Goal: Information Seeking & Learning: Learn about a topic

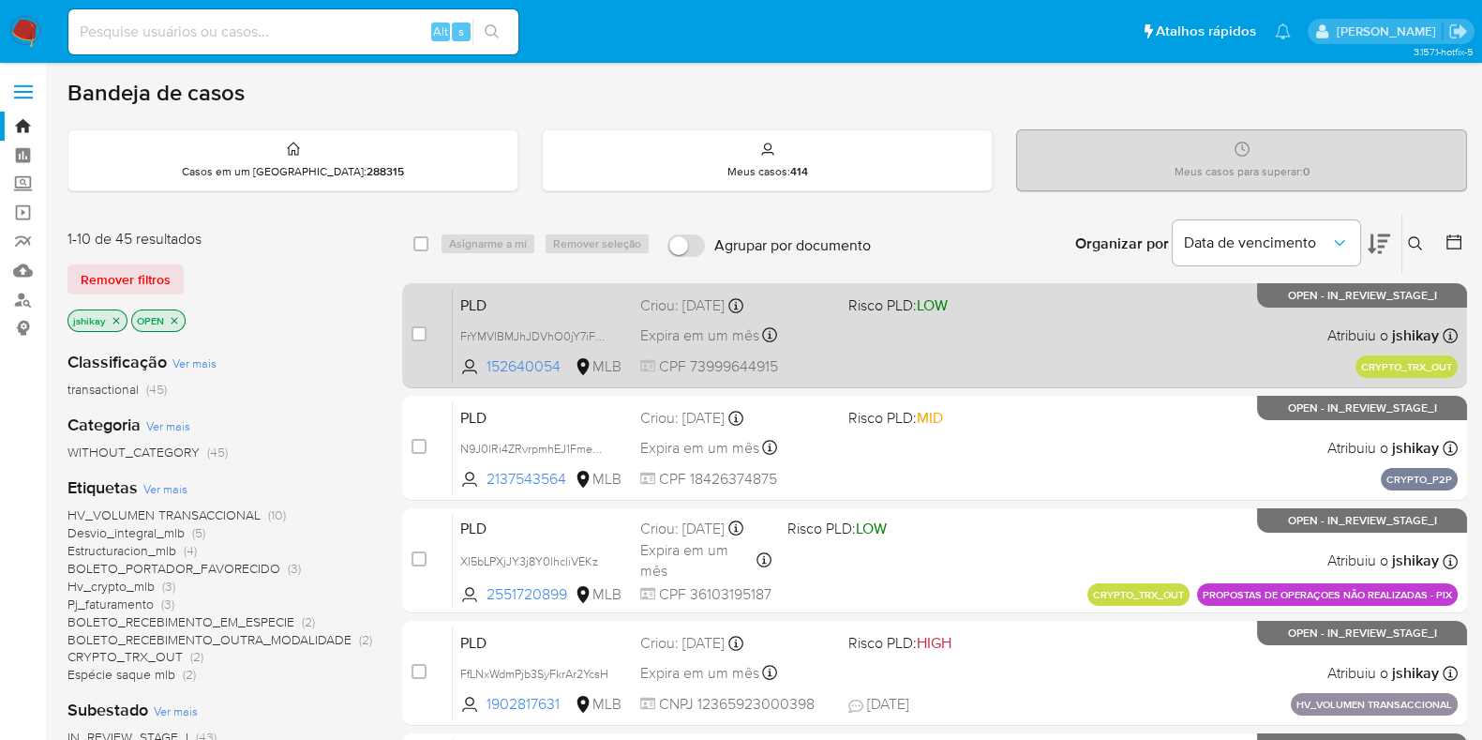
drag, startPoint x: 1498, startPoint y: 5, endPoint x: 581, endPoint y: 349, distance: 979.1
click at [581, 349] on div "PLD FrYMVlBMJhJDVhO0jY7iF8FH 152640054 MLB Risco PLD: LOW Criou: 19/08/2025 Cri…" at bounding box center [955, 335] width 1005 height 95
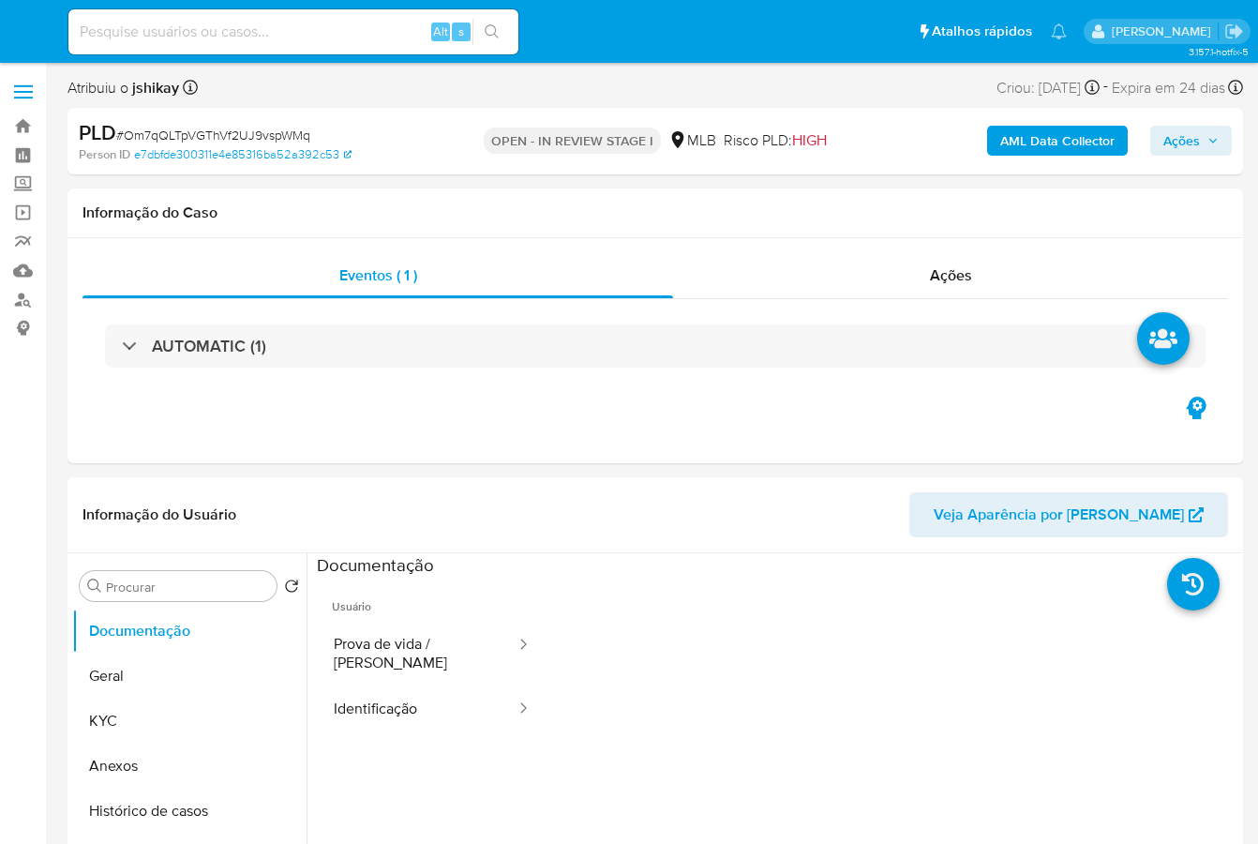
select select "10"
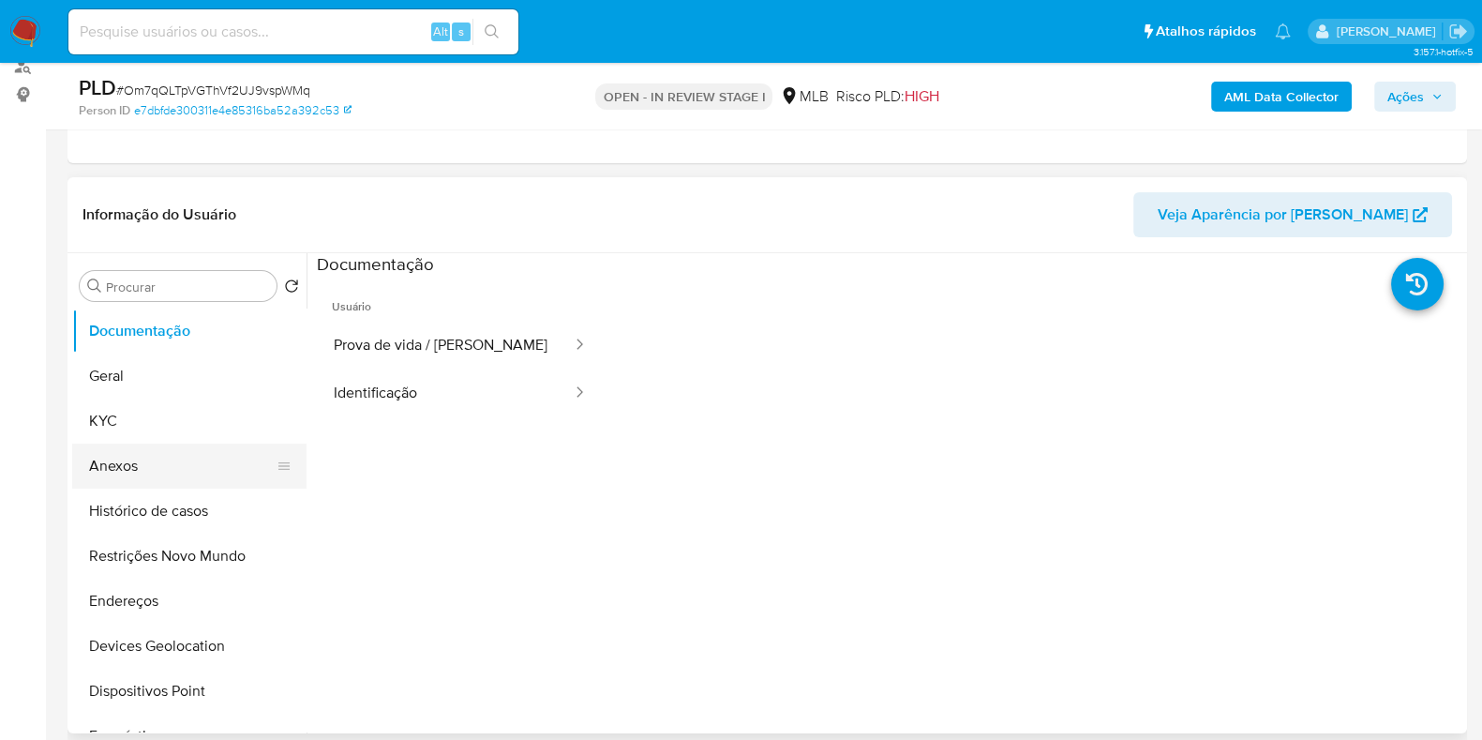
scroll to position [233, 0]
click at [184, 509] on button "Histórico de casos" at bounding box center [181, 510] width 219 height 45
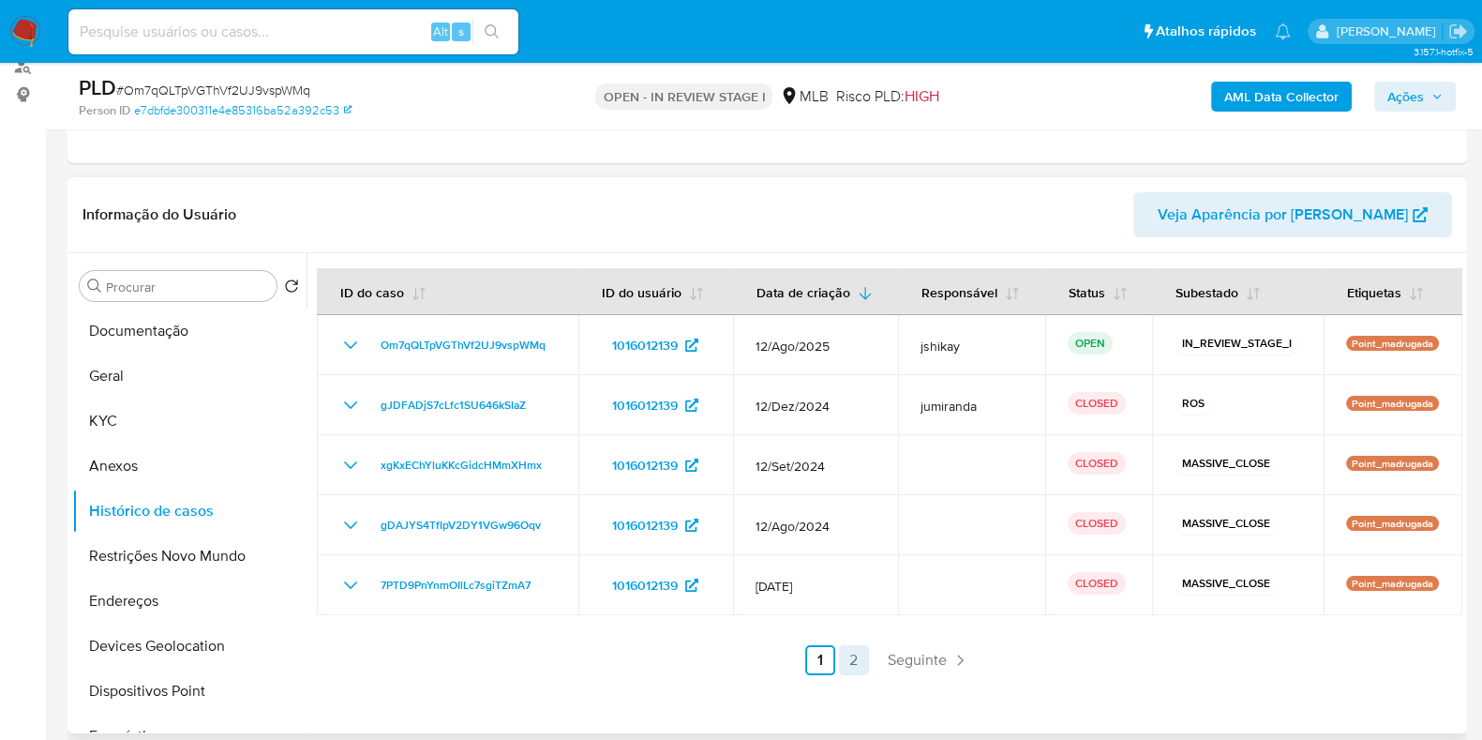
click at [853, 658] on link "2" at bounding box center [854, 660] width 30 height 30
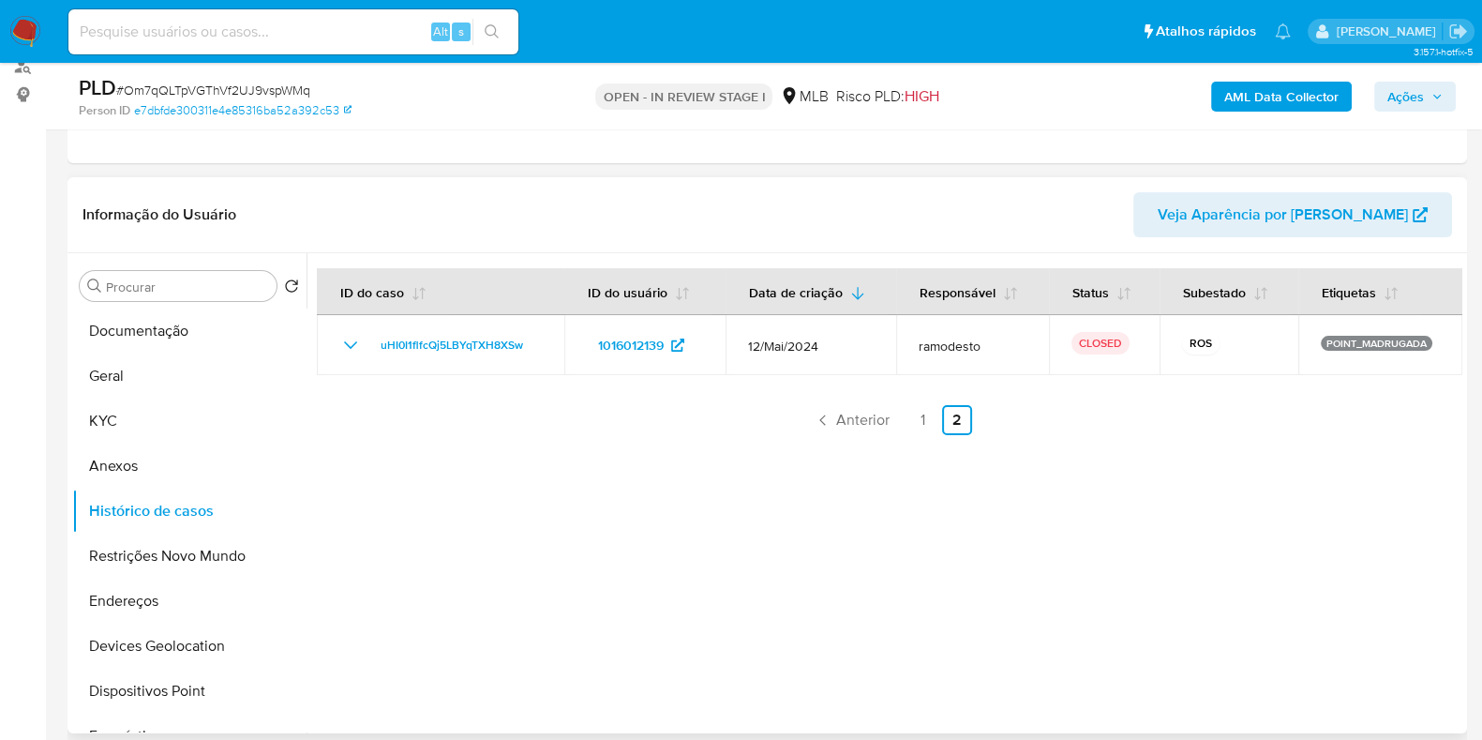
click at [919, 414] on link "1" at bounding box center [923, 420] width 30 height 30
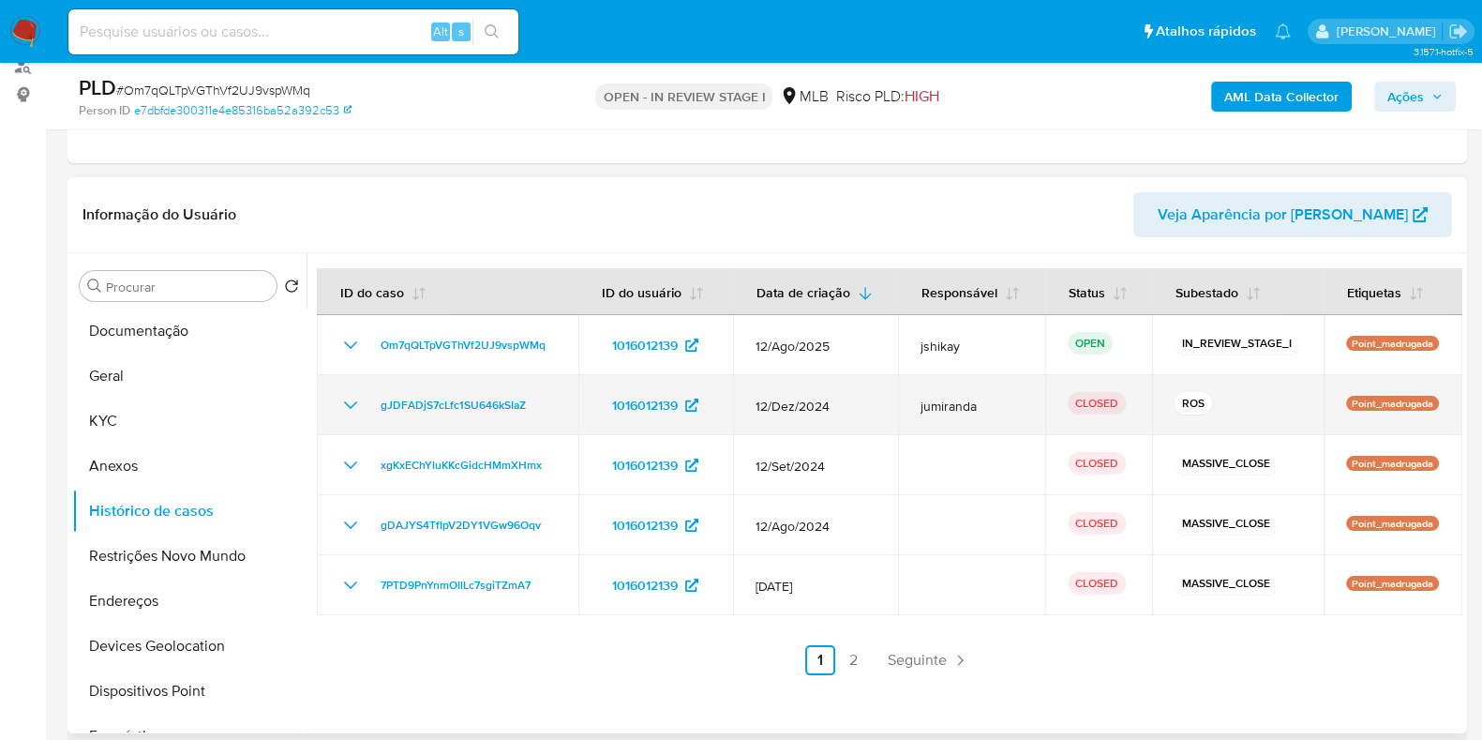
click at [351, 397] on icon "Mostrar/Ocultar" at bounding box center [350, 405] width 22 height 22
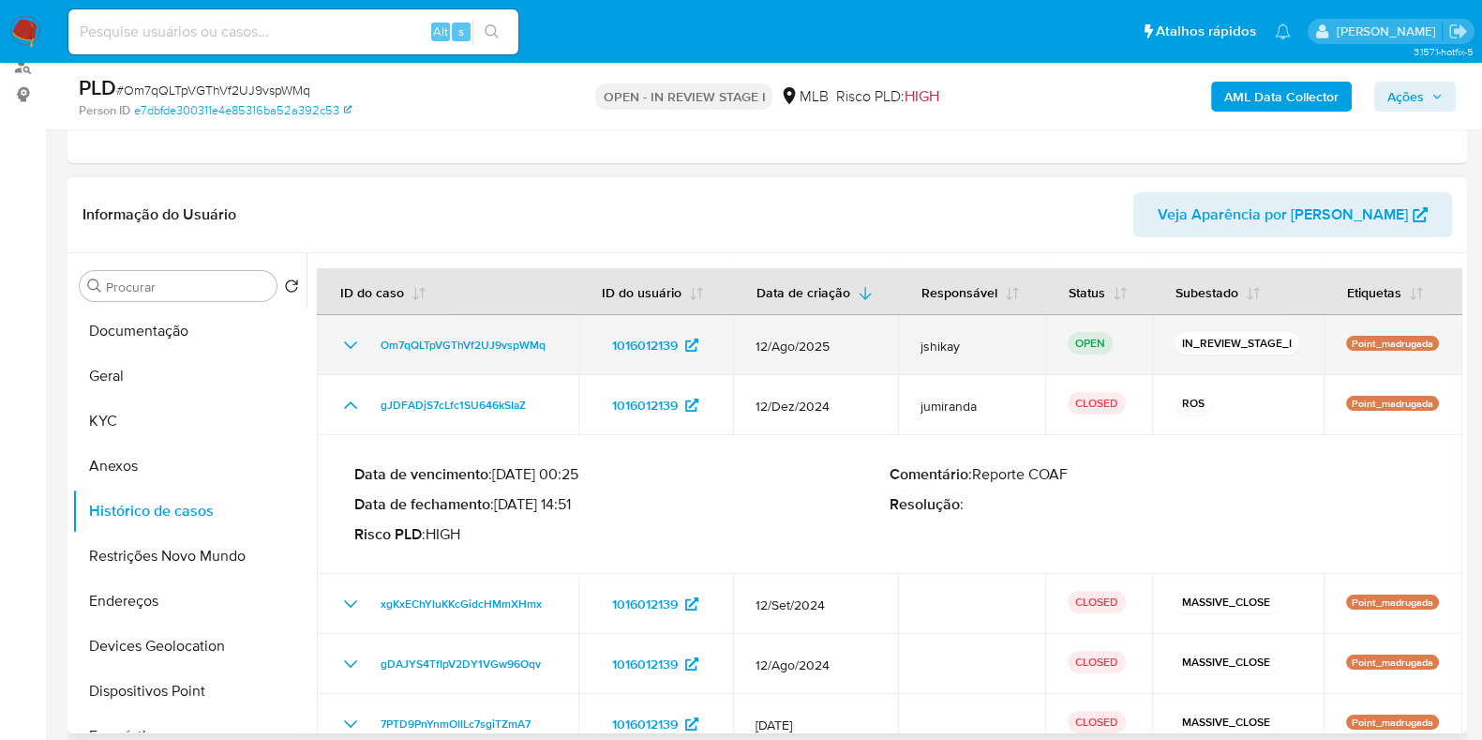
click at [351, 338] on icon "Mostrar/Ocultar" at bounding box center [350, 345] width 22 height 22
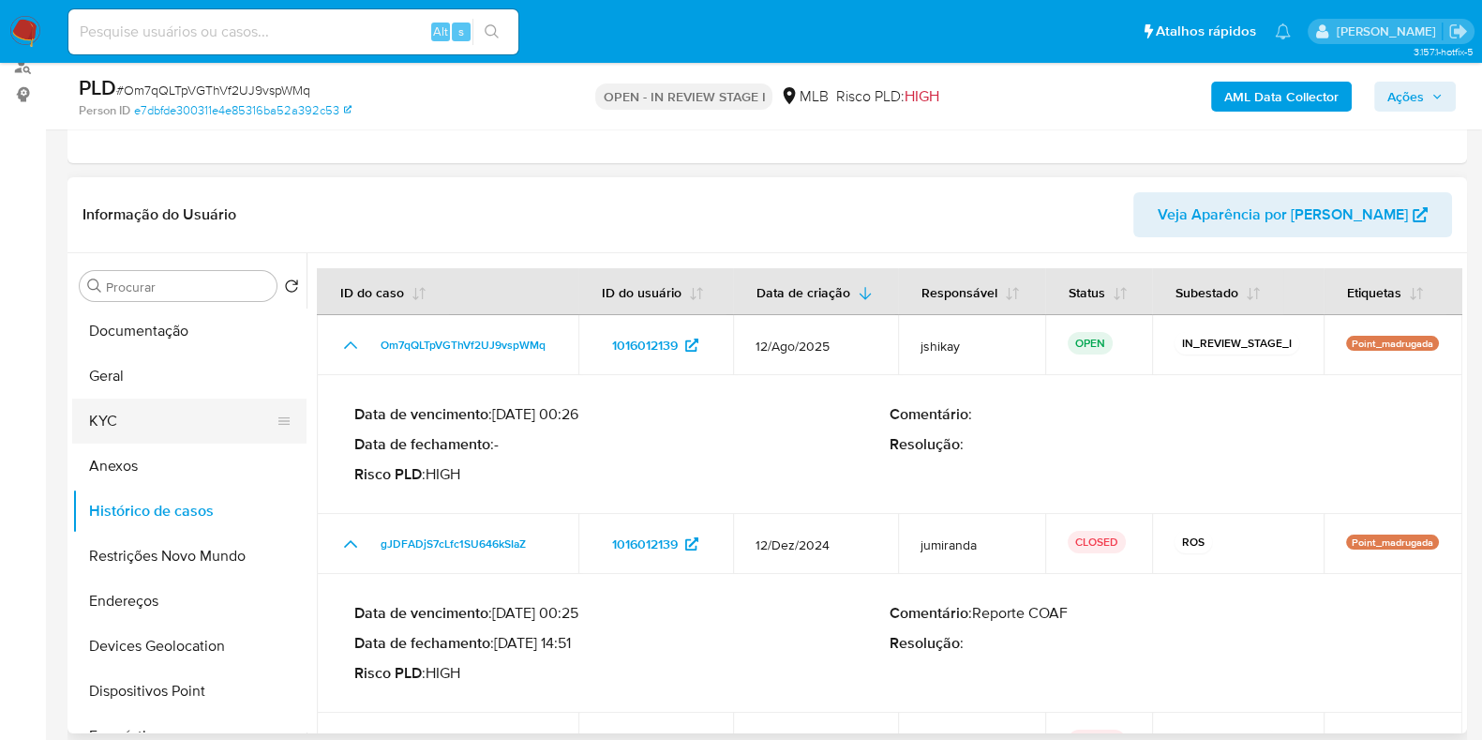
click at [110, 424] on button "KYC" at bounding box center [181, 420] width 219 height 45
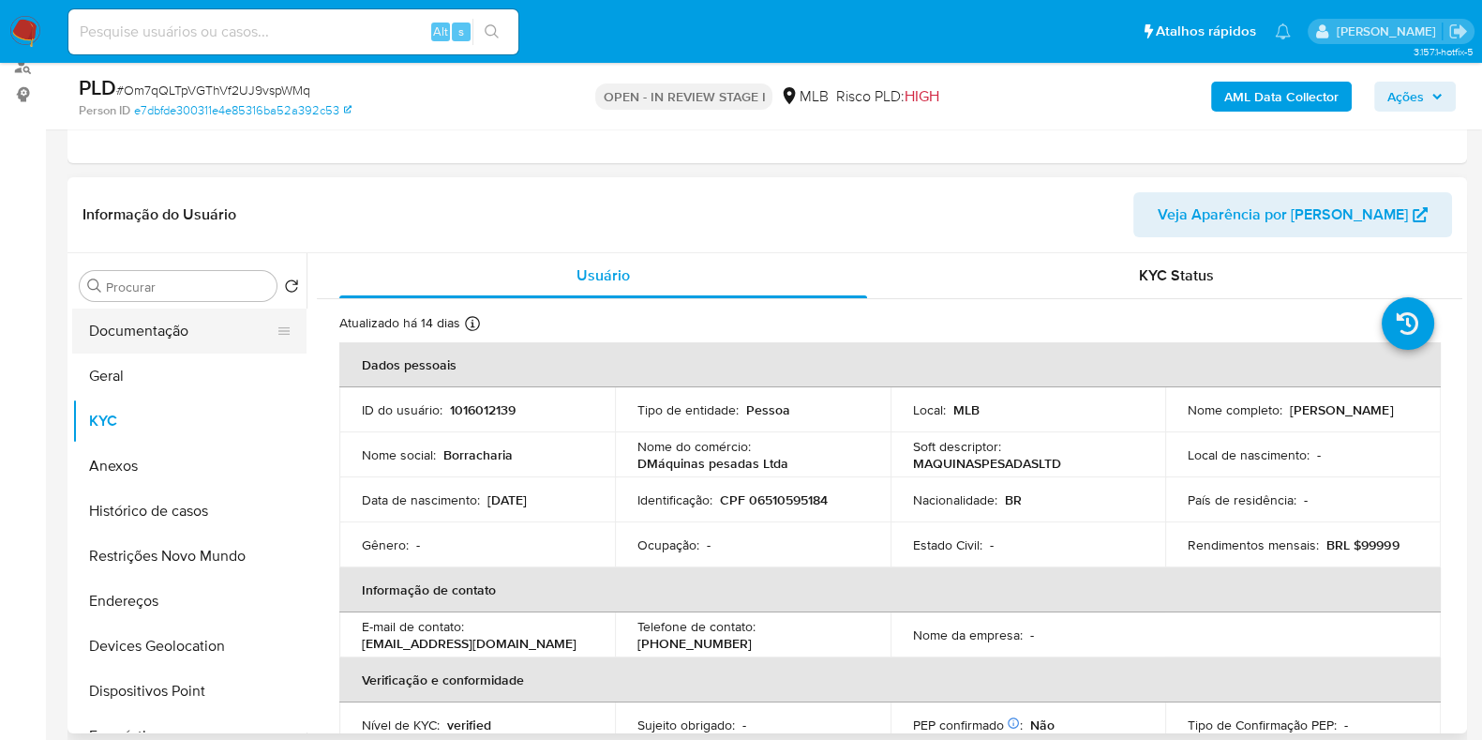
drag, startPoint x: 171, startPoint y: 323, endPoint x: 168, endPoint y: 306, distance: 17.1
click at [169, 323] on button "Documentação" at bounding box center [181, 330] width 219 height 45
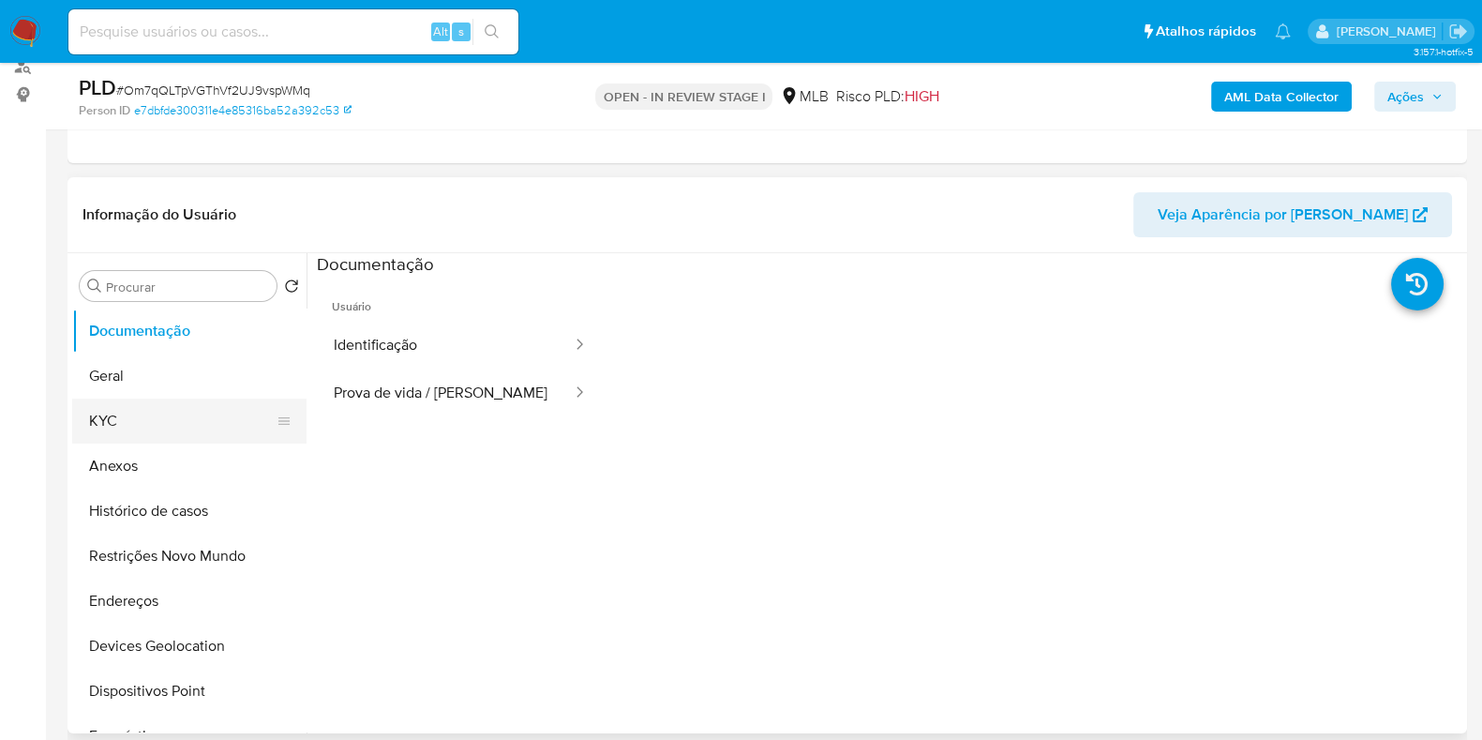
drag, startPoint x: 189, startPoint y: 433, endPoint x: 194, endPoint y: 416, distance: 17.5
click at [189, 432] on button "KYC" at bounding box center [181, 420] width 219 height 45
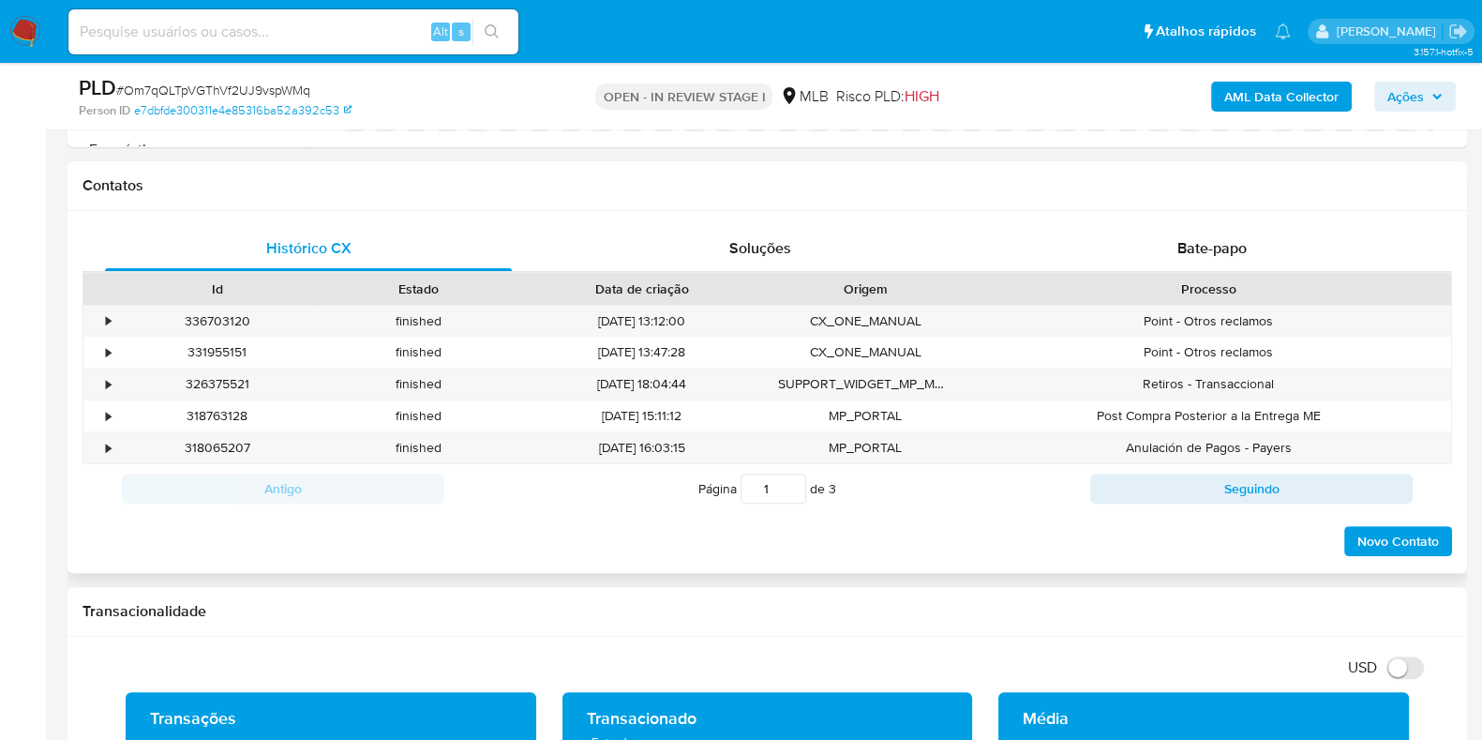
scroll to position [1054, 0]
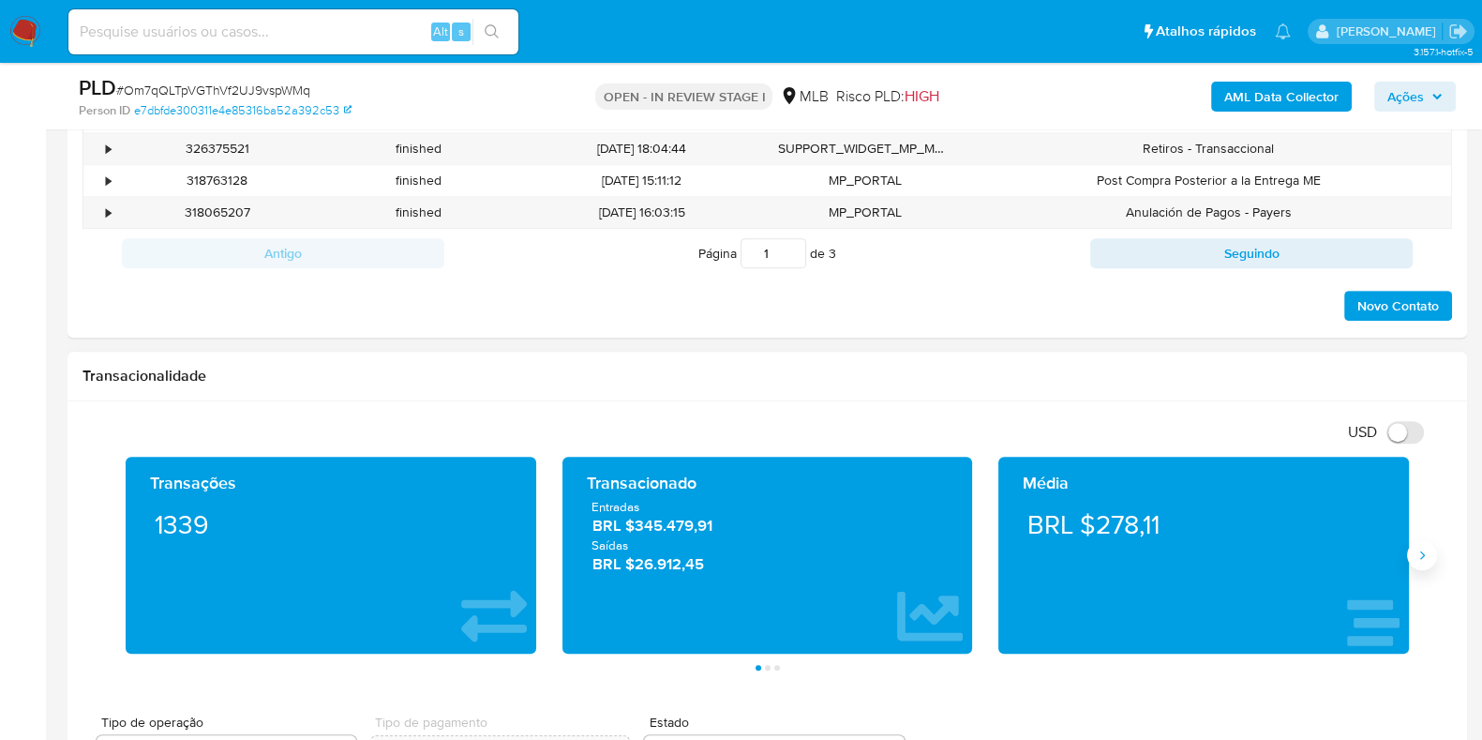
click at [1257, 553] on button "Siguiente" at bounding box center [1422, 555] width 30 height 30
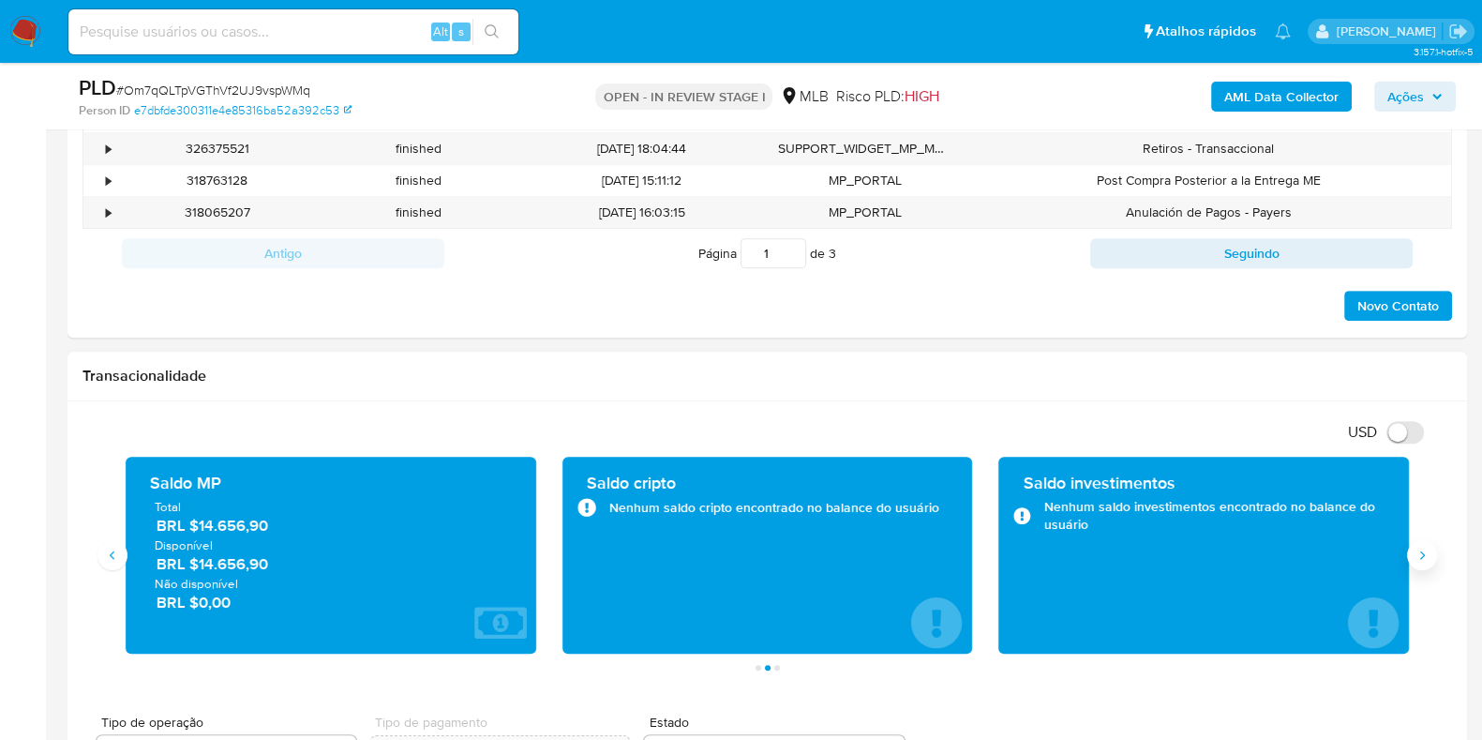
click at [1257, 553] on button "Siguiente" at bounding box center [1422, 555] width 30 height 30
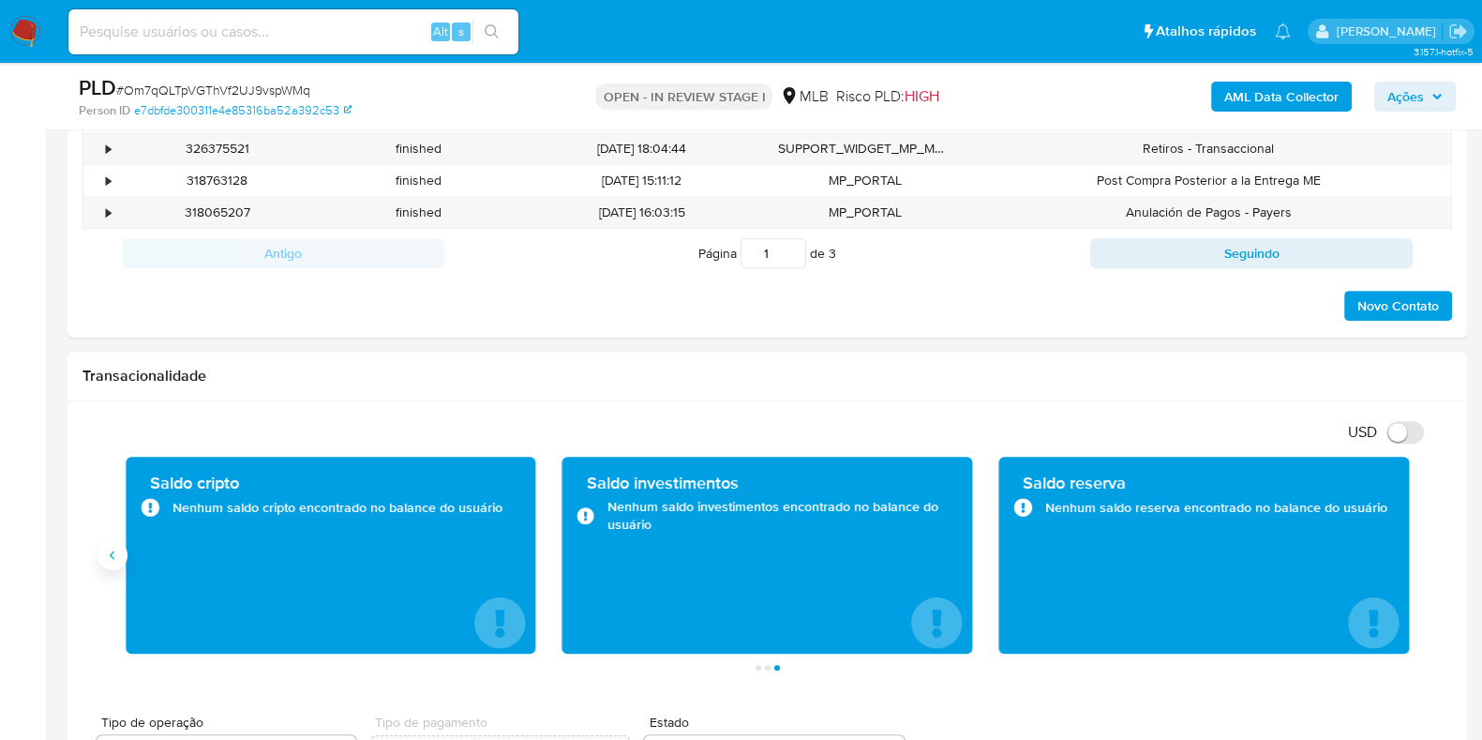
click at [113, 562] on button "Anterior" at bounding box center [112, 555] width 30 height 30
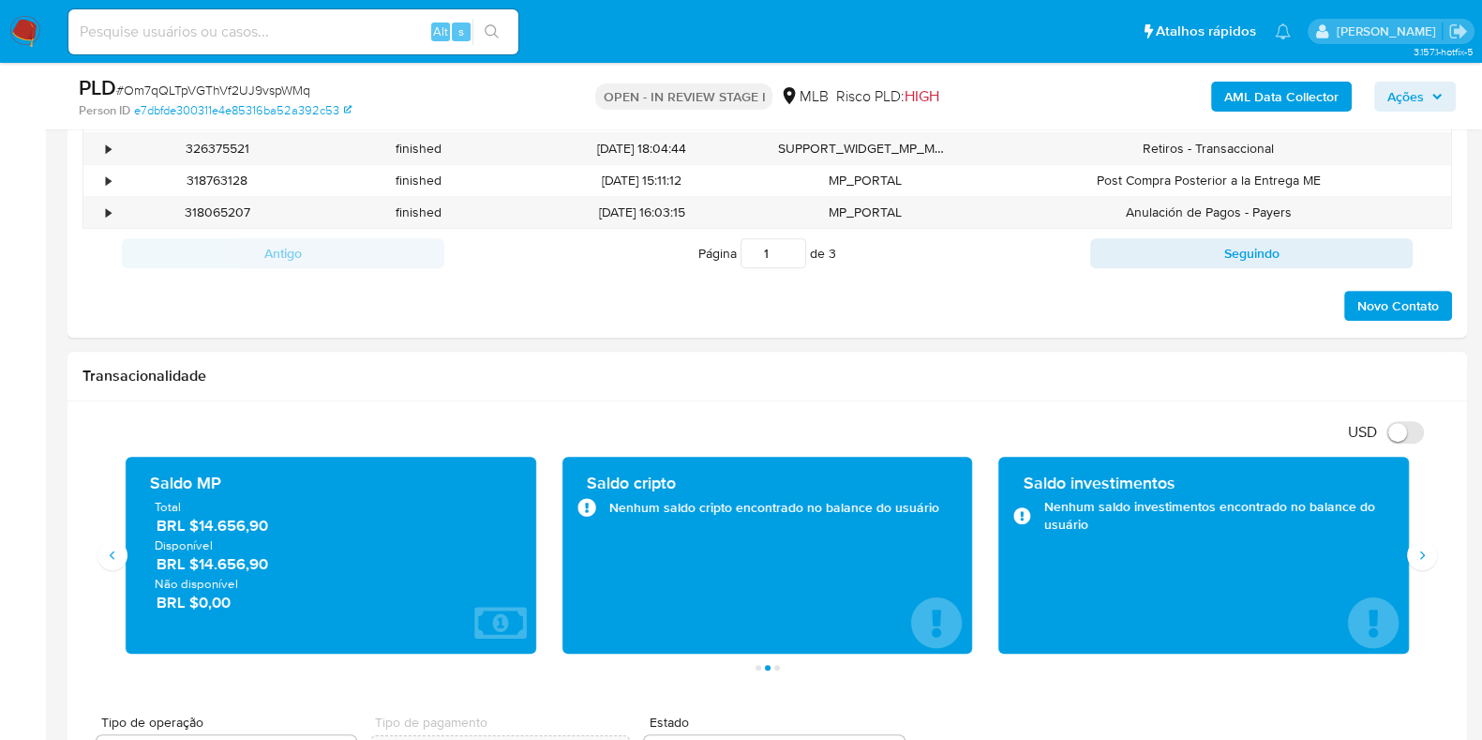
drag, startPoint x: 277, startPoint y: 563, endPoint x: 199, endPoint y: 569, distance: 78.9
click at [199, 569] on span "BRL $14.656,90" at bounding box center [332, 564] width 351 height 22
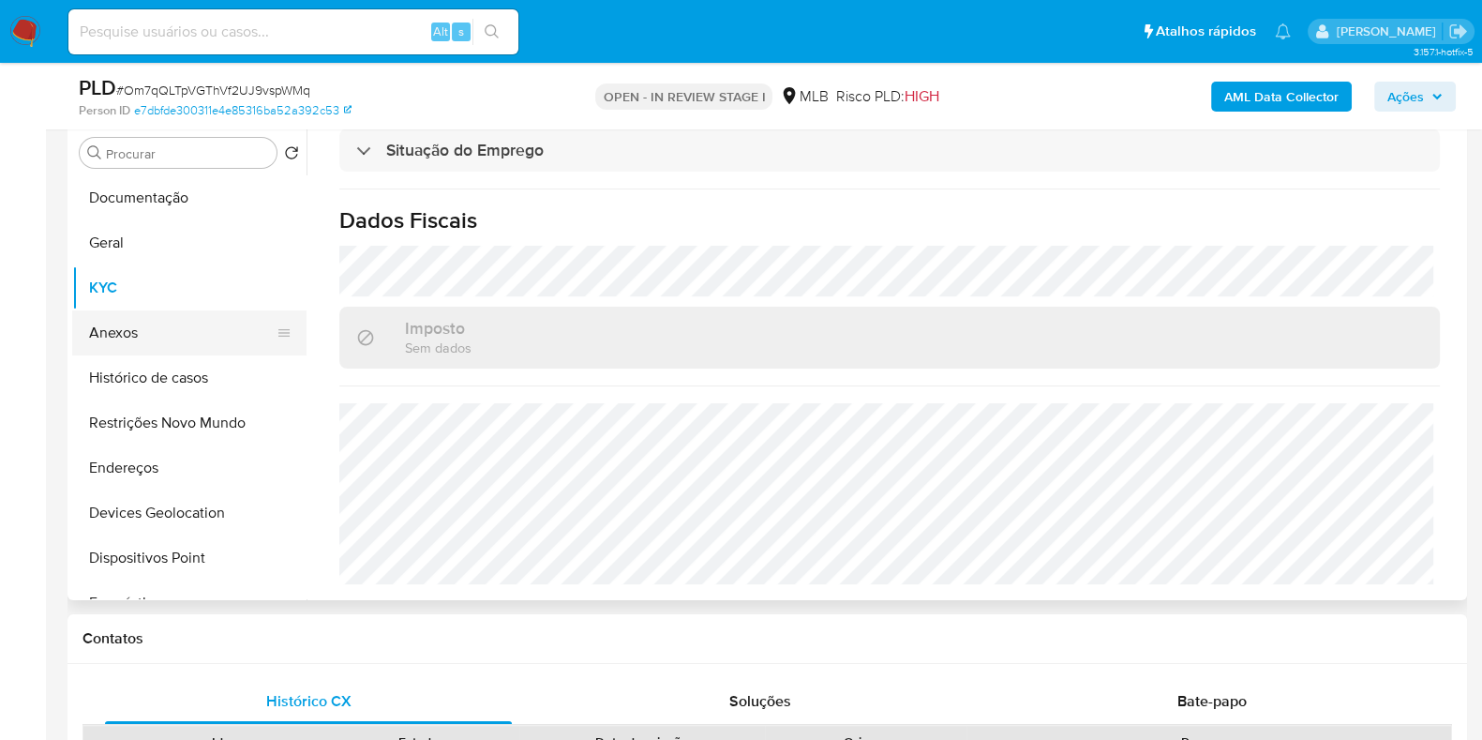
scroll to position [351, 0]
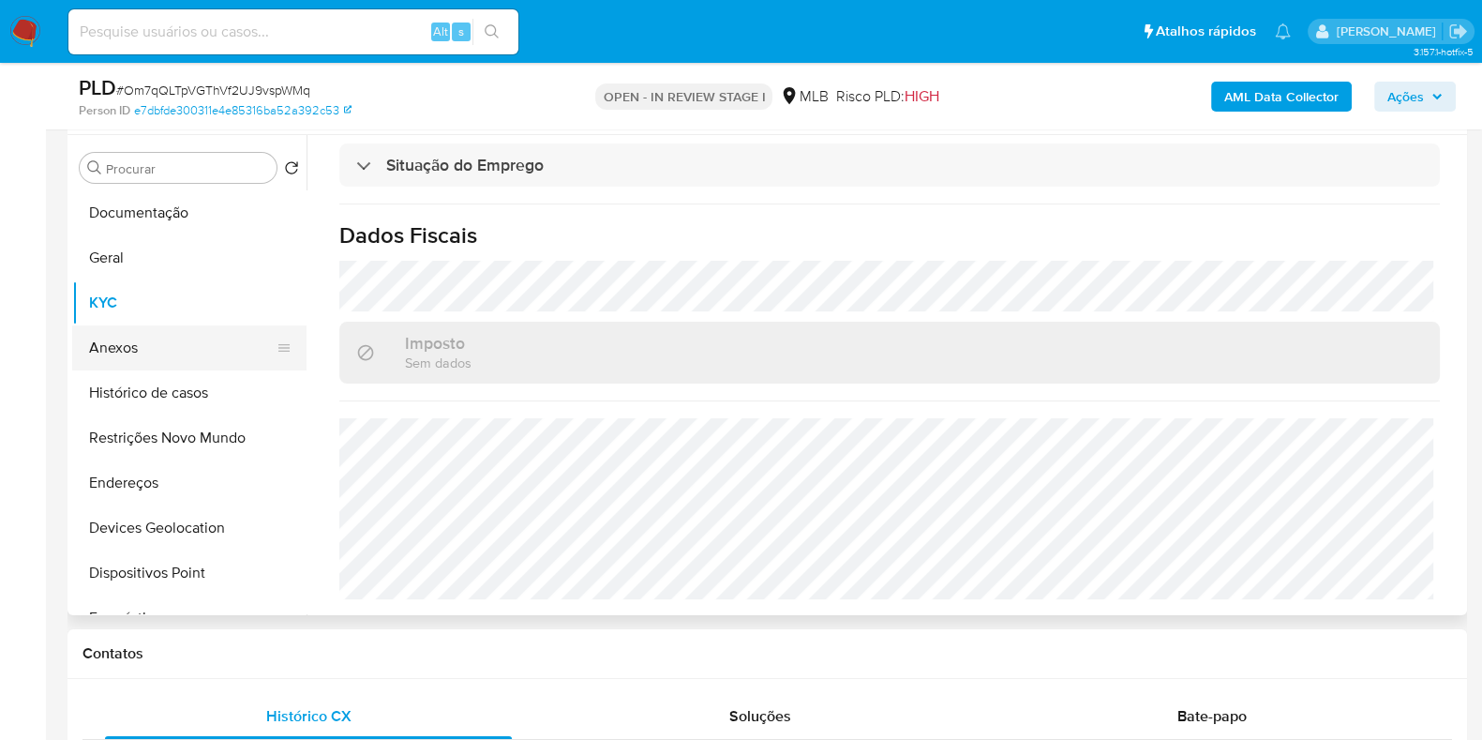
click at [156, 358] on button "Anexos" at bounding box center [181, 347] width 219 height 45
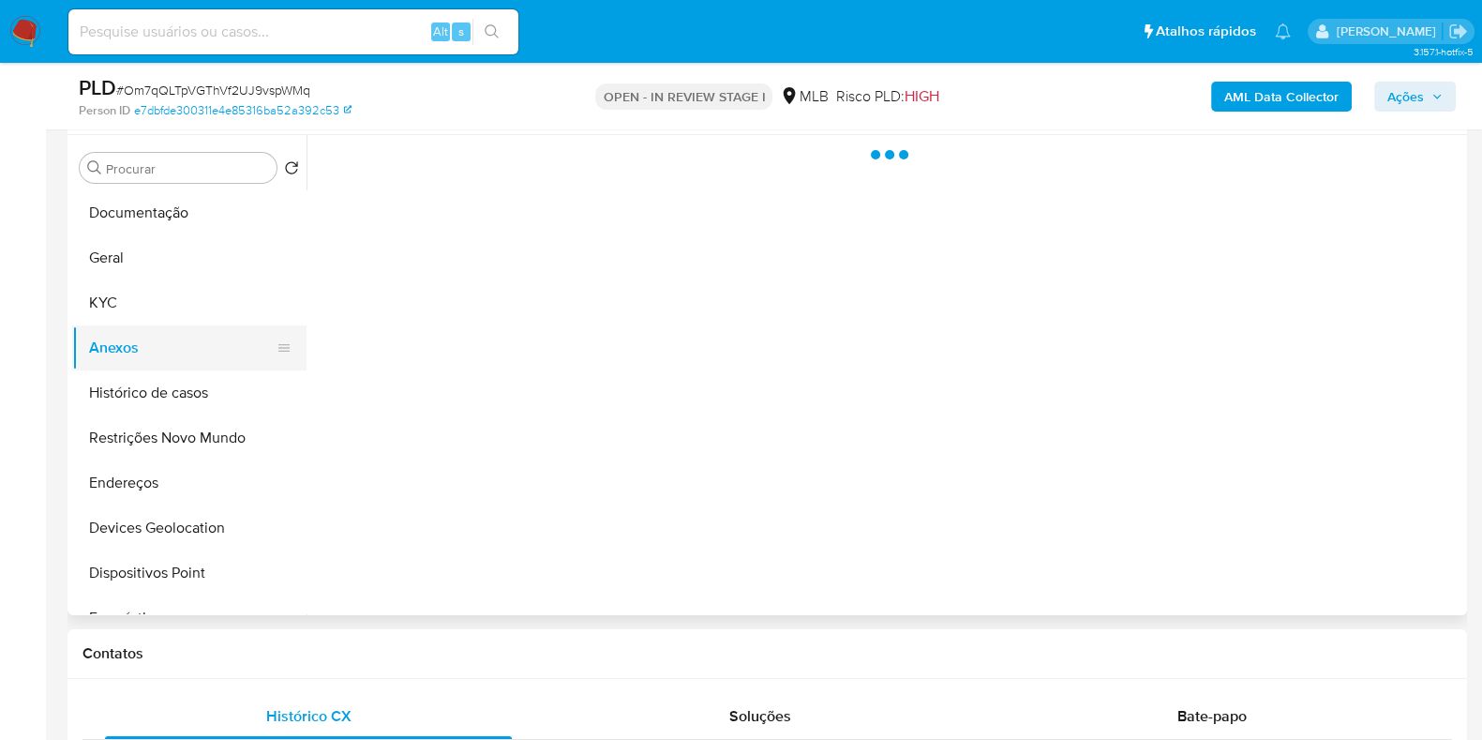
scroll to position [0, 0]
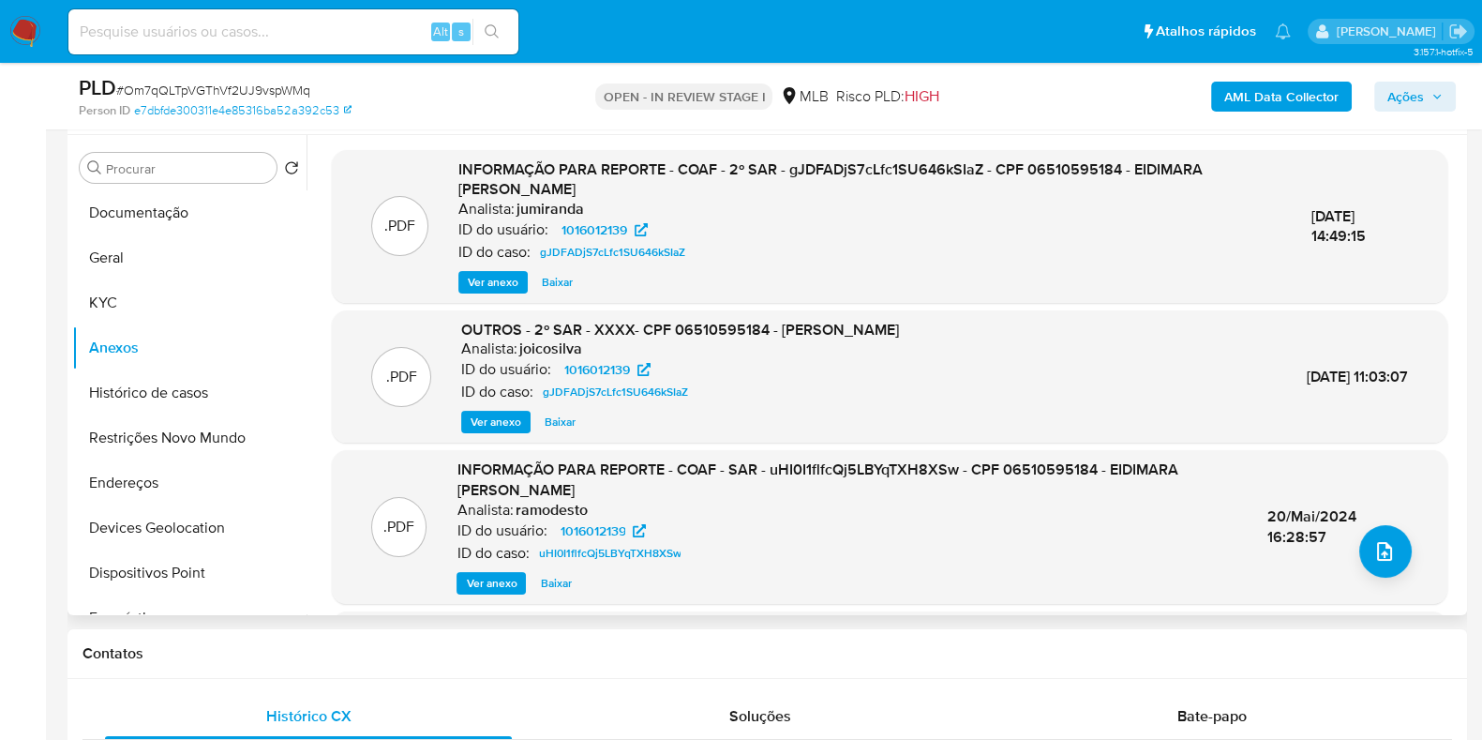
click at [486, 278] on span "Ver anexo" at bounding box center [493, 282] width 51 height 19
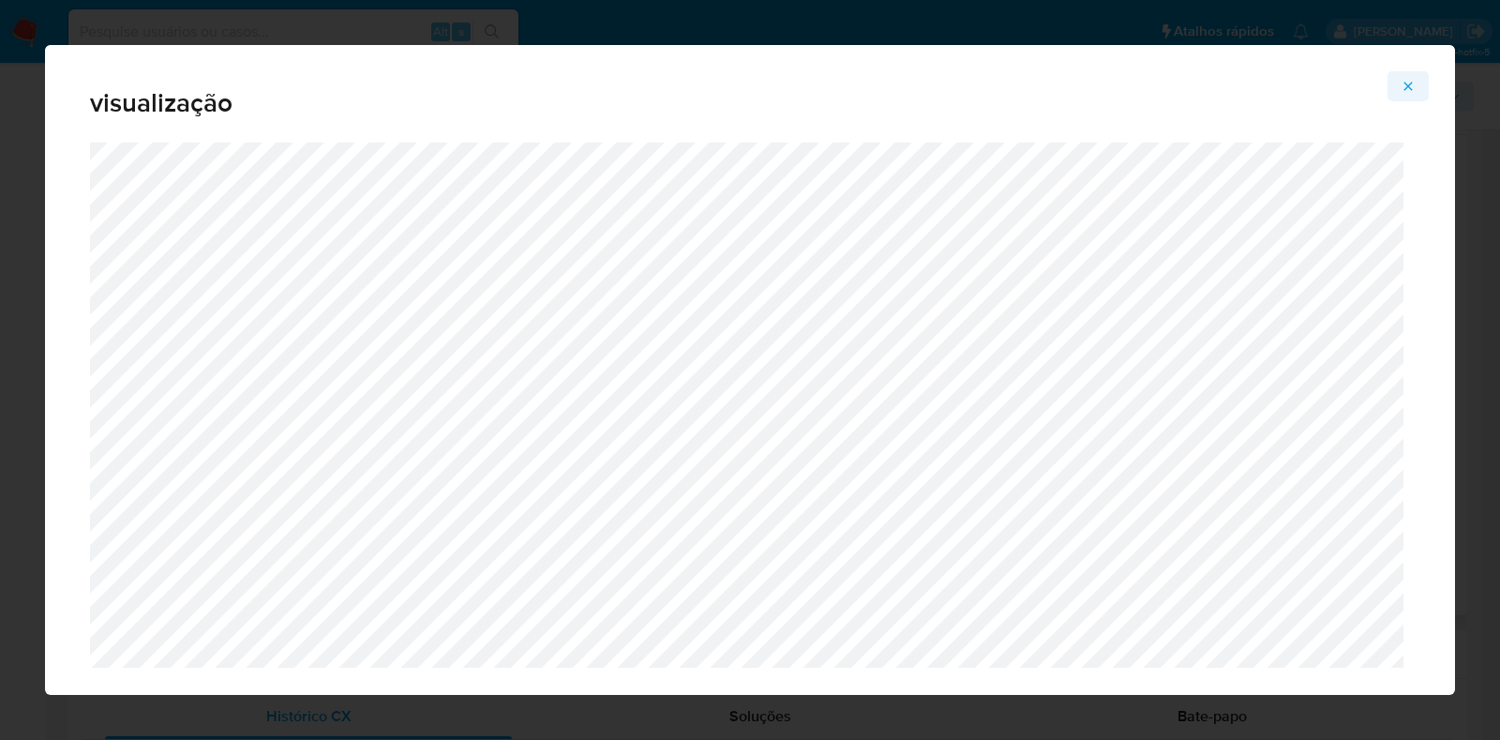
click at [1257, 90] on icon "Attachment preview" at bounding box center [1407, 86] width 15 height 15
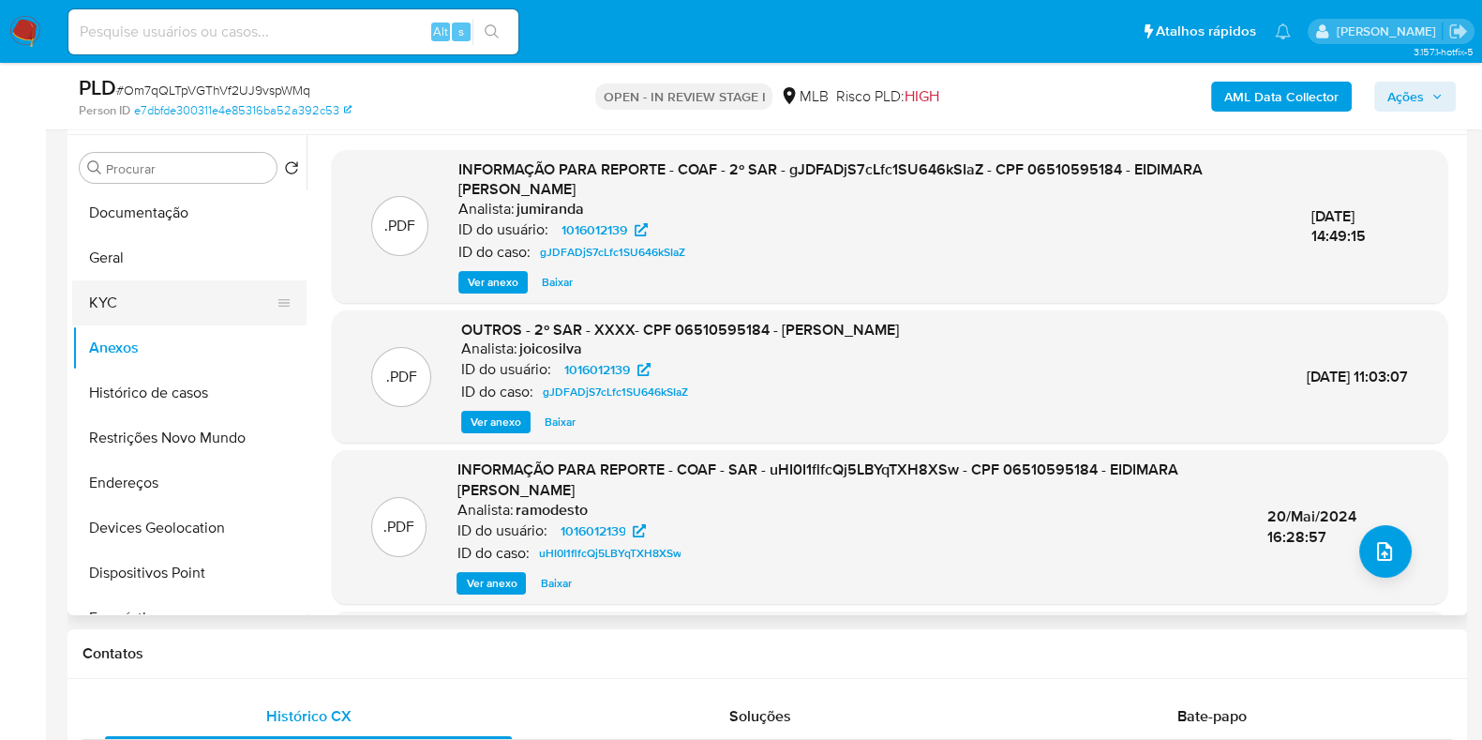
click at [166, 308] on button "KYC" at bounding box center [181, 302] width 219 height 45
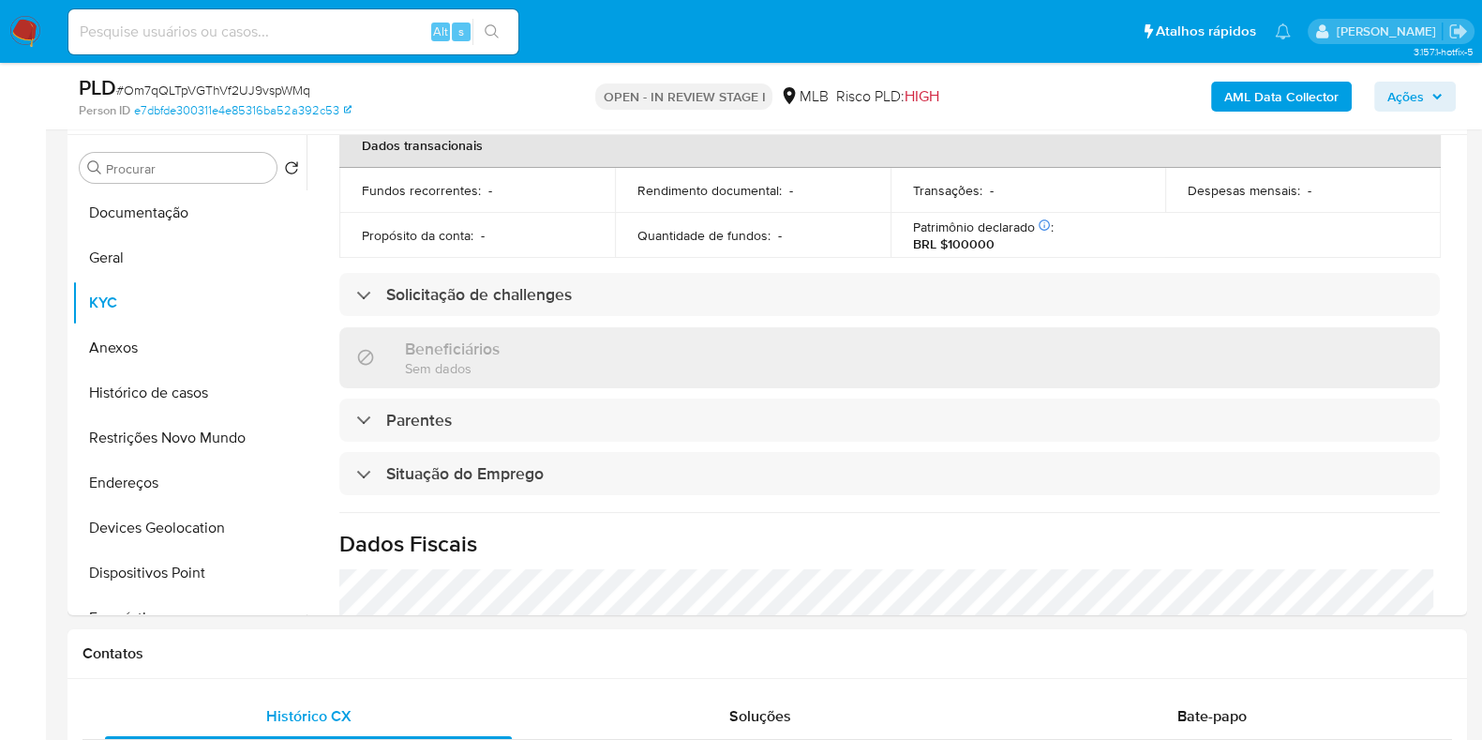
scroll to position [814, 0]
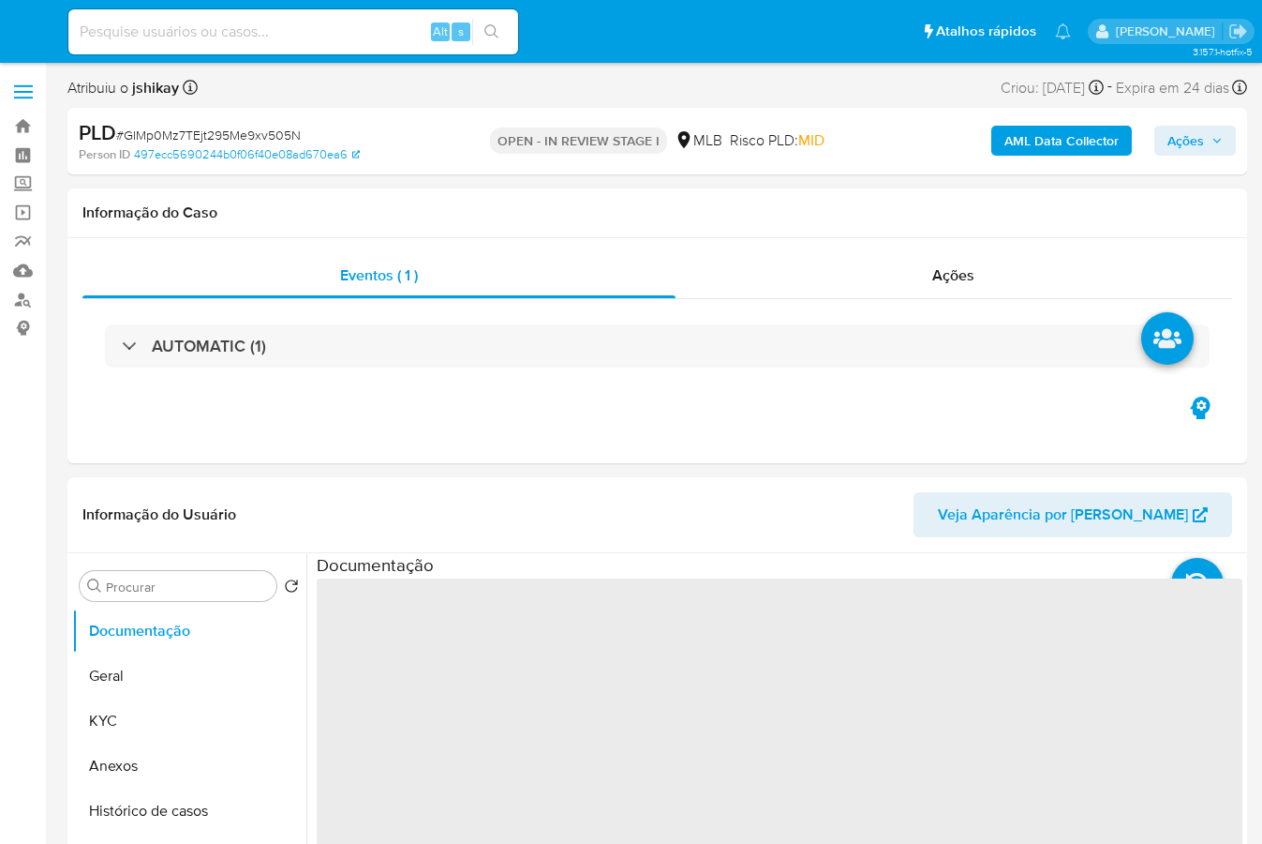
select select "10"
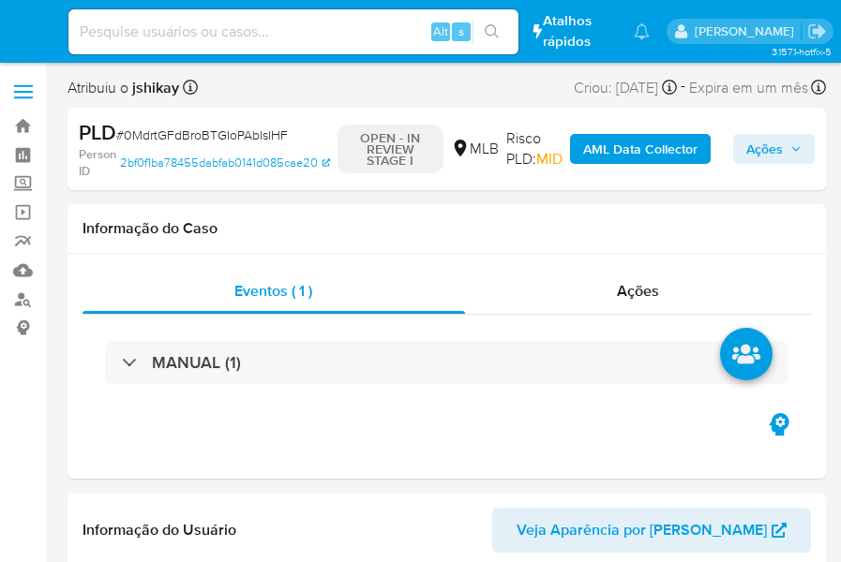
select select "10"
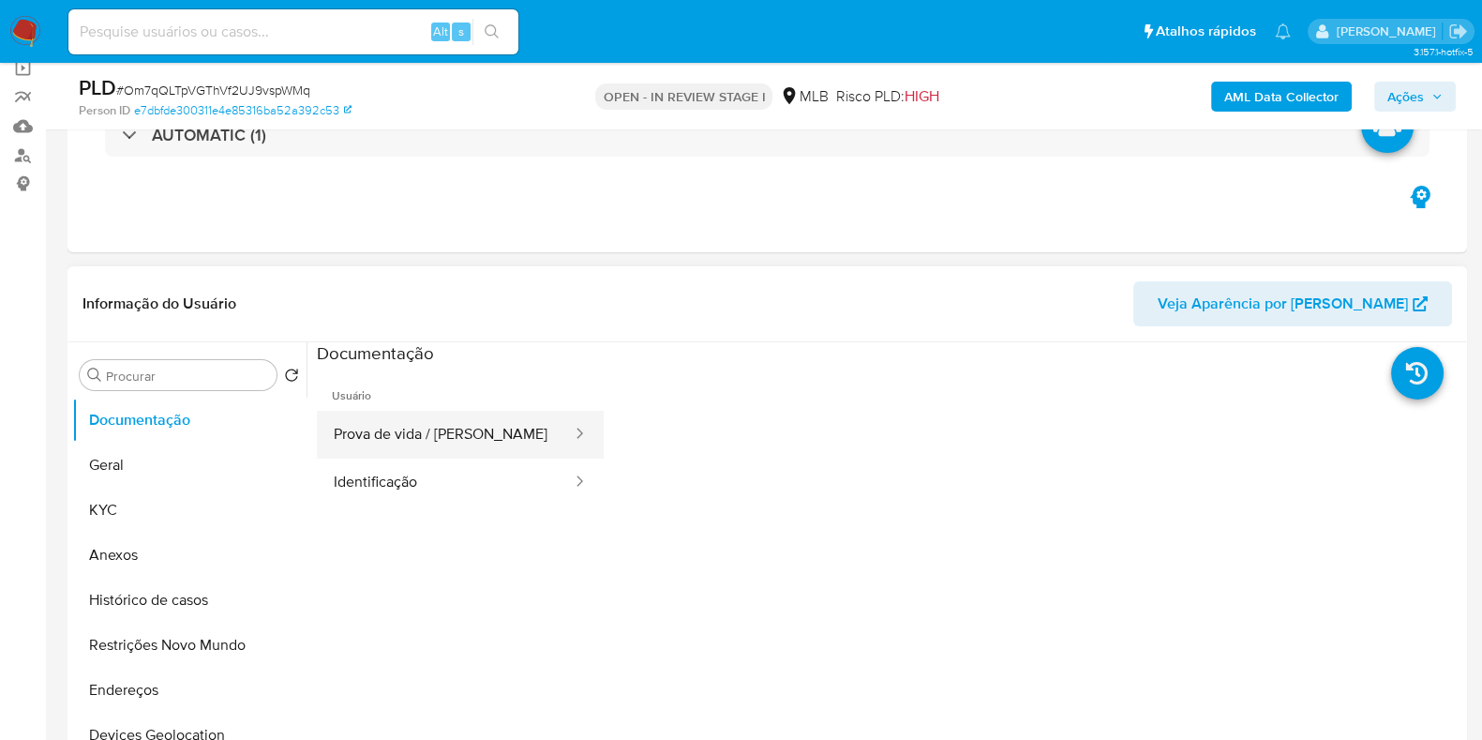
scroll to position [233, 0]
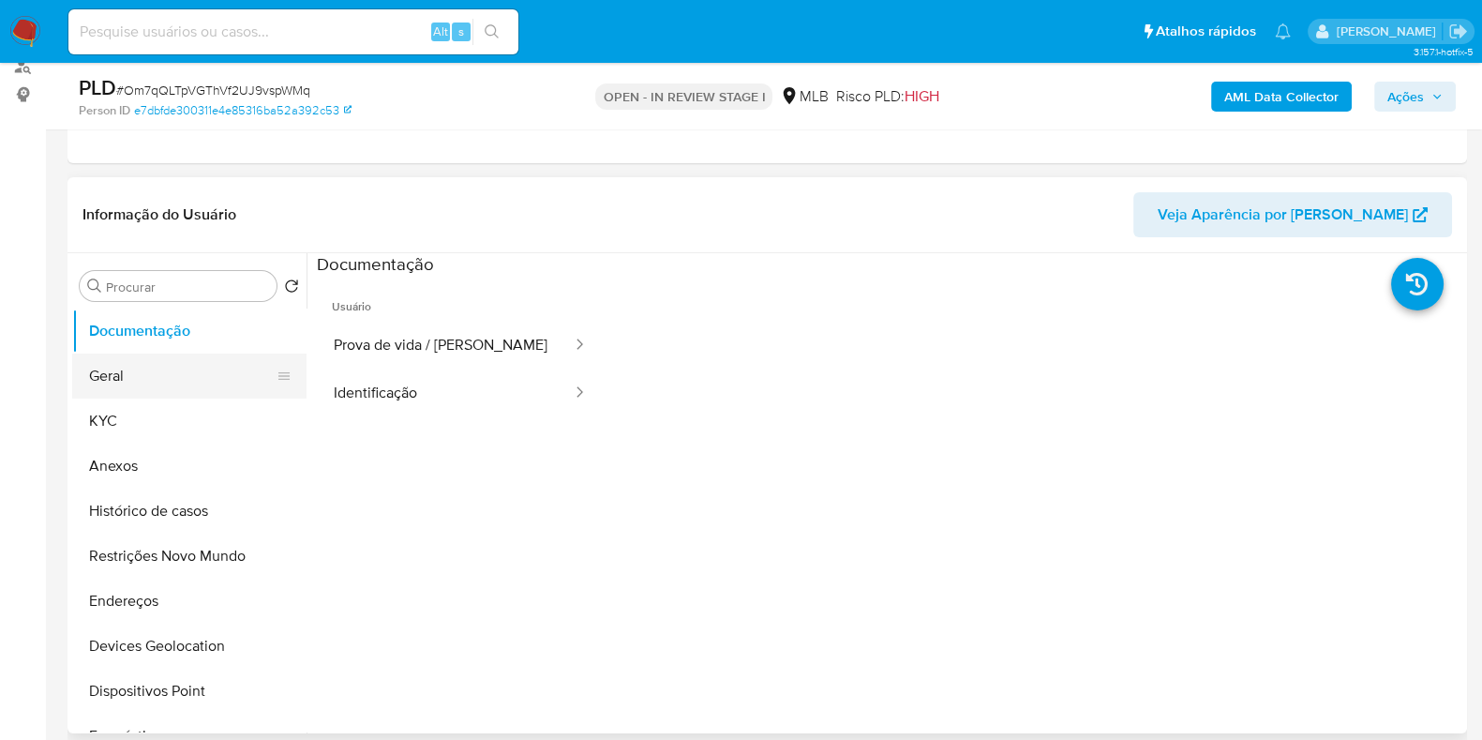
select select "10"
click at [396, 353] on button "Prova de vida / Selfie" at bounding box center [445, 345] width 257 height 48
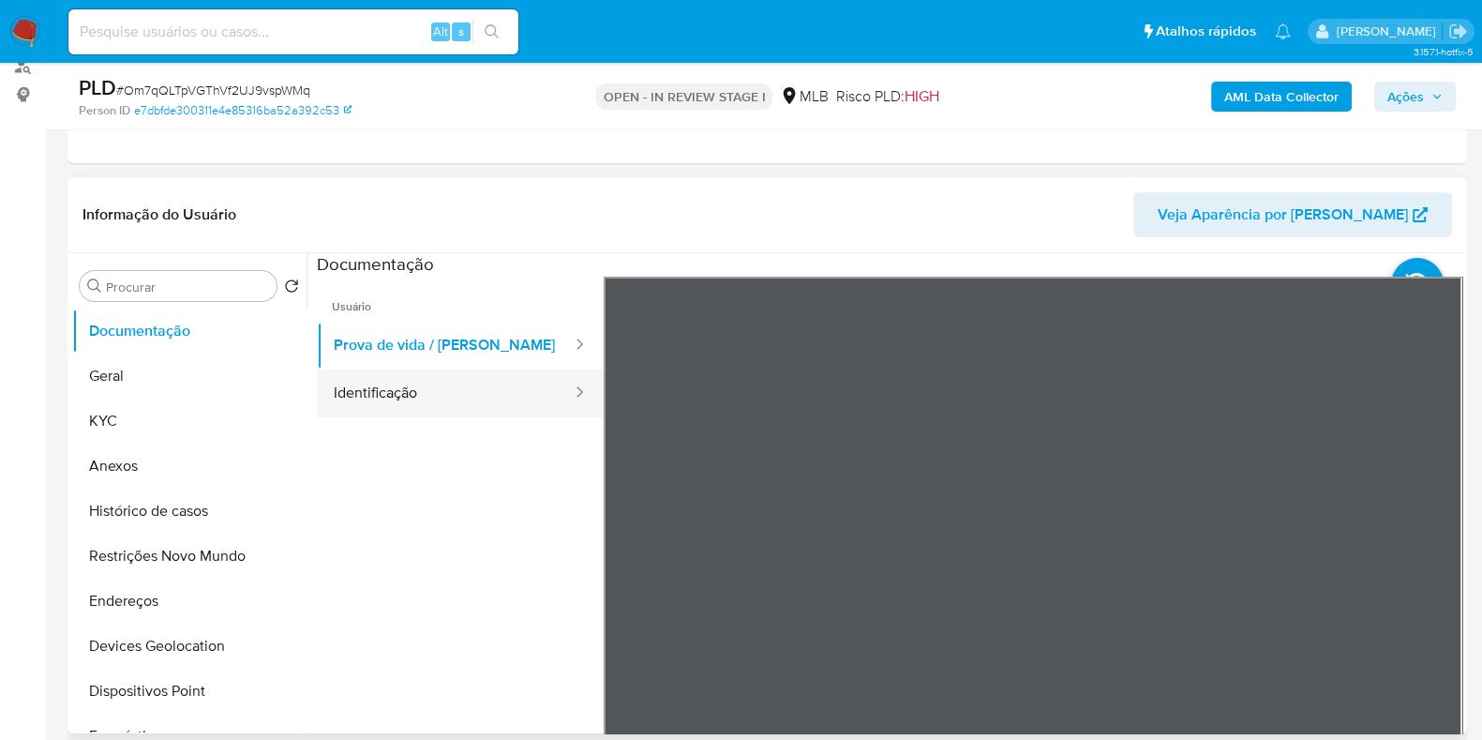
click at [420, 381] on button "Identificação" at bounding box center [445, 393] width 257 height 48
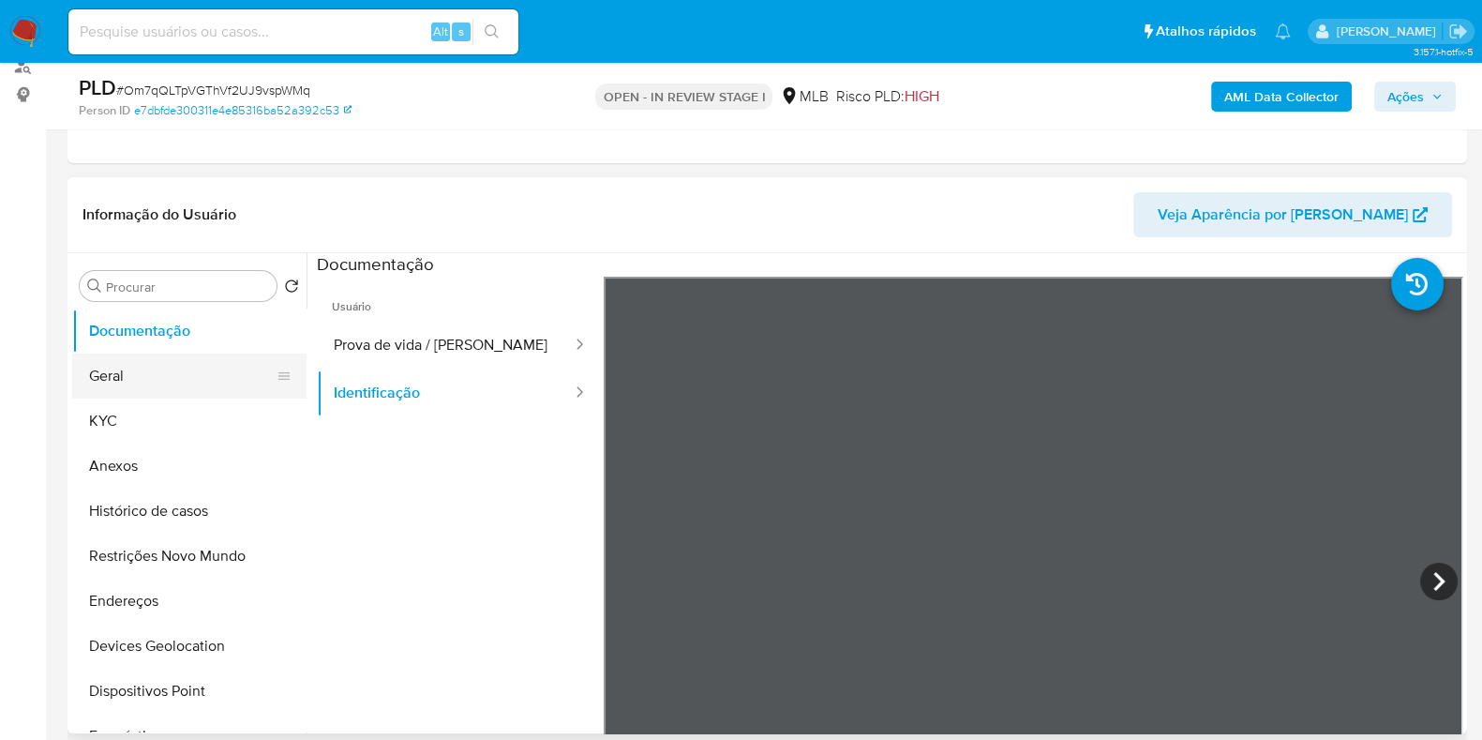
click at [227, 371] on button "Geral" at bounding box center [181, 375] width 219 height 45
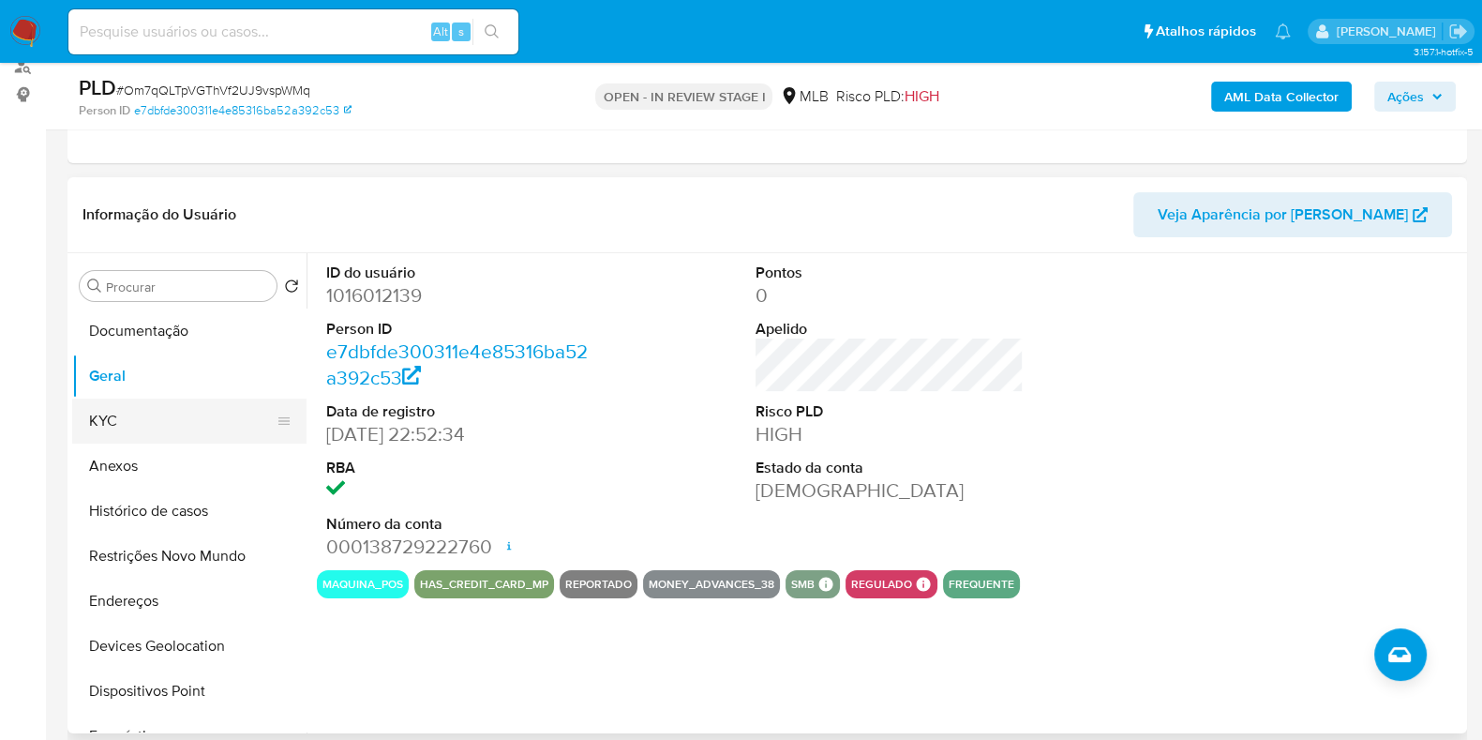
click at [178, 419] on button "KYC" at bounding box center [181, 420] width 219 height 45
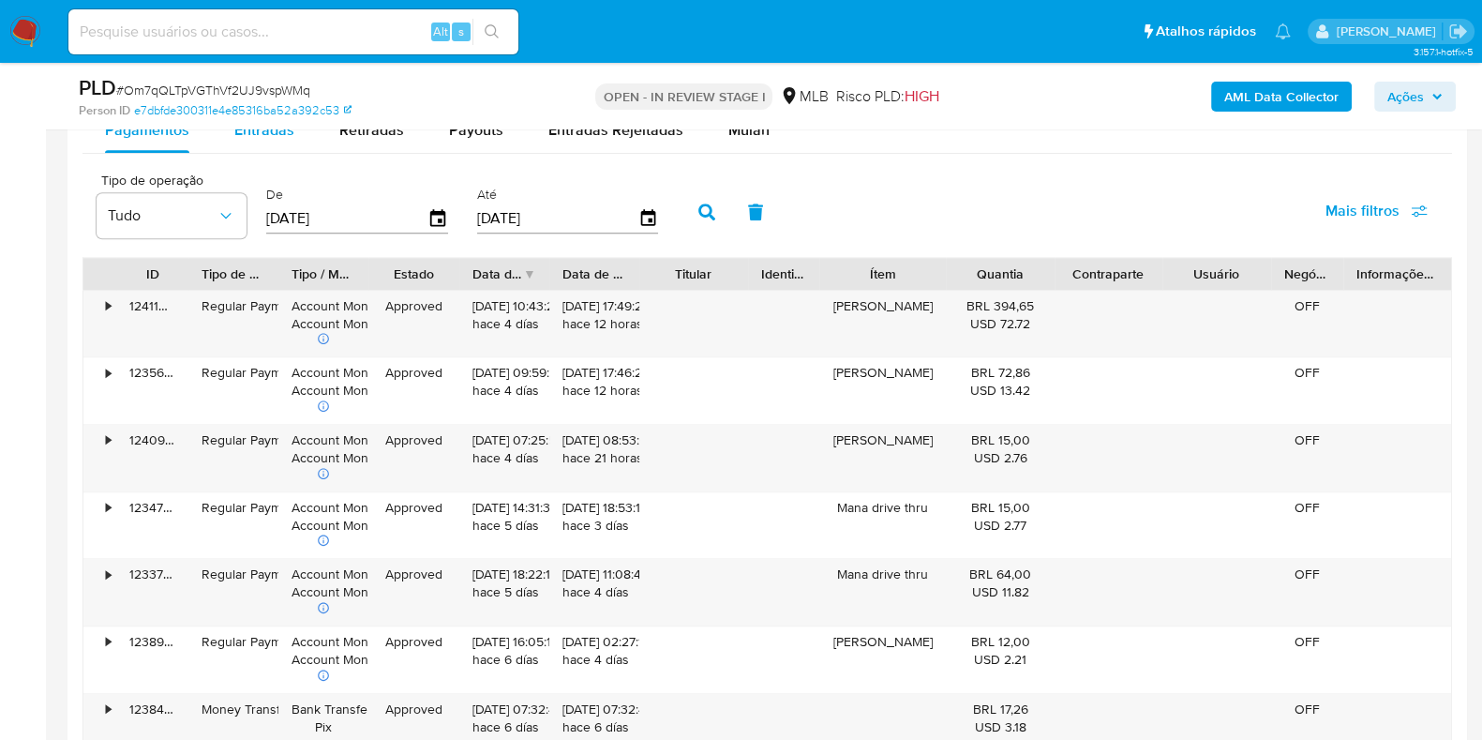
scroll to position [1992, 0]
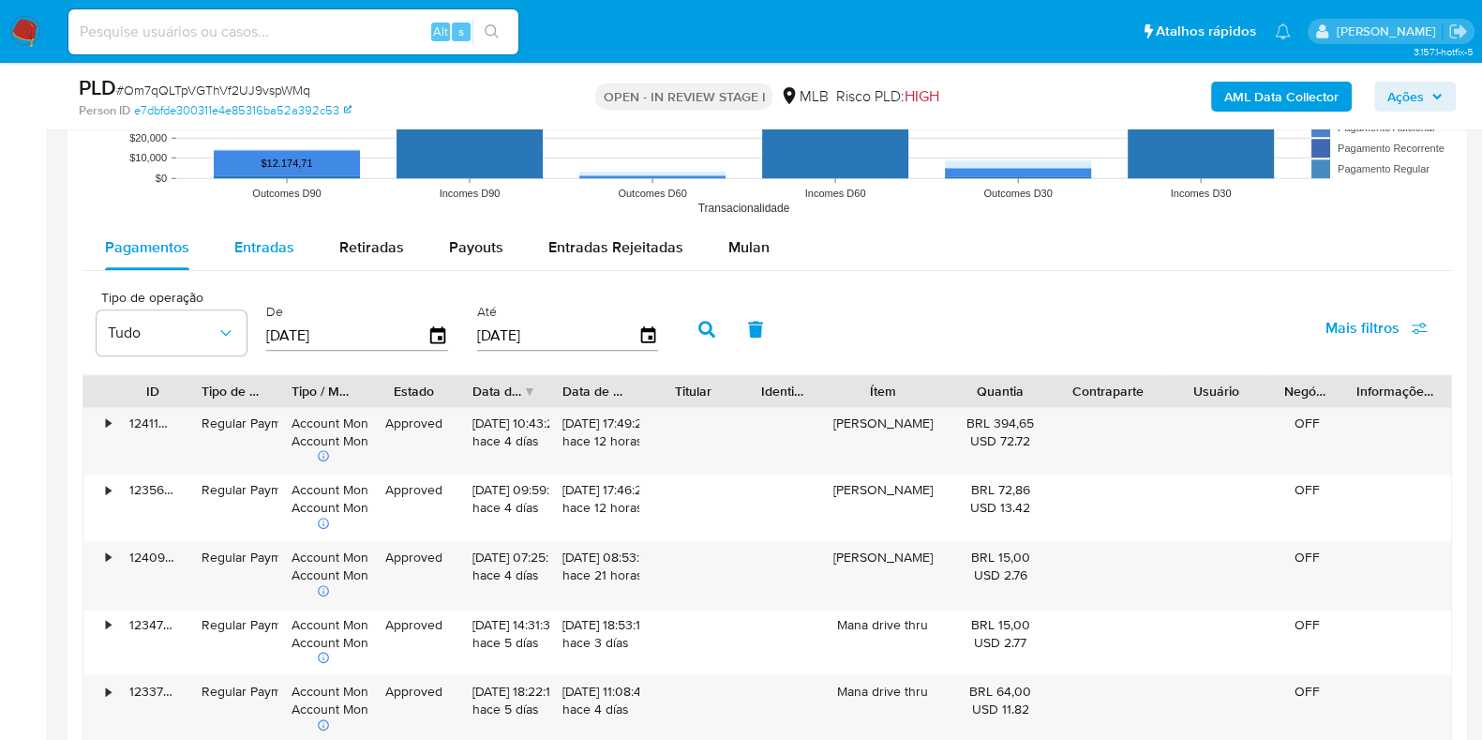
click at [286, 250] on span "Entradas" at bounding box center [264, 247] width 60 height 22
select select "10"
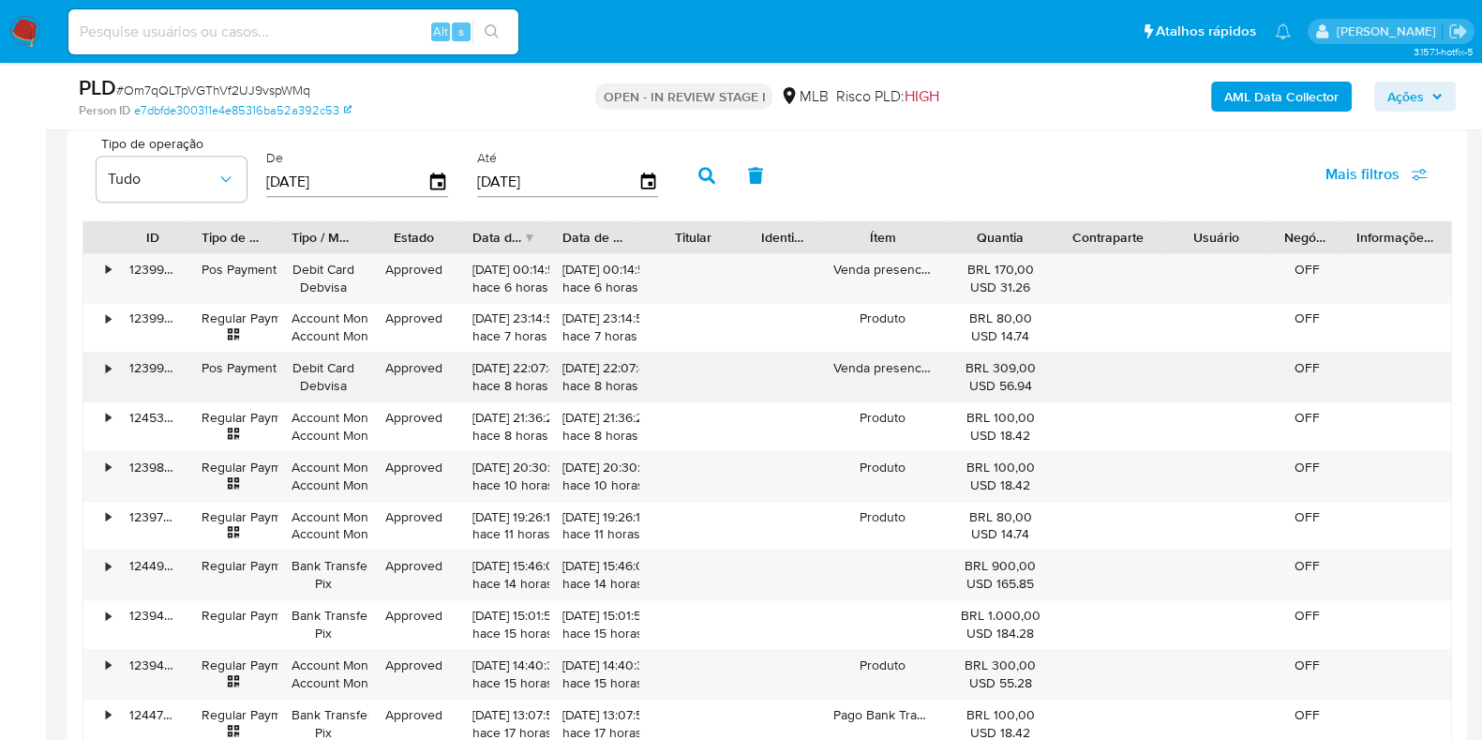
scroll to position [2109, 0]
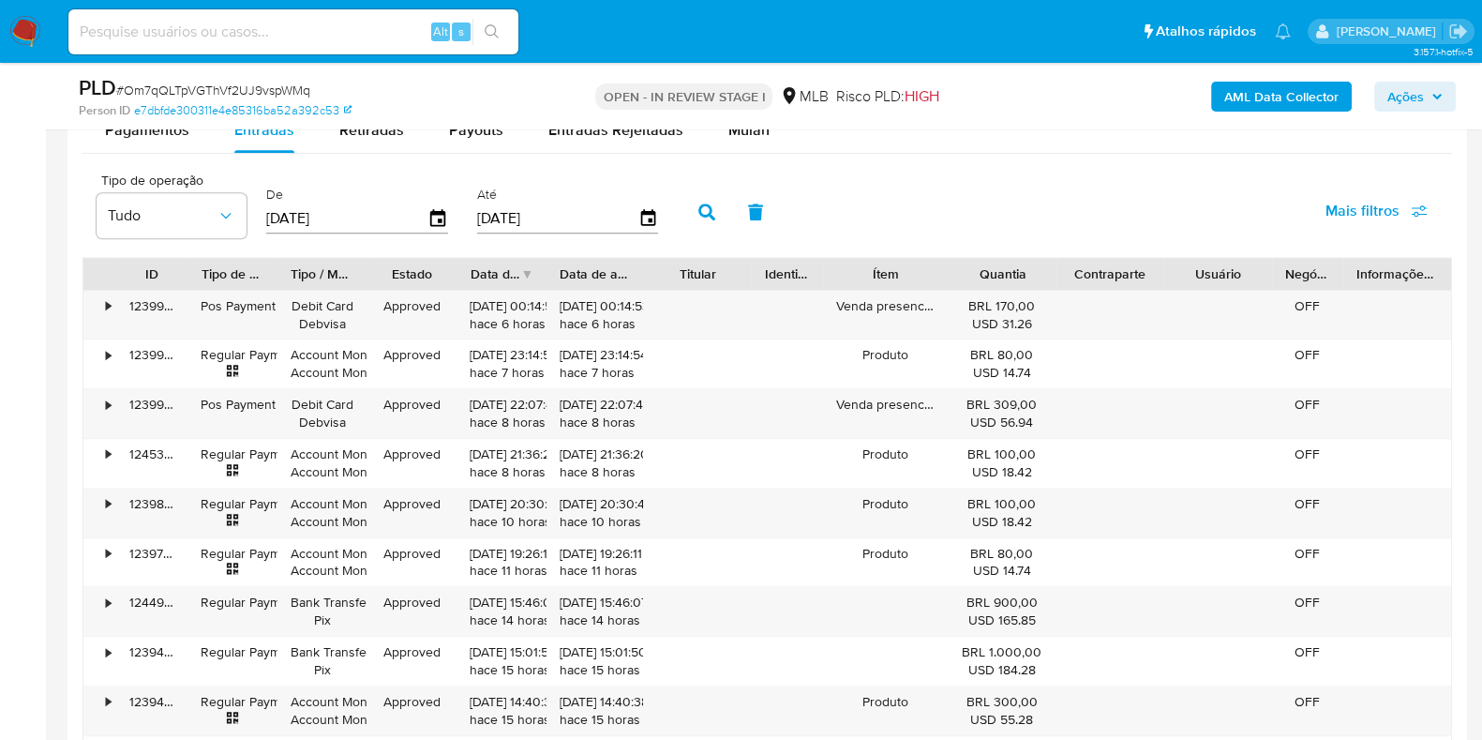
click at [651, 280] on div at bounding box center [644, 274] width 34 height 32
click at [440, 222] on icon "button" at bounding box center [437, 217] width 15 height 17
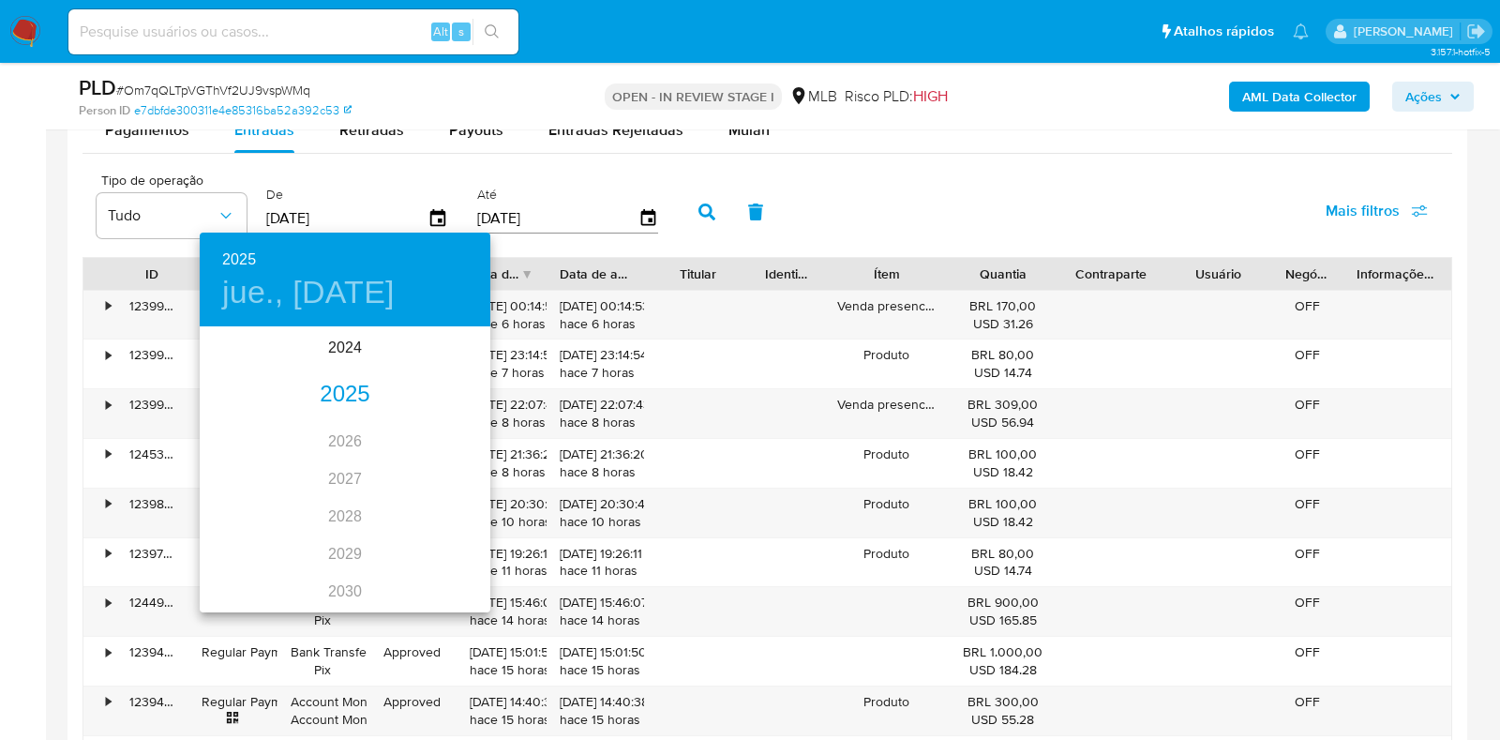
click at [329, 399] on div "2025" at bounding box center [345, 394] width 291 height 37
click at [241, 501] on div "jul." at bounding box center [248, 505] width 97 height 70
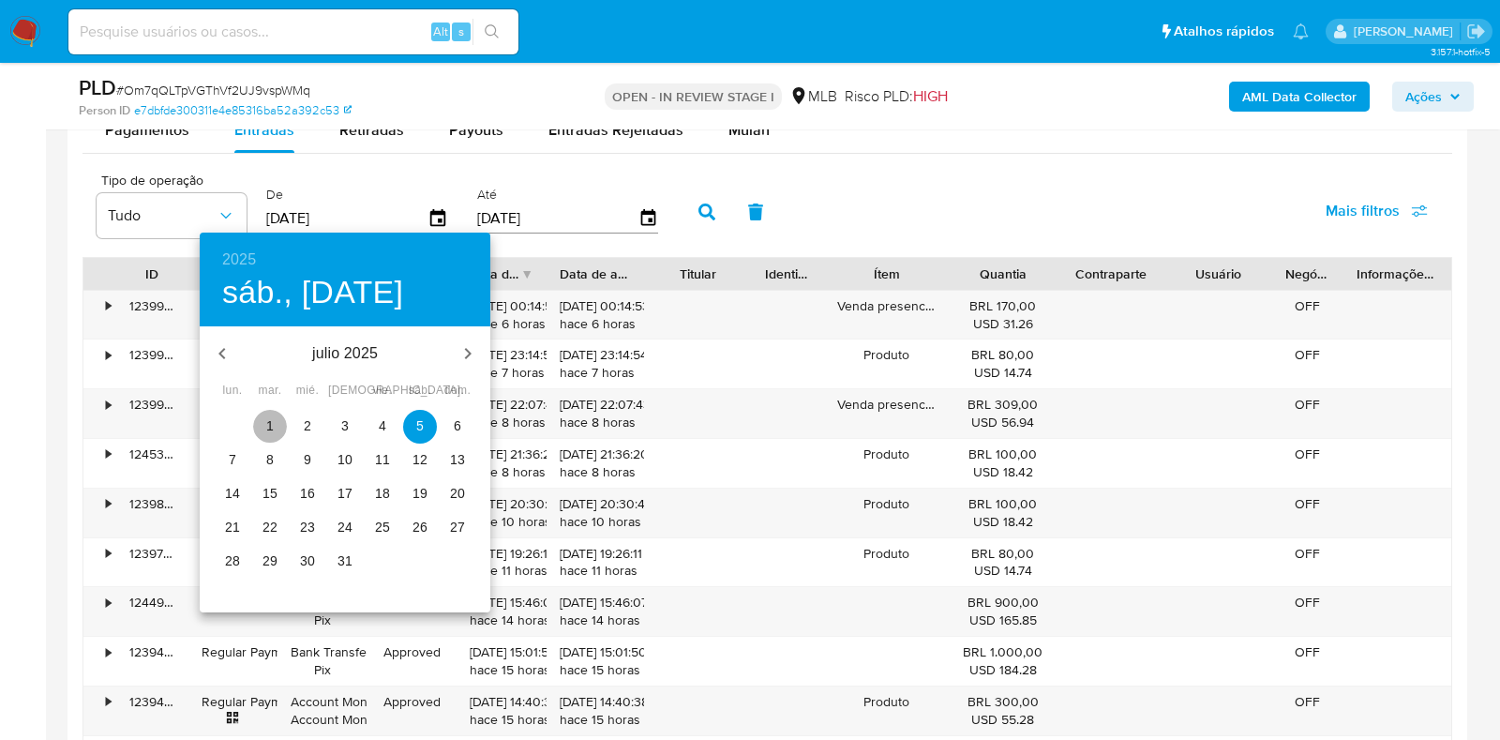
click at [267, 420] on p "1" at bounding box center [269, 425] width 7 height 19
type input "01/07/2025"
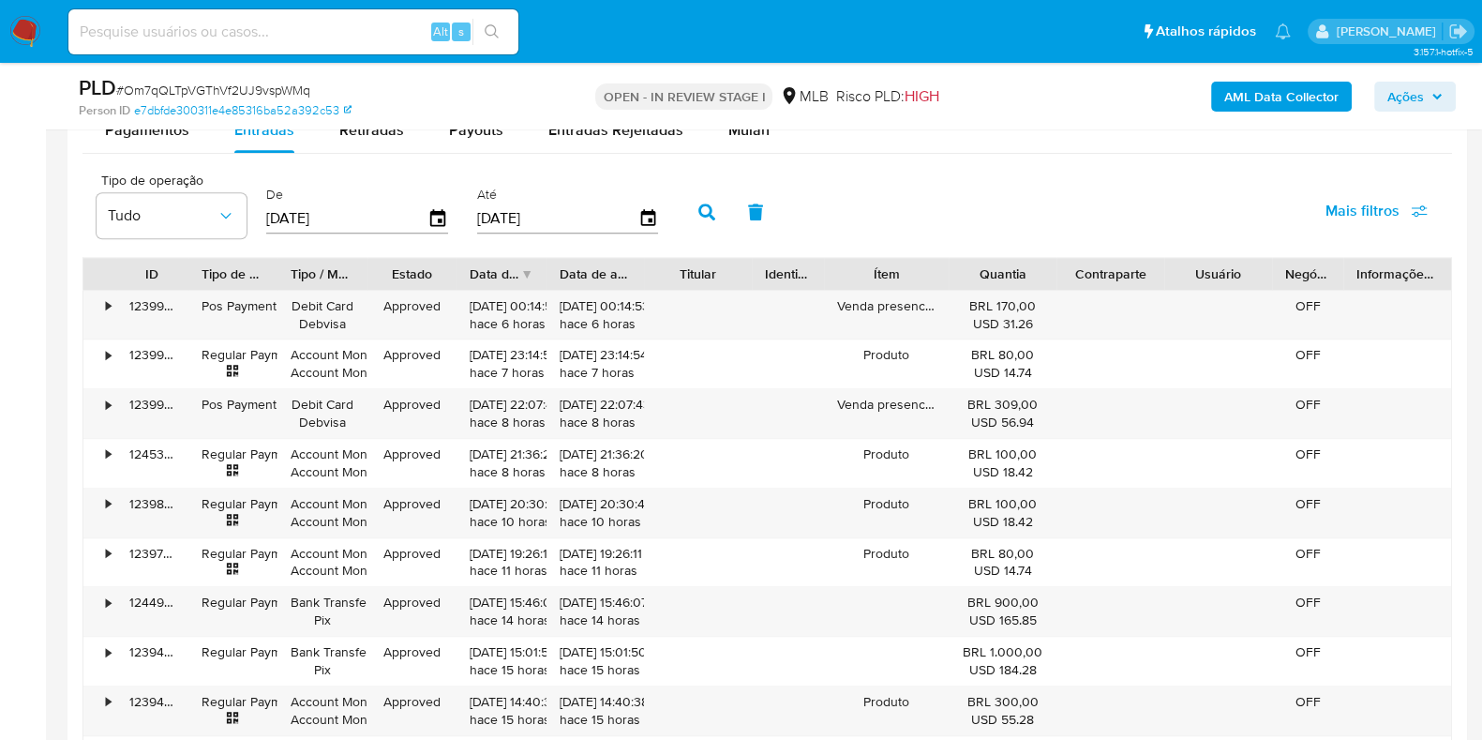
click at [702, 213] on icon "button" at bounding box center [706, 211] width 17 height 17
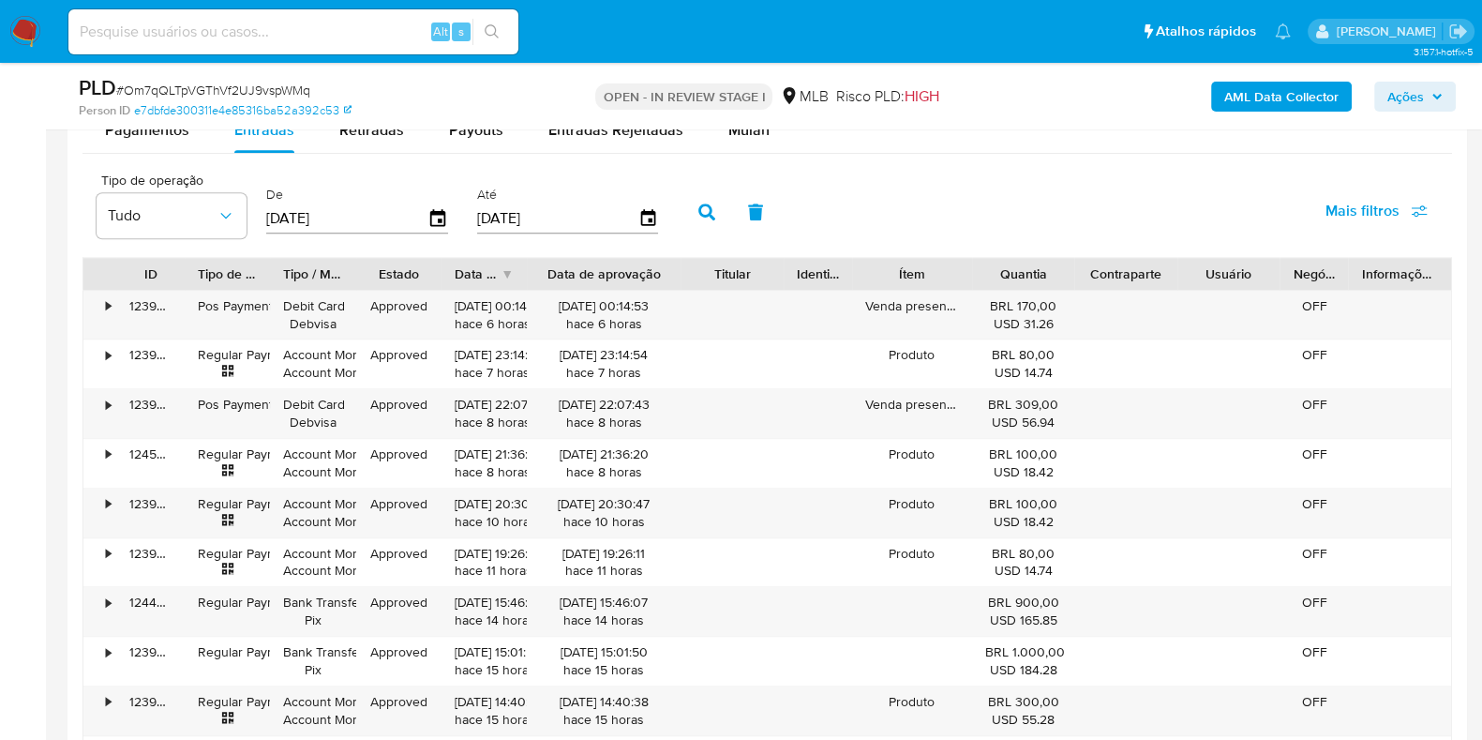
drag, startPoint x: 659, startPoint y: 280, endPoint x: 715, endPoint y: 288, distance: 56.7
click at [715, 287] on div "ID Tipo de operação Tipo / Método Estado Data de criação Data de aprovação Titu…" at bounding box center [766, 274] width 1367 height 32
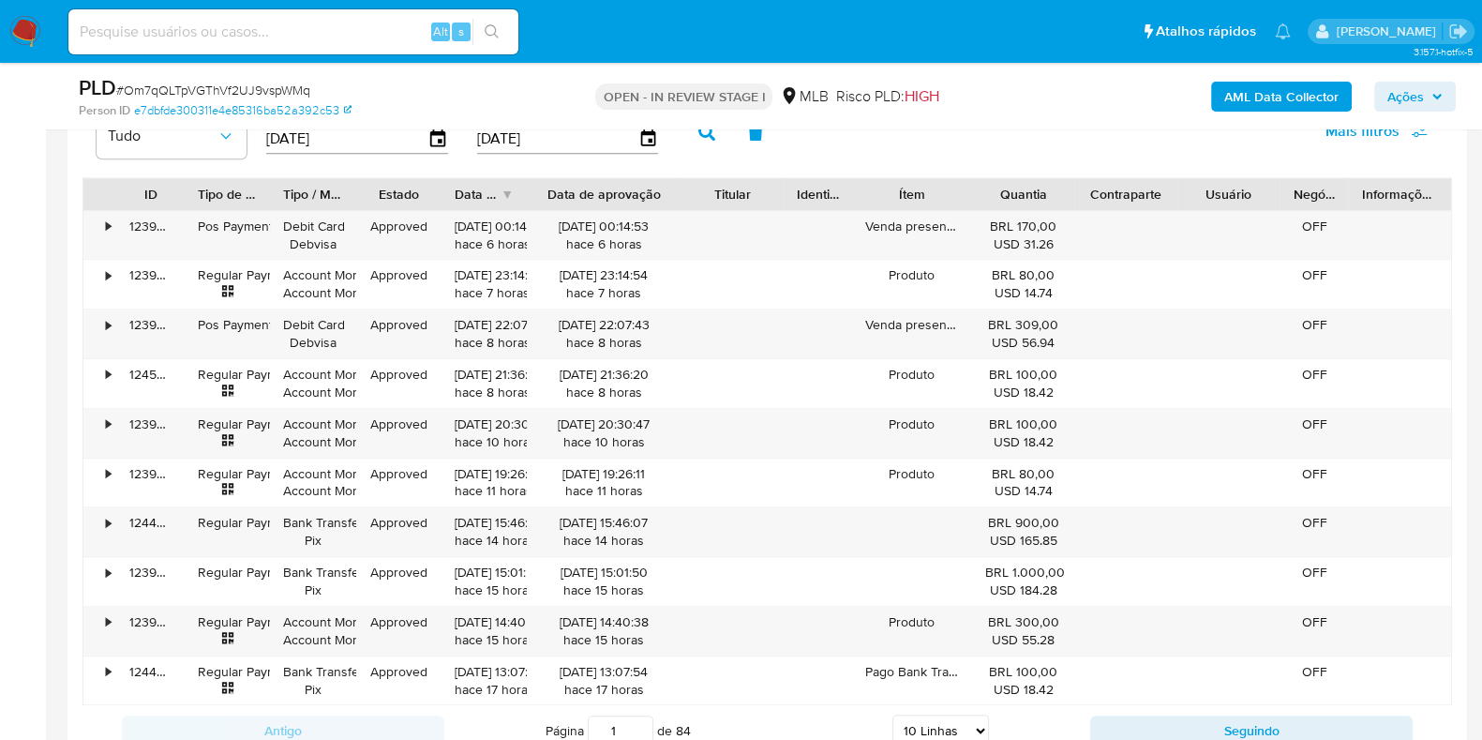
scroll to position [2226, 0]
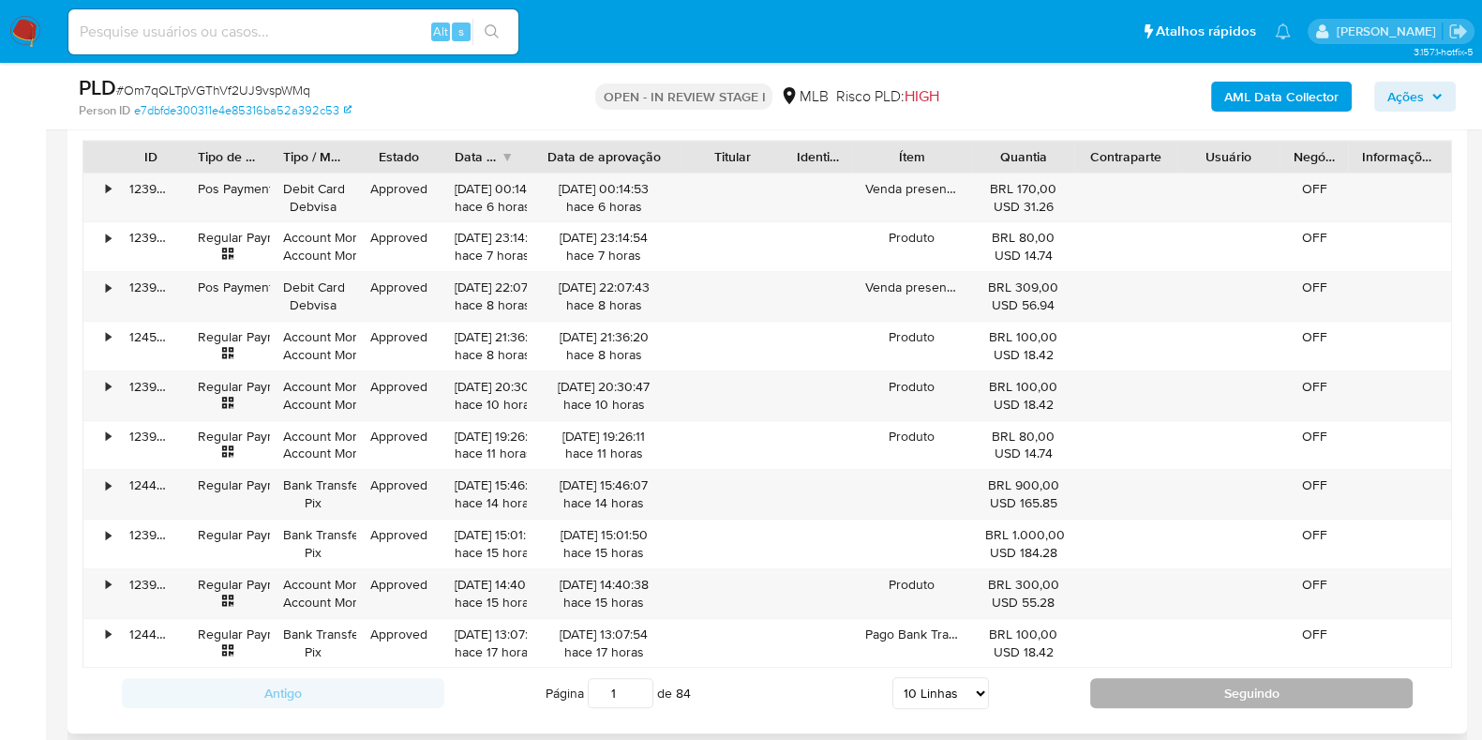
click at [1186, 691] on button "Seguindo" at bounding box center [1251, 693] width 322 height 30
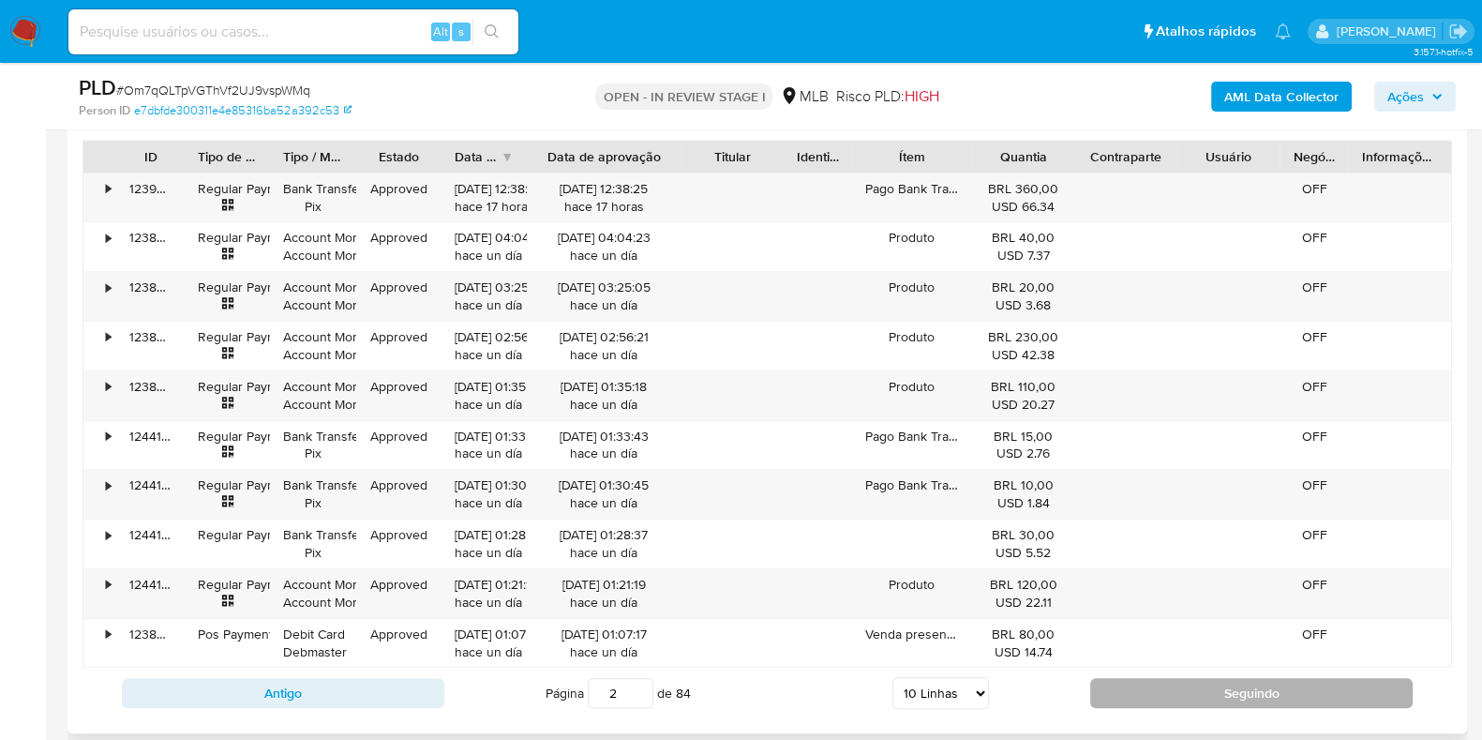
click at [1181, 697] on button "Seguindo" at bounding box center [1251, 693] width 322 height 30
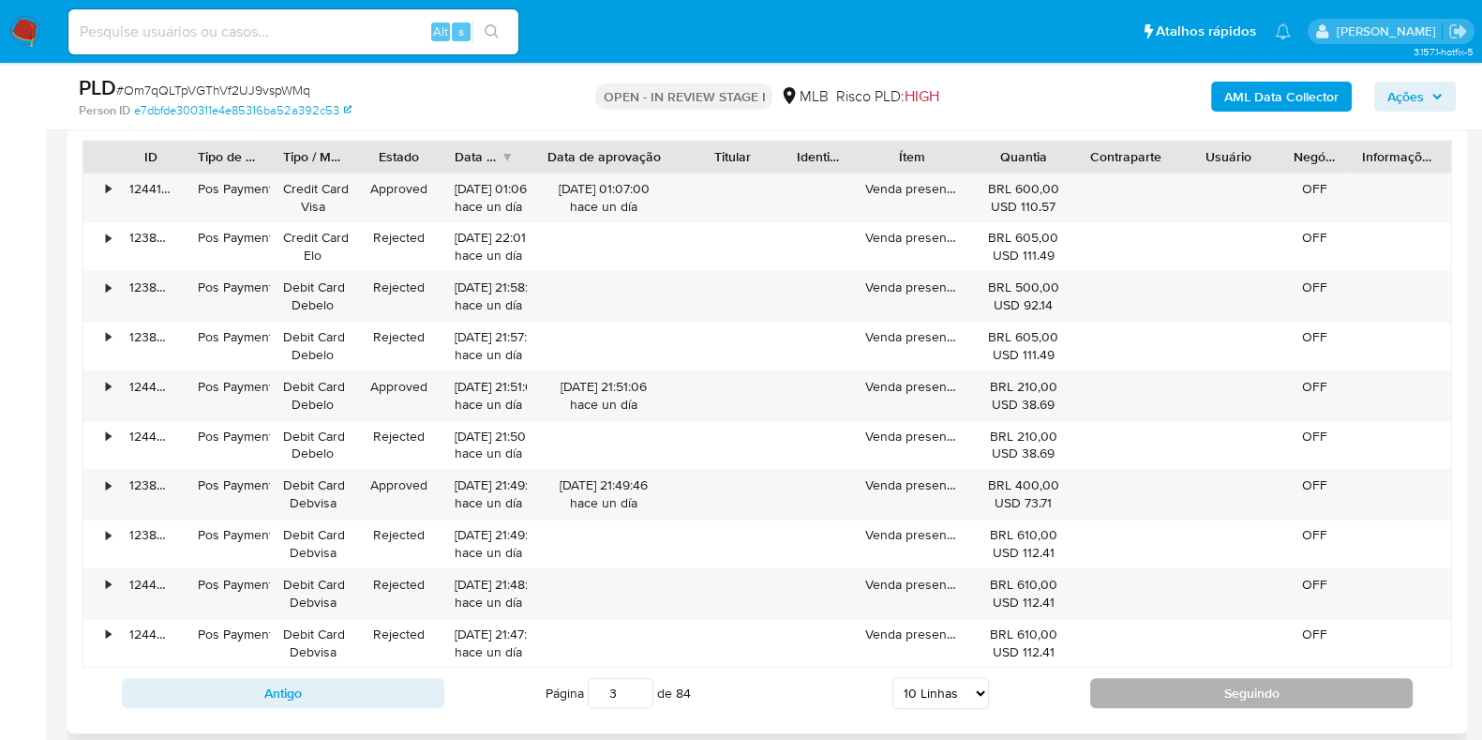
click at [1181, 697] on button "Seguindo" at bounding box center [1251, 693] width 322 height 30
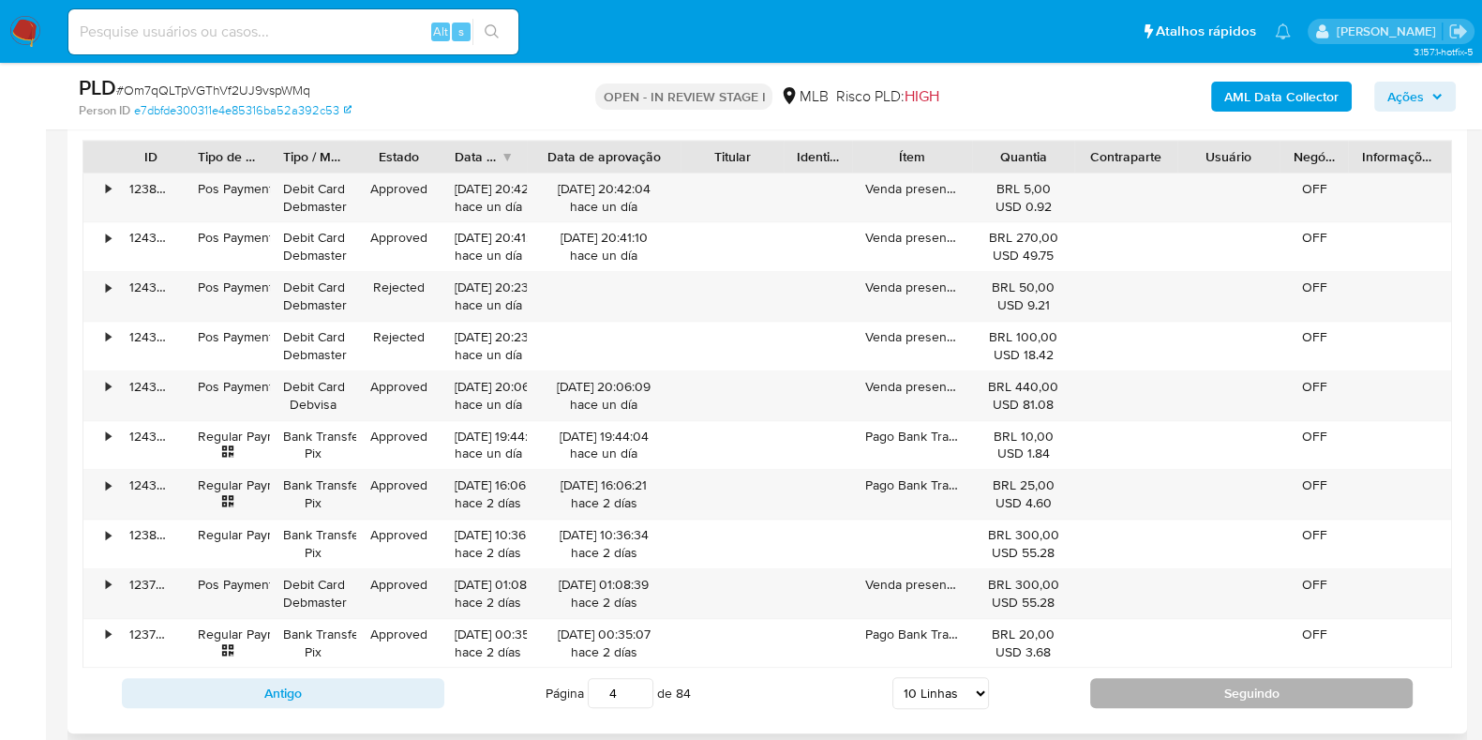
click at [1181, 697] on button "Seguindo" at bounding box center [1251, 693] width 322 height 30
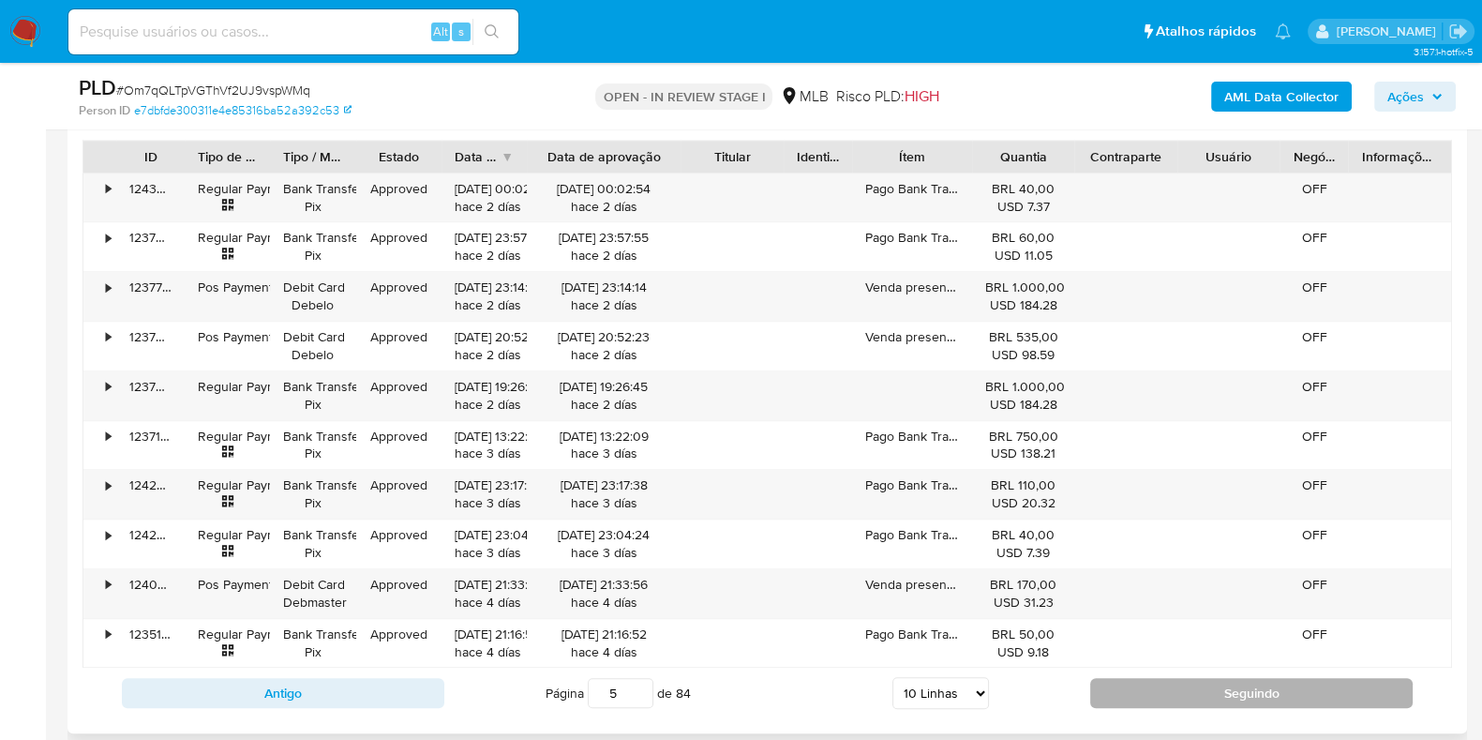
click at [1181, 697] on button "Seguindo" at bounding box center [1251, 693] width 322 height 30
click at [1180, 702] on button "Seguindo" at bounding box center [1251, 693] width 322 height 30
click at [1182, 687] on button "Seguindo" at bounding box center [1251, 693] width 322 height 30
click at [1181, 683] on button "Seguindo" at bounding box center [1251, 693] width 322 height 30
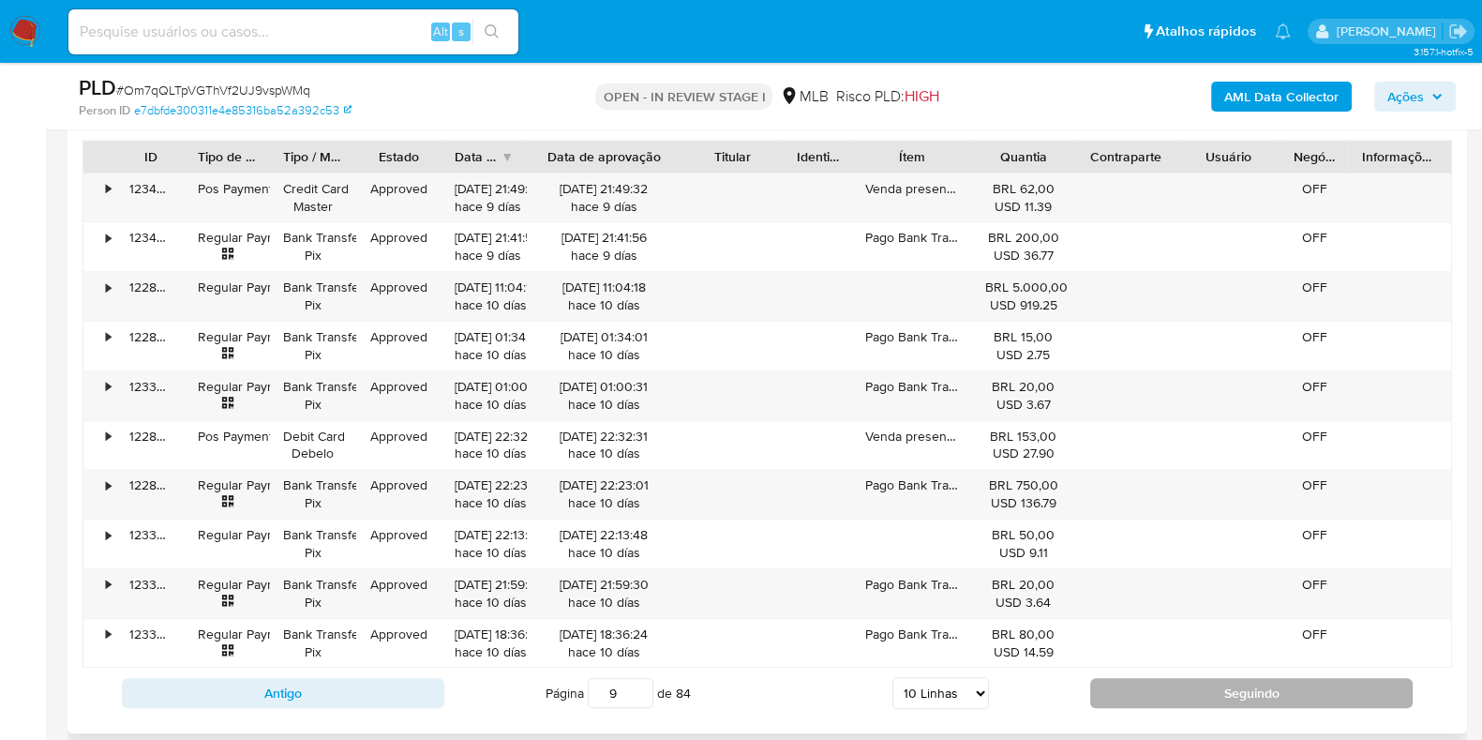
click at [1174, 678] on button "Seguindo" at bounding box center [1251, 693] width 322 height 30
type input "11"
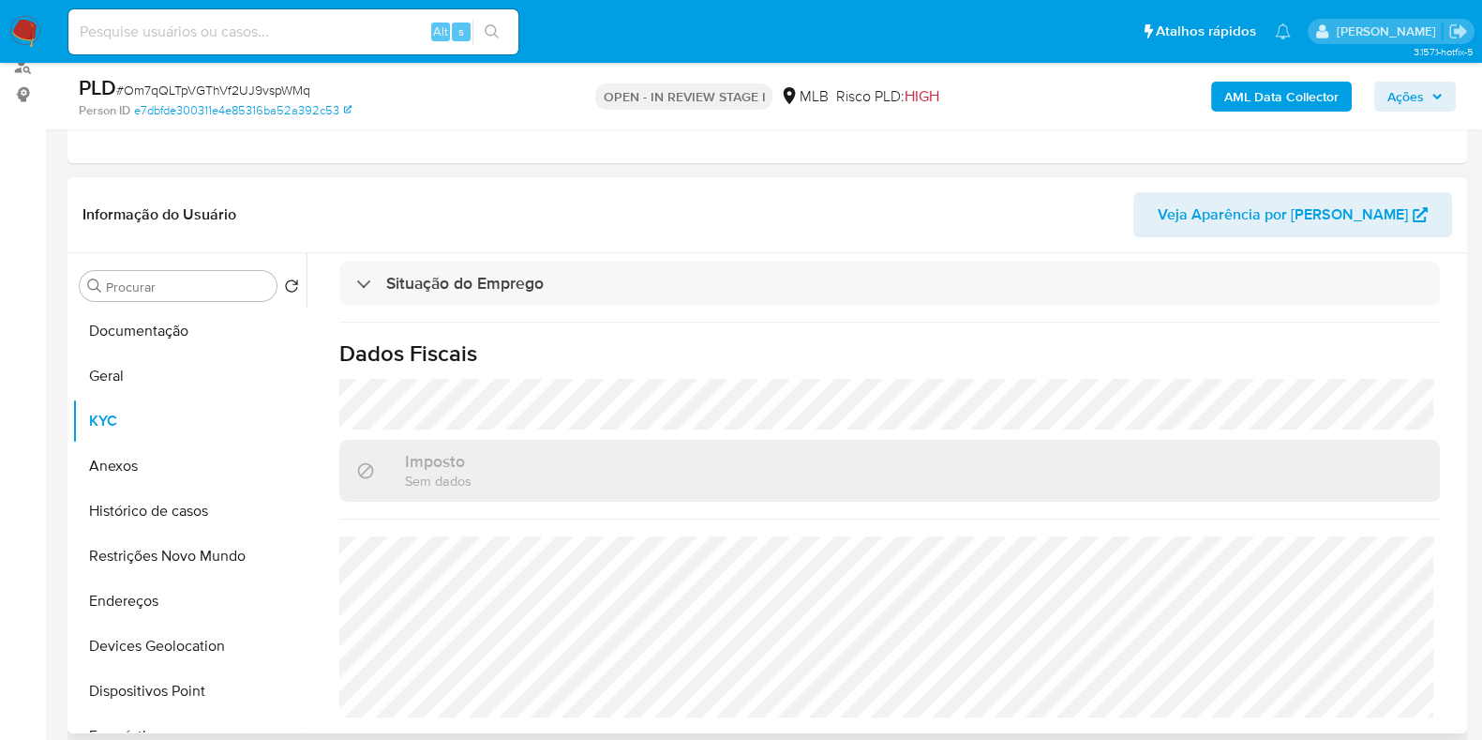
scroll to position [233, 0]
click at [174, 386] on button "Geral" at bounding box center [181, 375] width 219 height 45
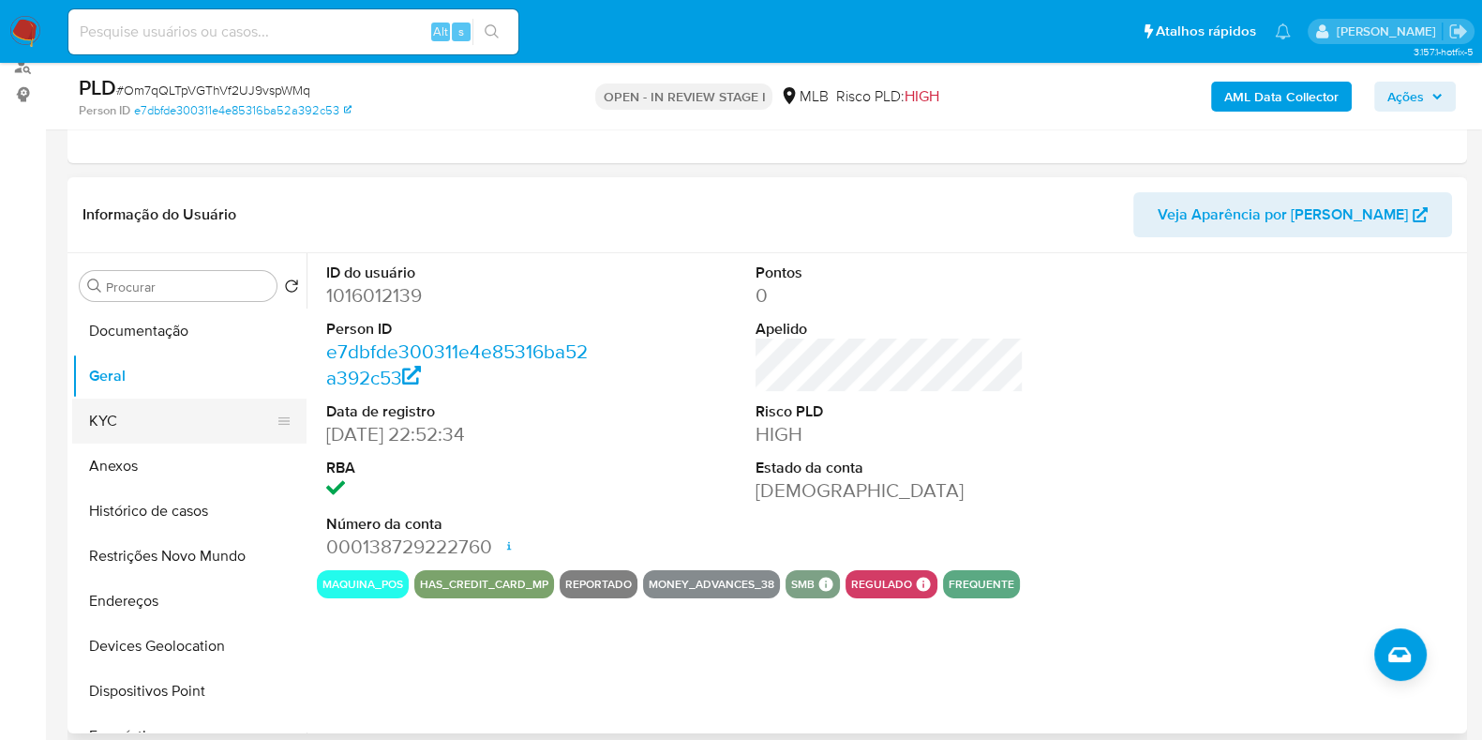
click at [180, 409] on button "KYC" at bounding box center [181, 420] width 219 height 45
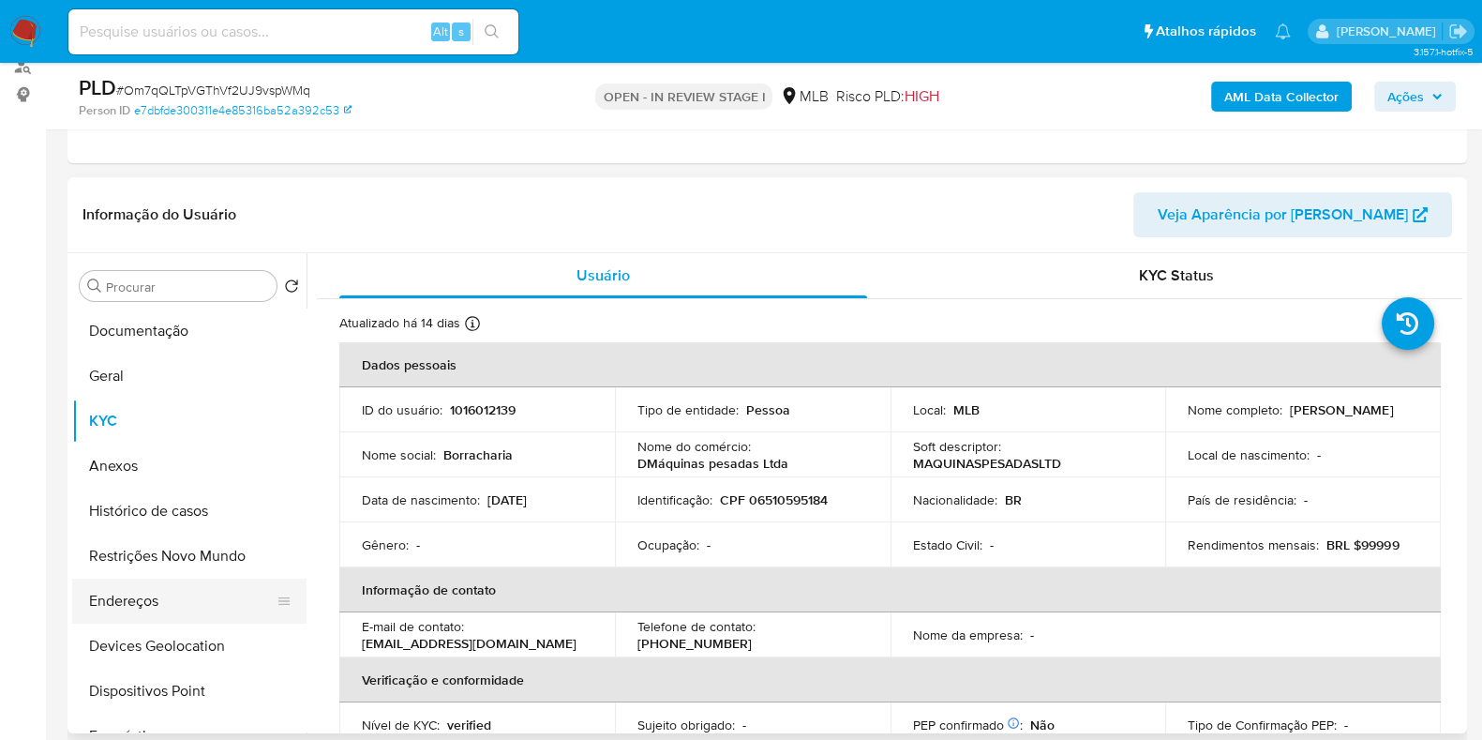
click at [180, 585] on button "Endereços" at bounding box center [181, 600] width 219 height 45
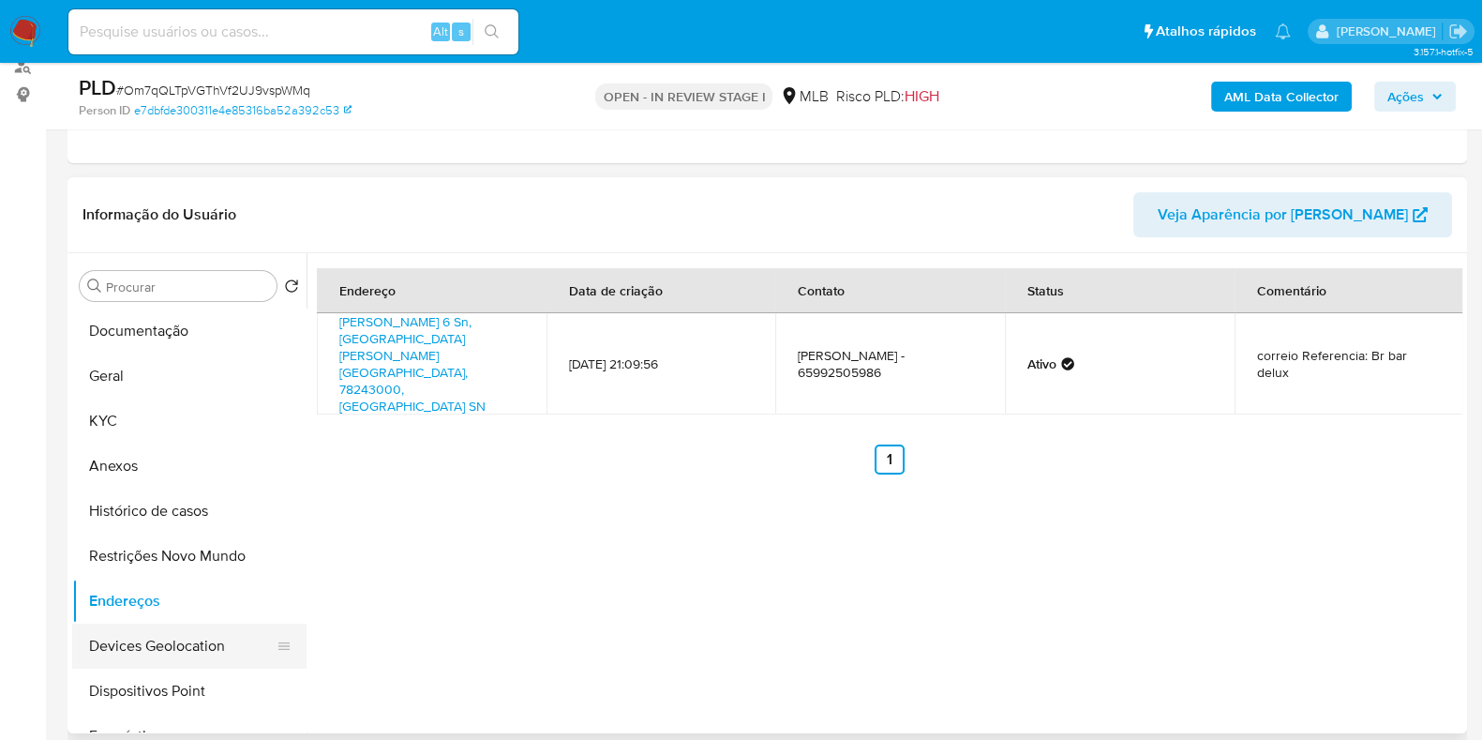
click at [193, 634] on button "Devices Geolocation" at bounding box center [181, 645] width 219 height 45
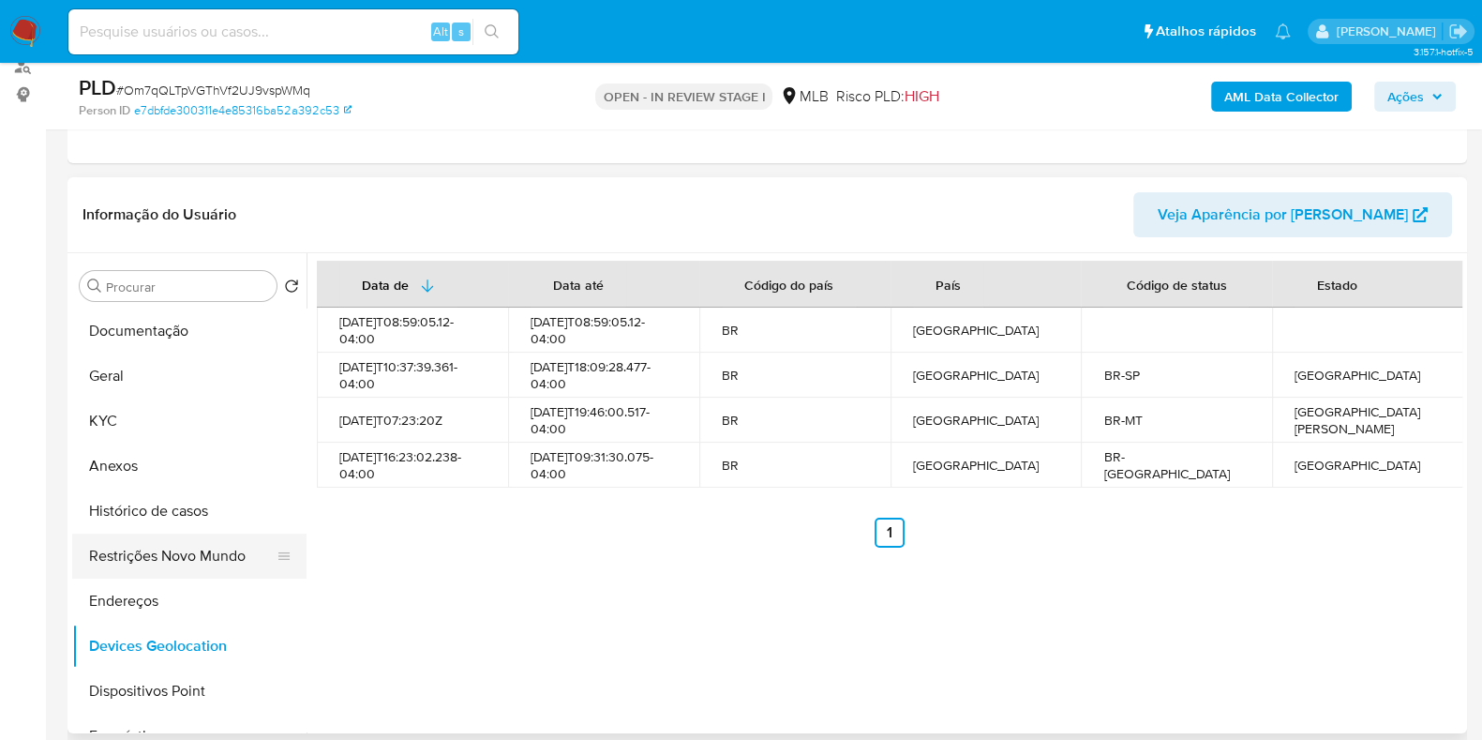
click at [235, 534] on button "Restrições Novo Mundo" at bounding box center [181, 555] width 219 height 45
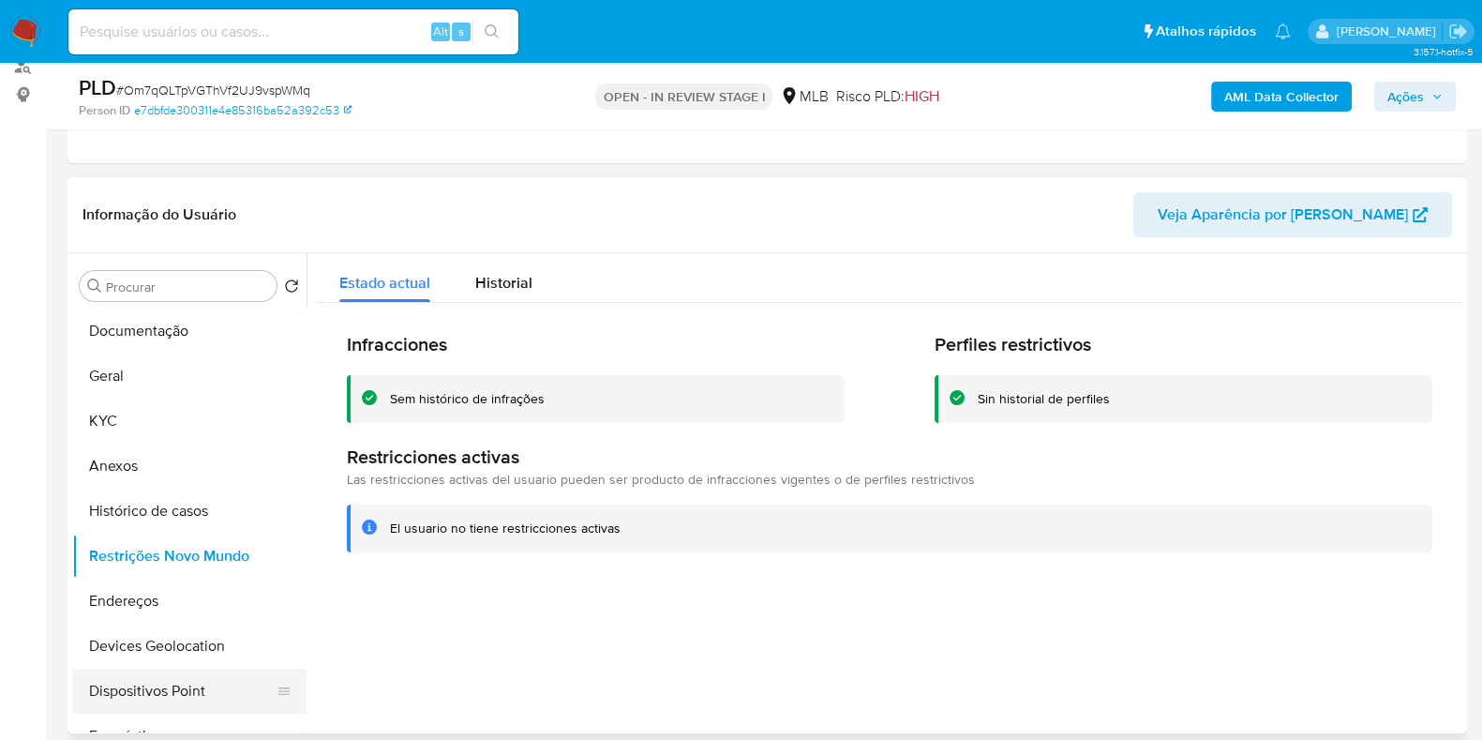
click at [202, 680] on button "Dispositivos Point" at bounding box center [181, 690] width 219 height 45
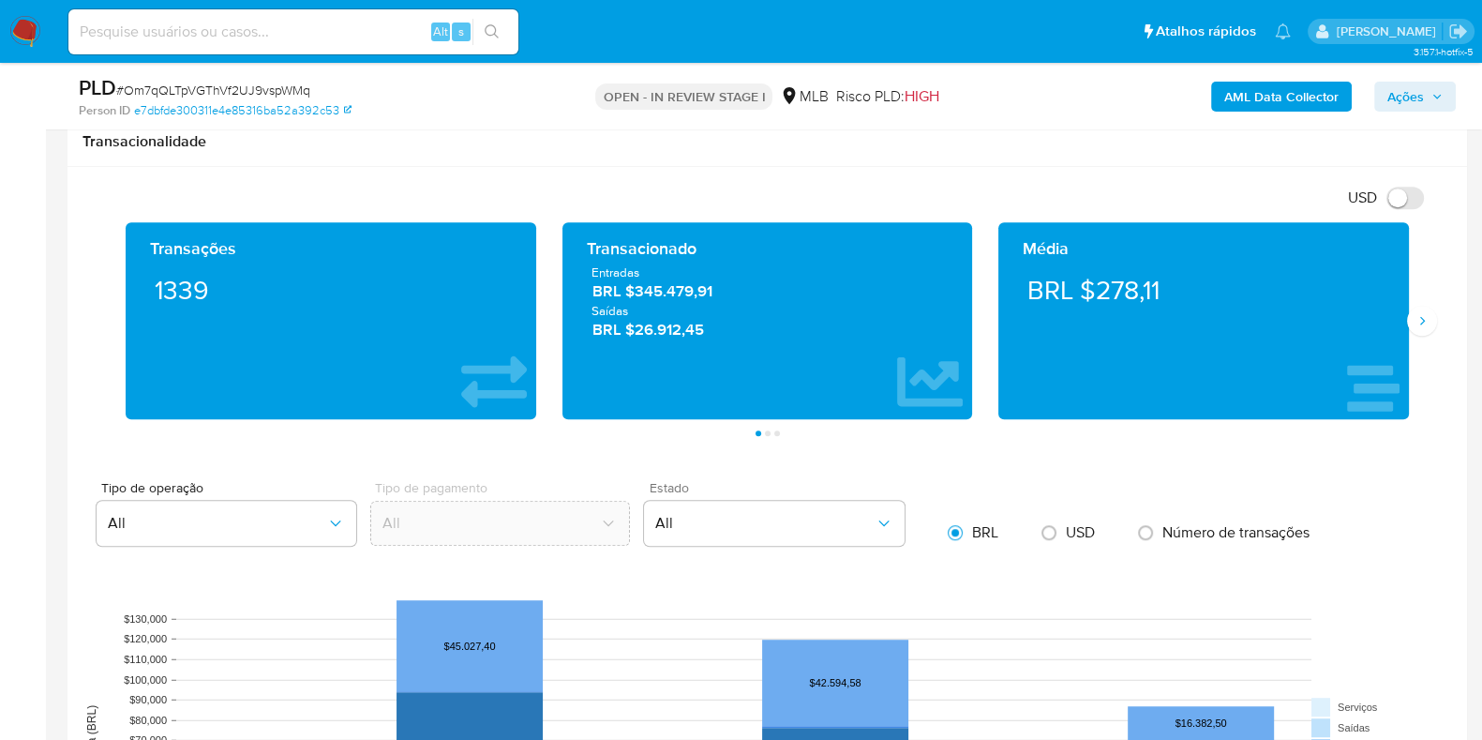
scroll to position [1756, 0]
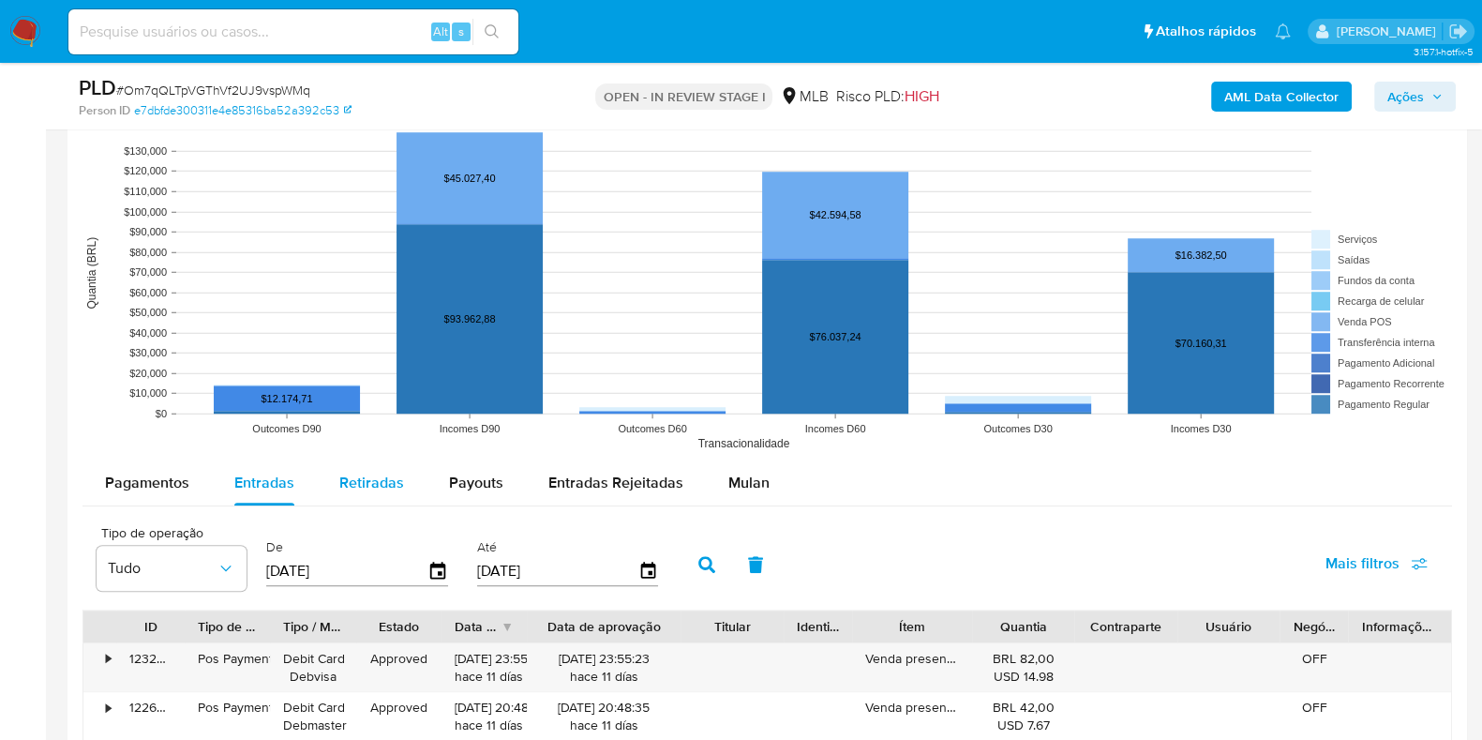
click at [371, 486] on span "Retiradas" at bounding box center [371, 482] width 65 height 22
select select "10"
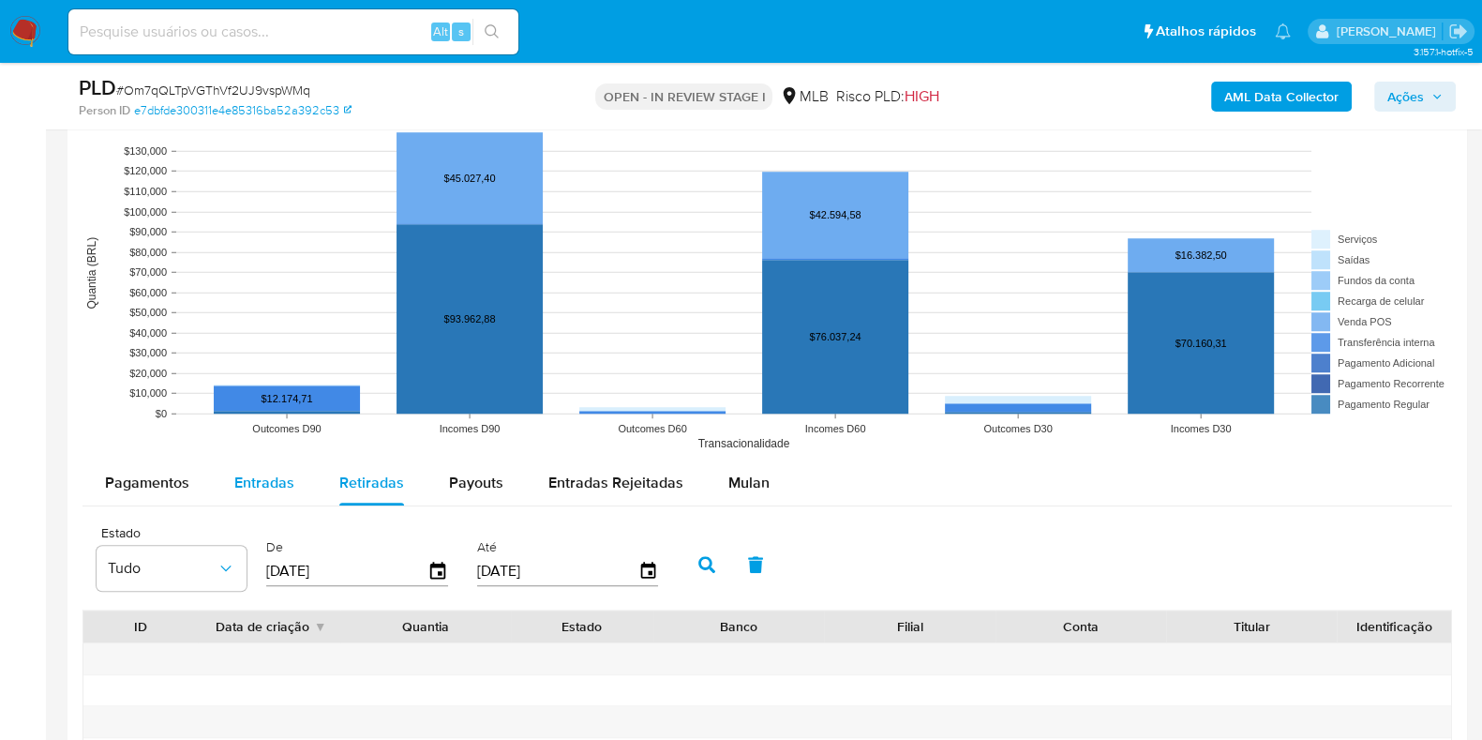
click at [255, 474] on span "Entradas" at bounding box center [264, 482] width 60 height 22
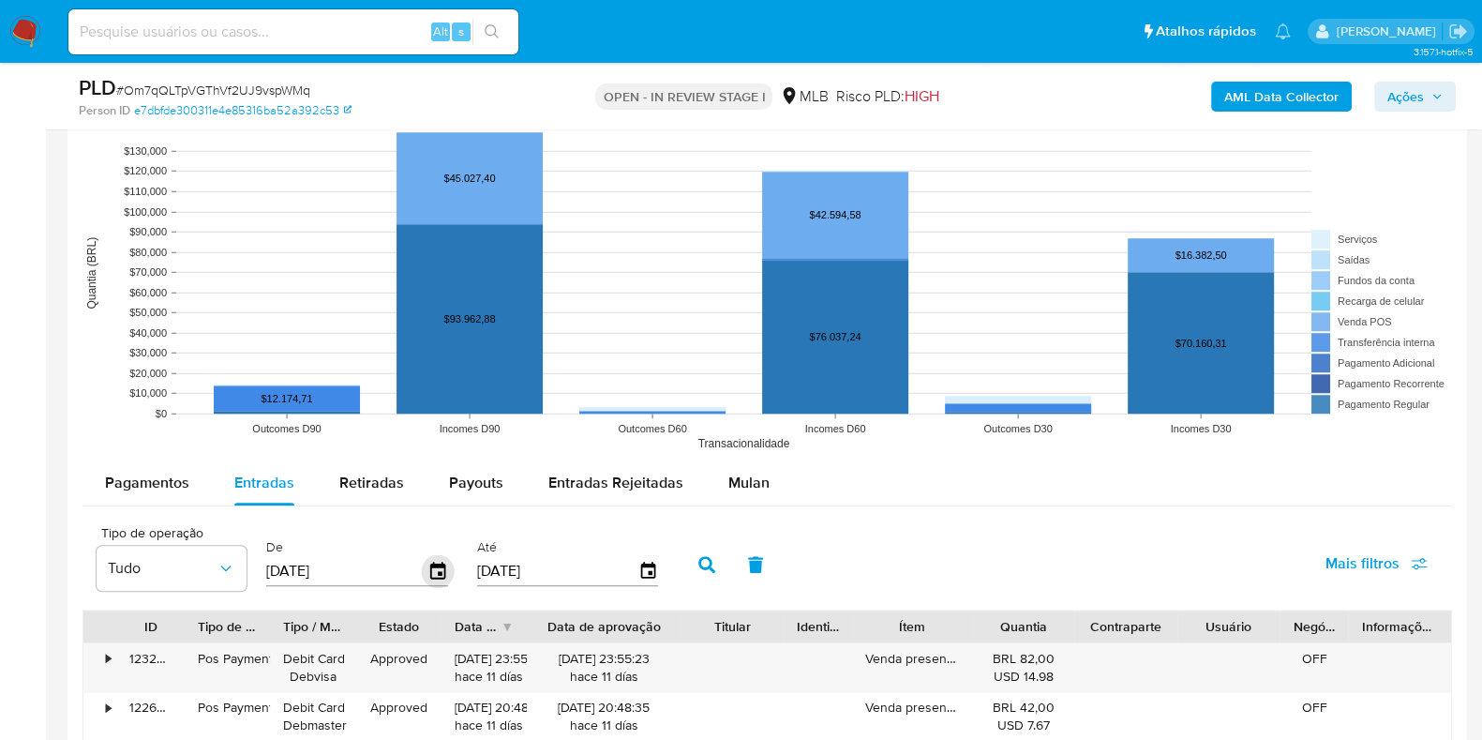
click at [432, 579] on icon "button" at bounding box center [438, 571] width 33 height 33
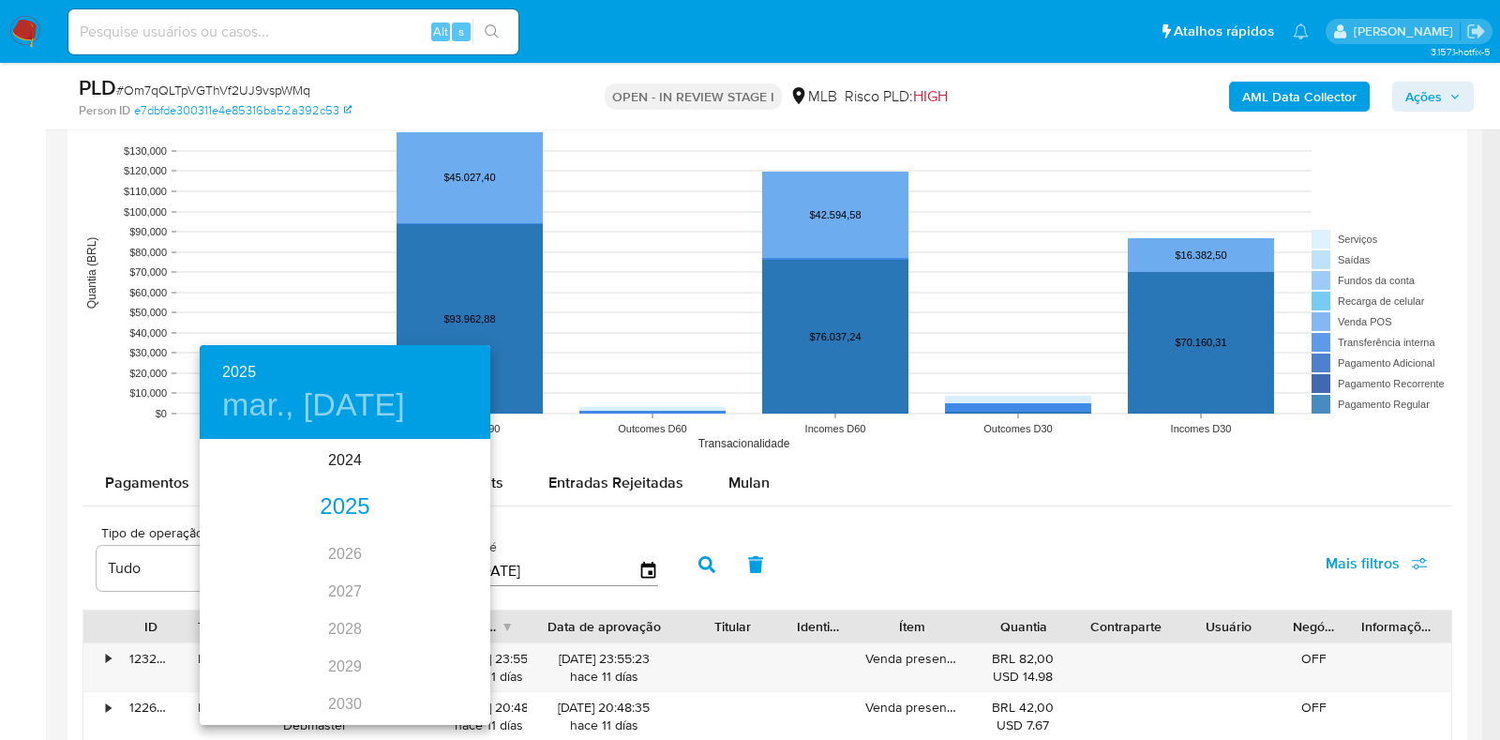
click at [328, 497] on div "2025" at bounding box center [345, 506] width 291 height 37
click at [437, 552] on div "jun." at bounding box center [442, 547] width 97 height 70
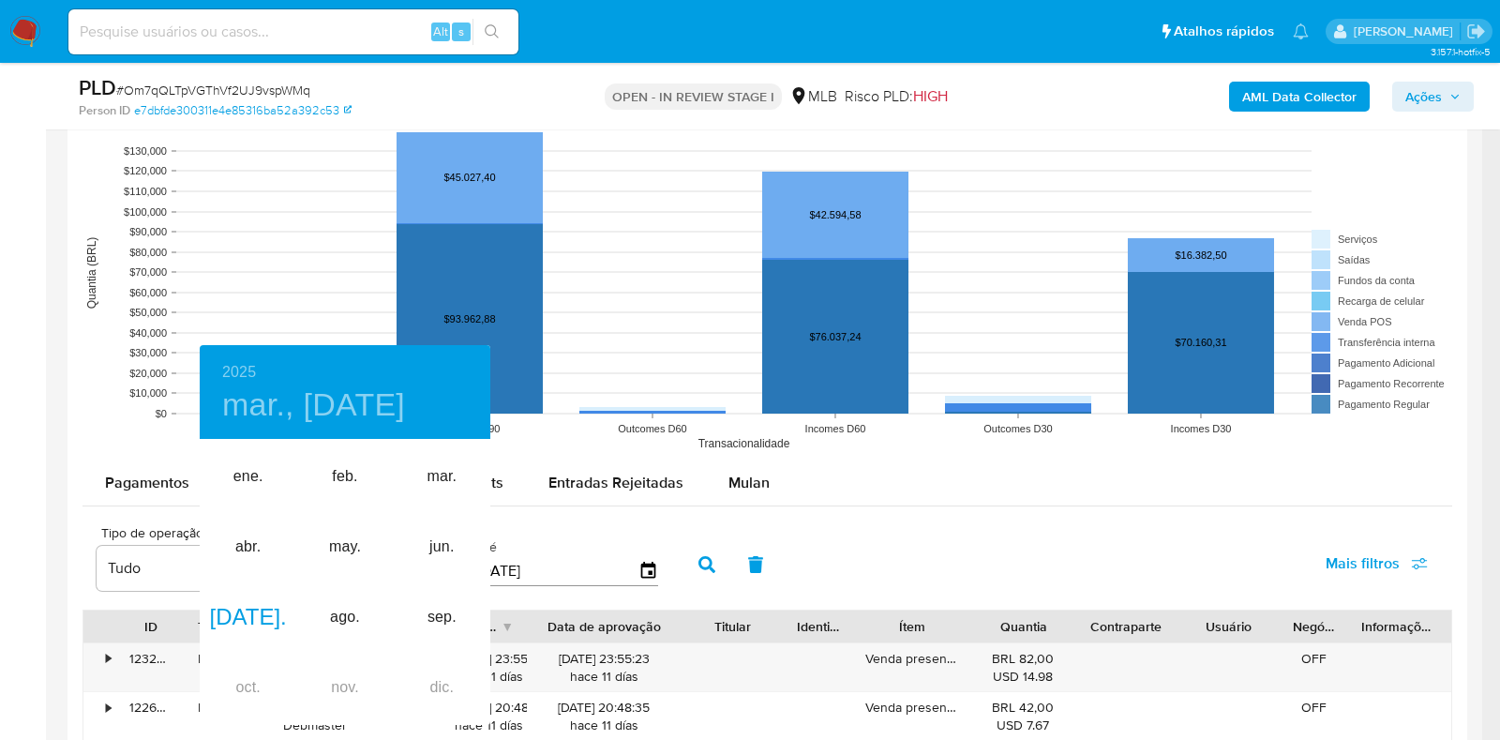
type input "01/06/2025"
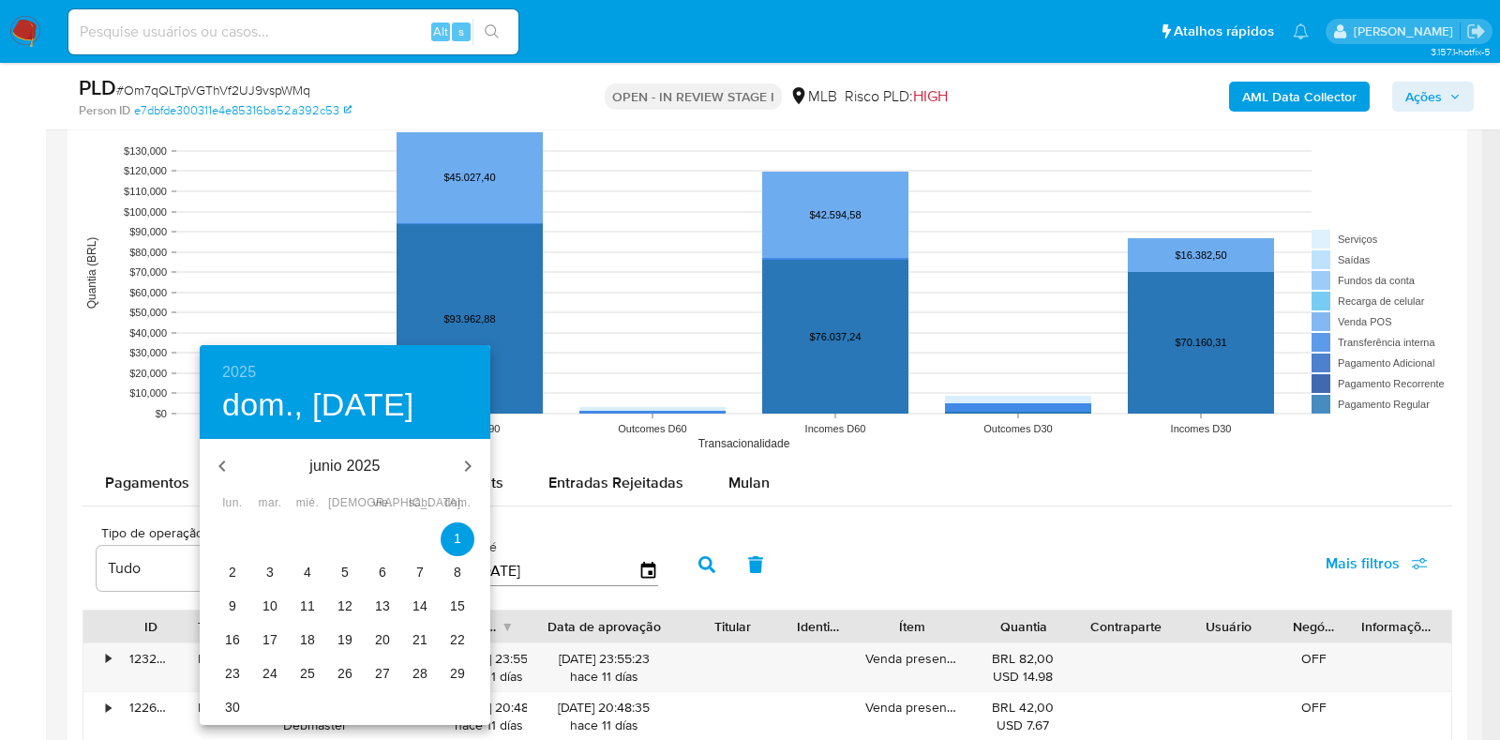
click at [456, 536] on p "1" at bounding box center [457, 538] width 7 height 19
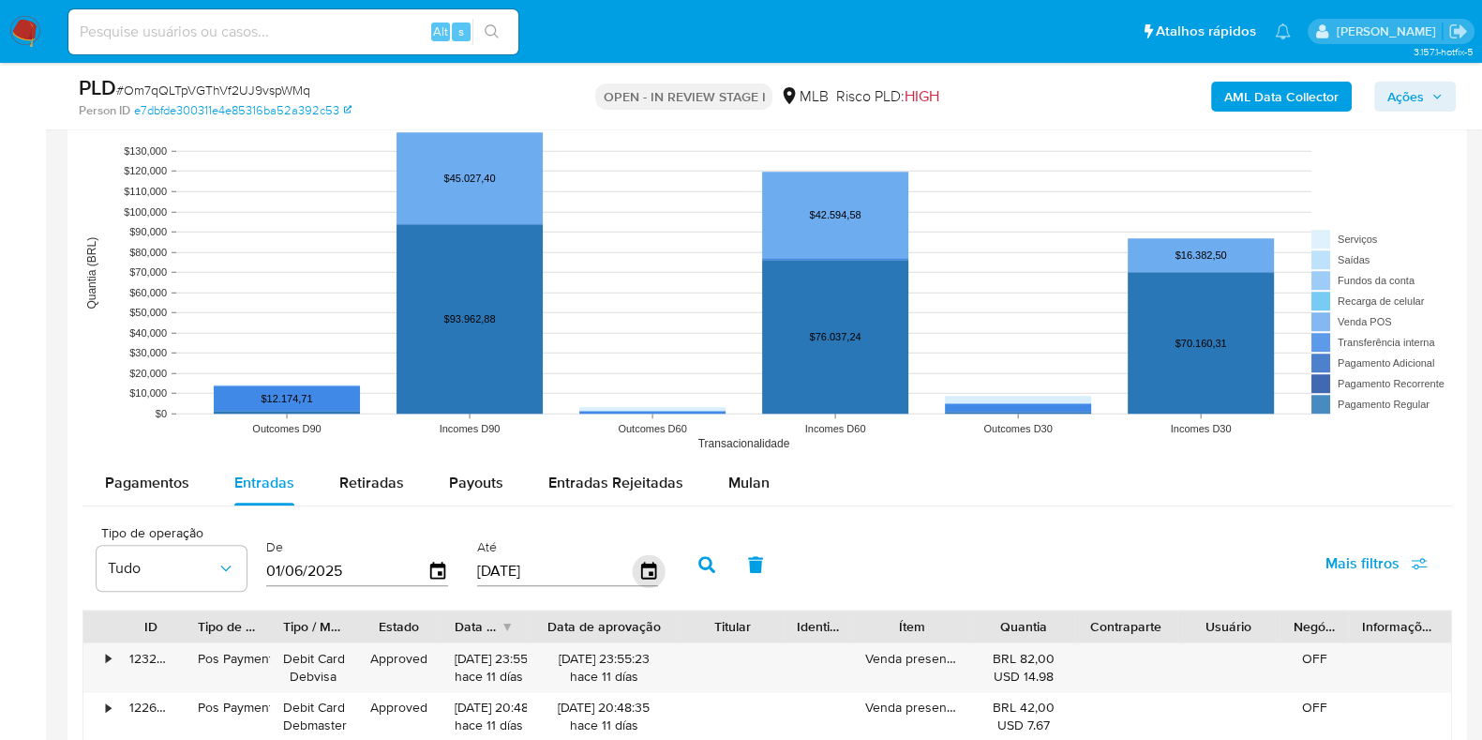
click at [639, 569] on icon "button" at bounding box center [648, 571] width 33 height 33
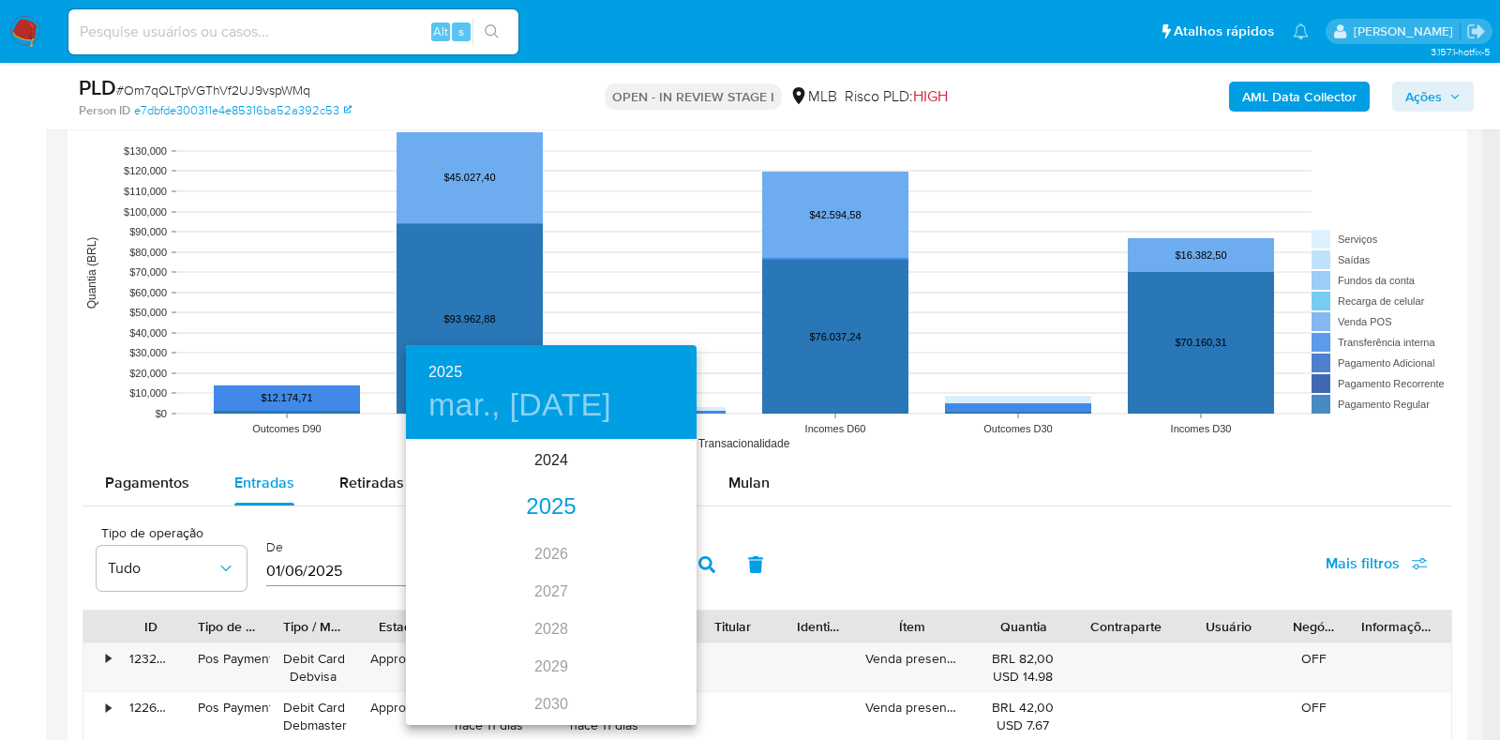
click at [543, 500] on div "2025" at bounding box center [551, 506] width 291 height 37
click at [650, 545] on div "jun." at bounding box center [648, 547] width 97 height 70
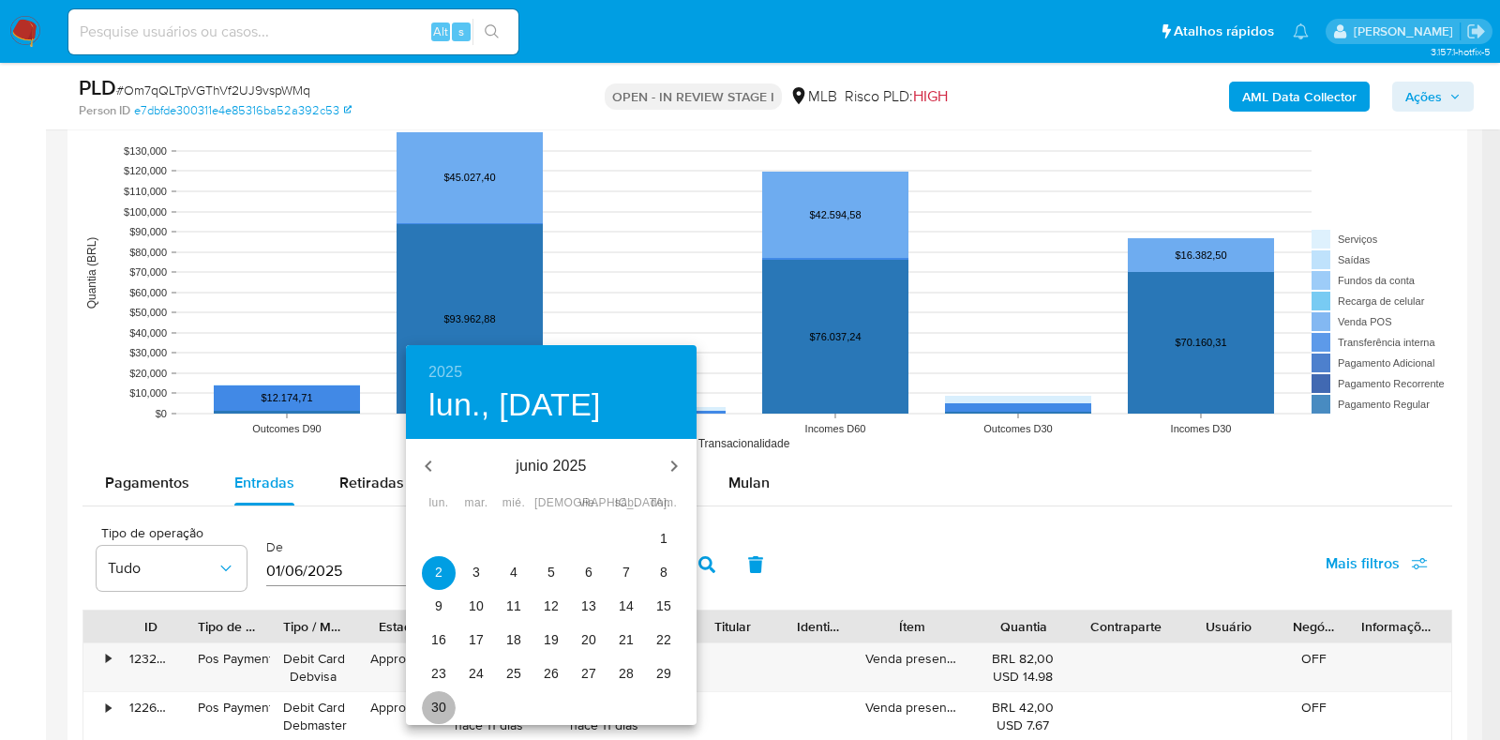
click at [445, 700] on p "30" at bounding box center [438, 706] width 15 height 19
type input "30/06/2025"
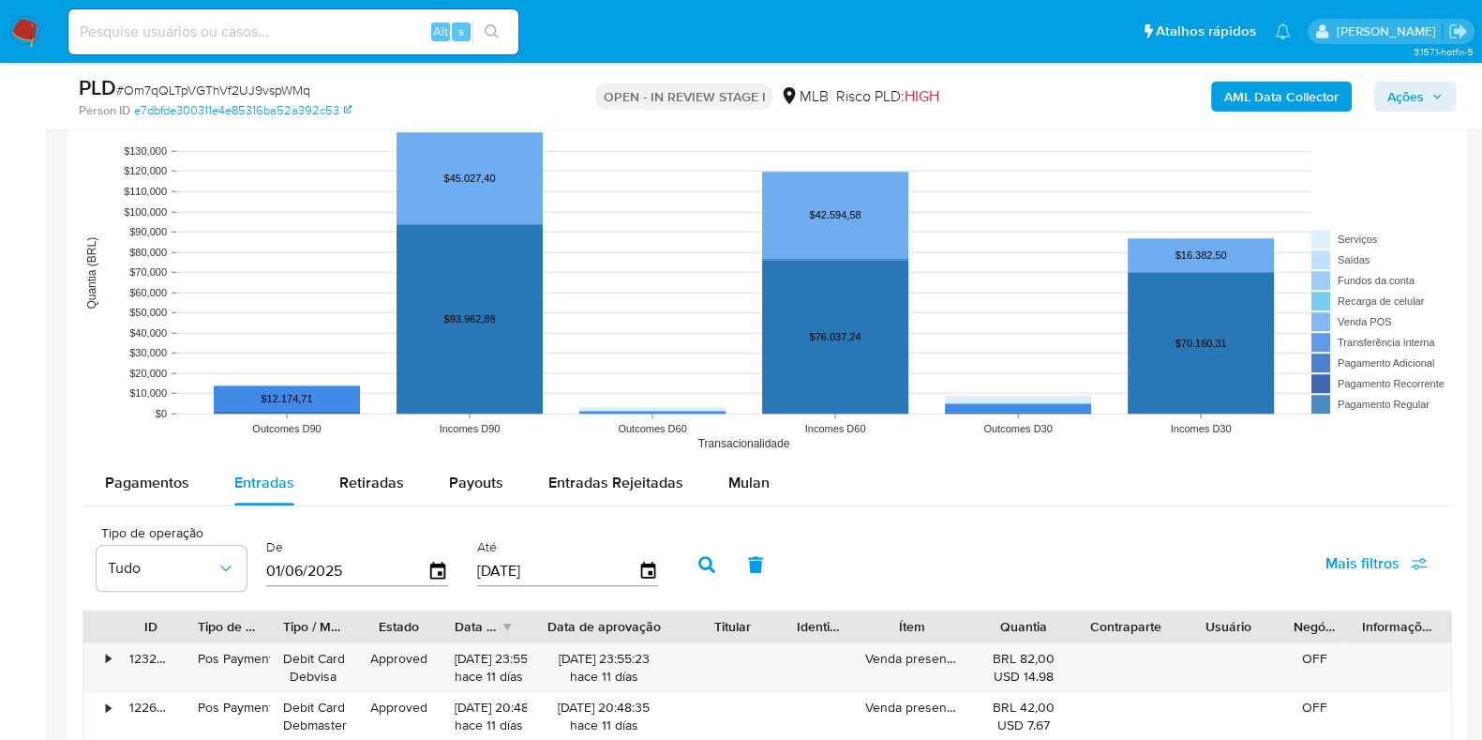
click at [698, 564] on icon "button" at bounding box center [706, 564] width 17 height 17
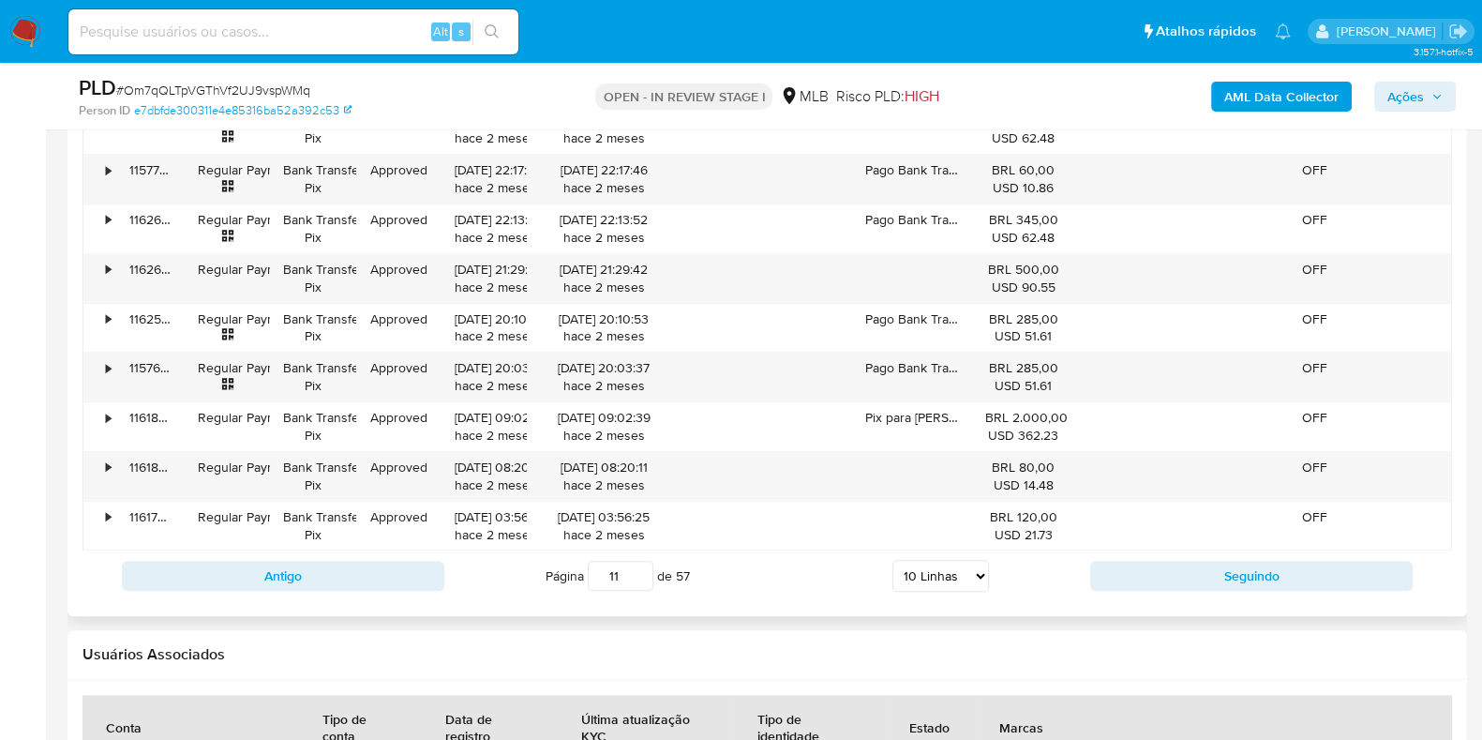
scroll to position [2226, 0]
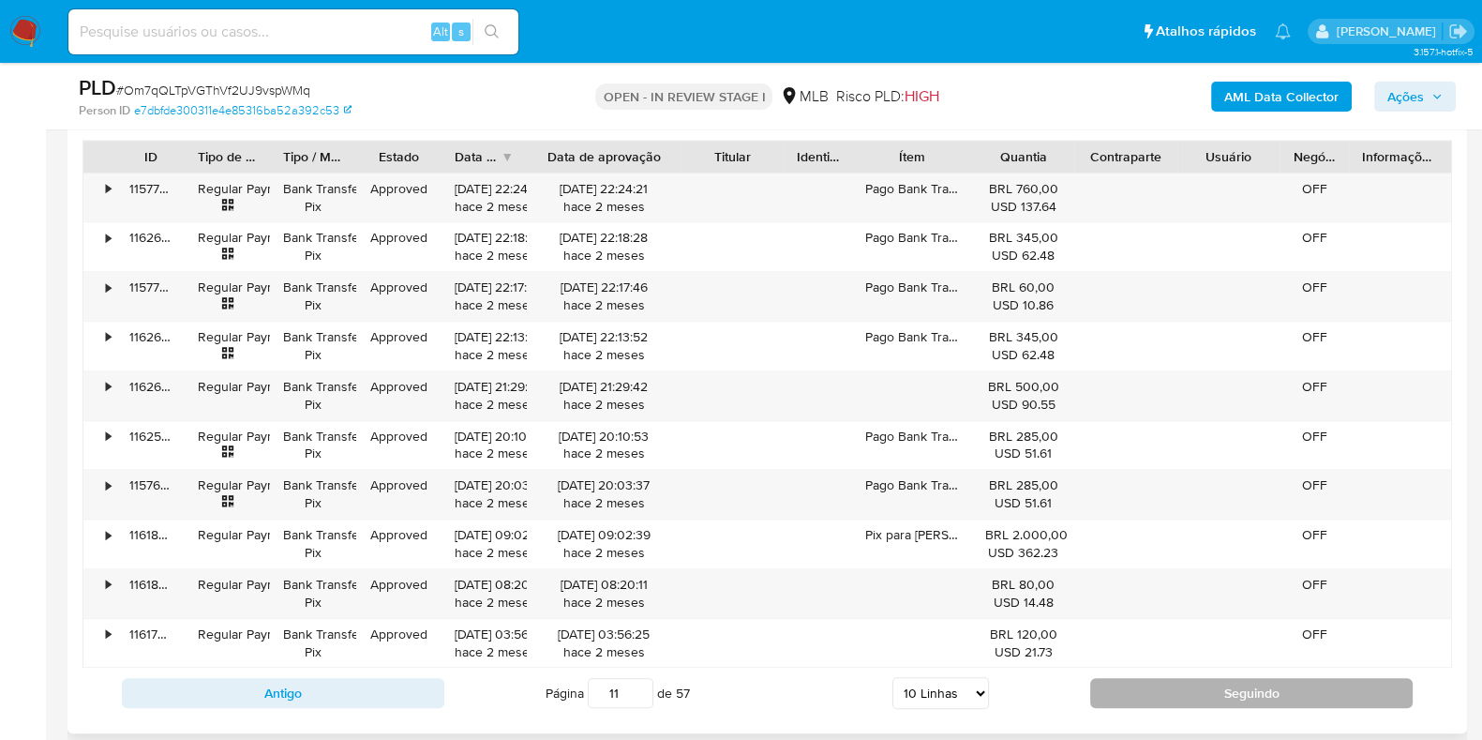
click at [1168, 685] on button "Seguindo" at bounding box center [1251, 693] width 322 height 30
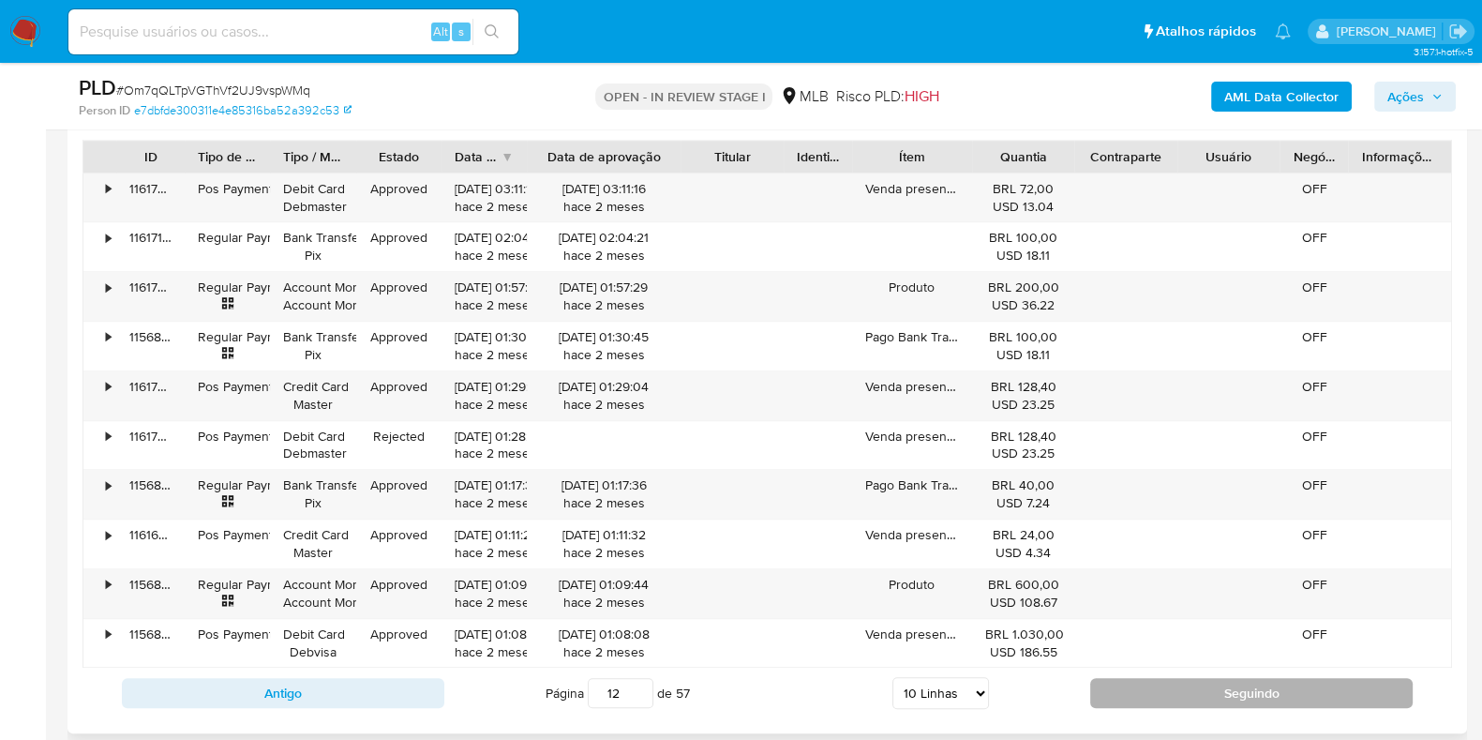
click at [1128, 678] on button "Seguindo" at bounding box center [1251, 693] width 322 height 30
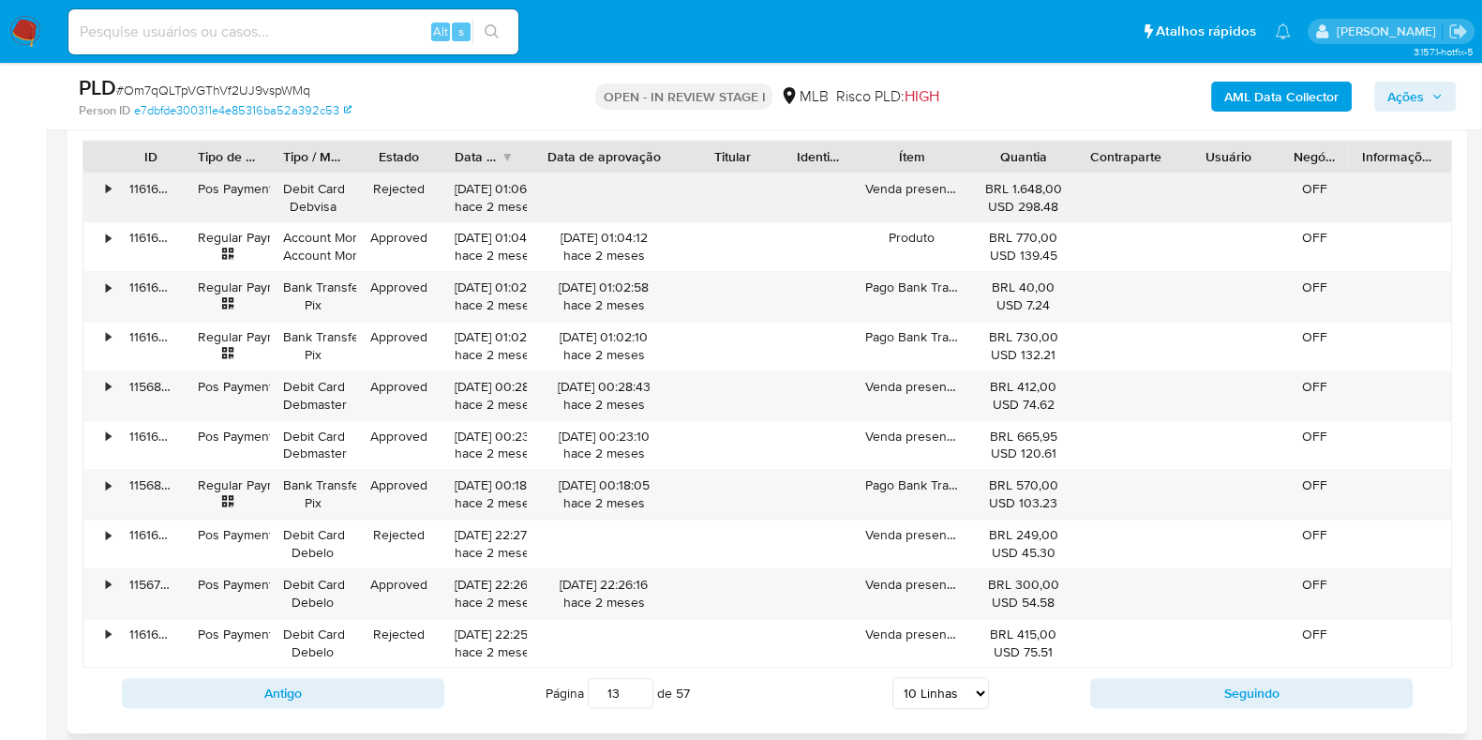
click at [112, 189] on div "•" at bounding box center [99, 197] width 33 height 49
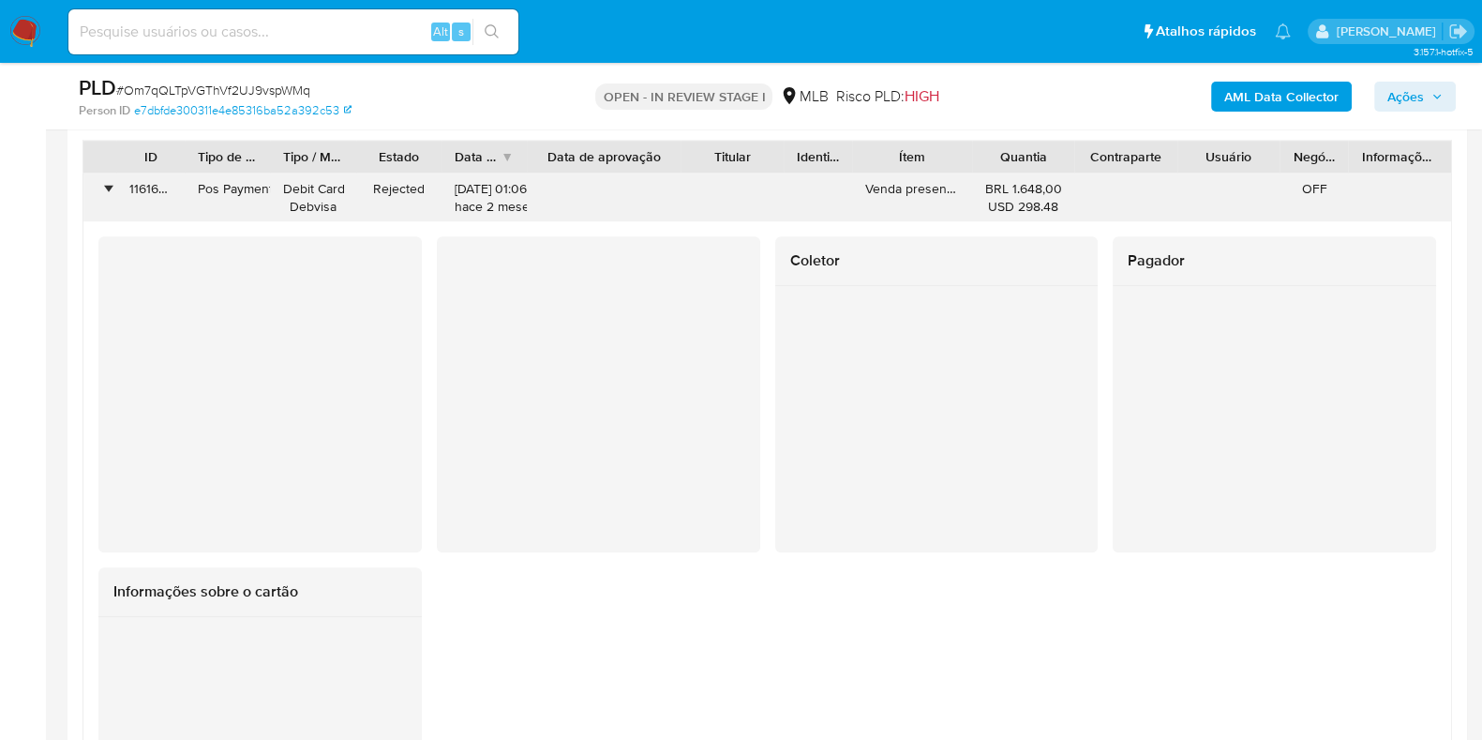
click at [108, 187] on div "•" at bounding box center [108, 189] width 5 height 18
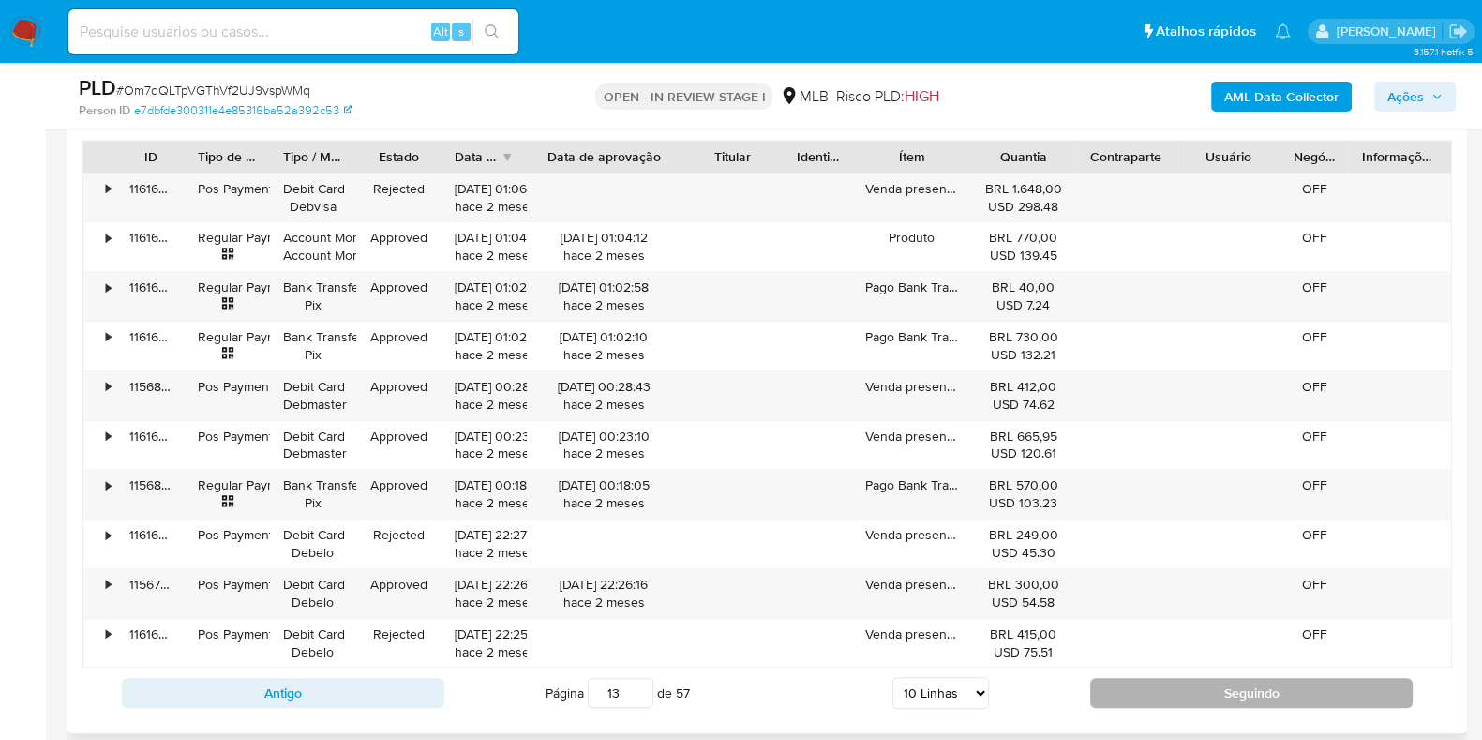
click at [1128, 678] on button "Seguindo" at bounding box center [1251, 693] width 322 height 30
type input "14"
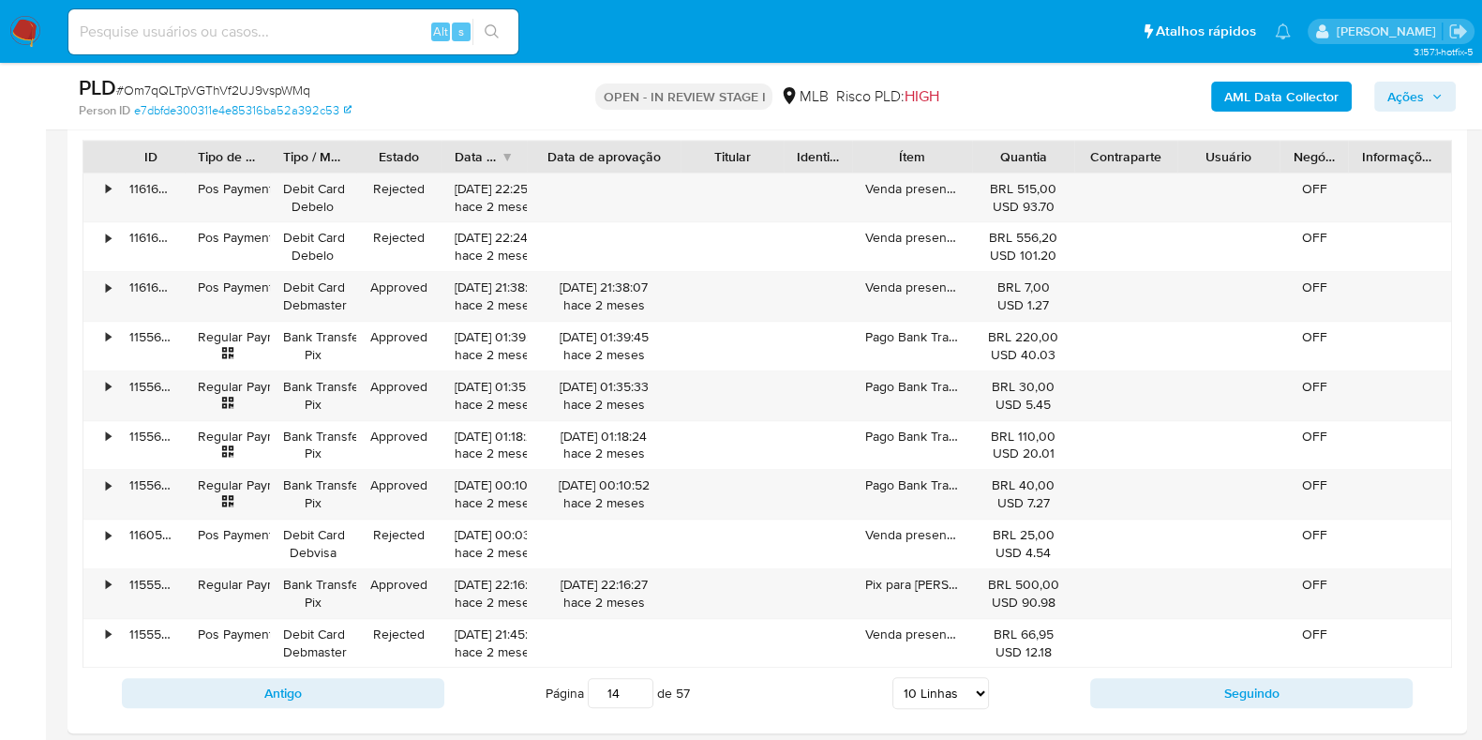
click at [1228, 100] on b "AML Data Collector" at bounding box center [1281, 97] width 114 height 30
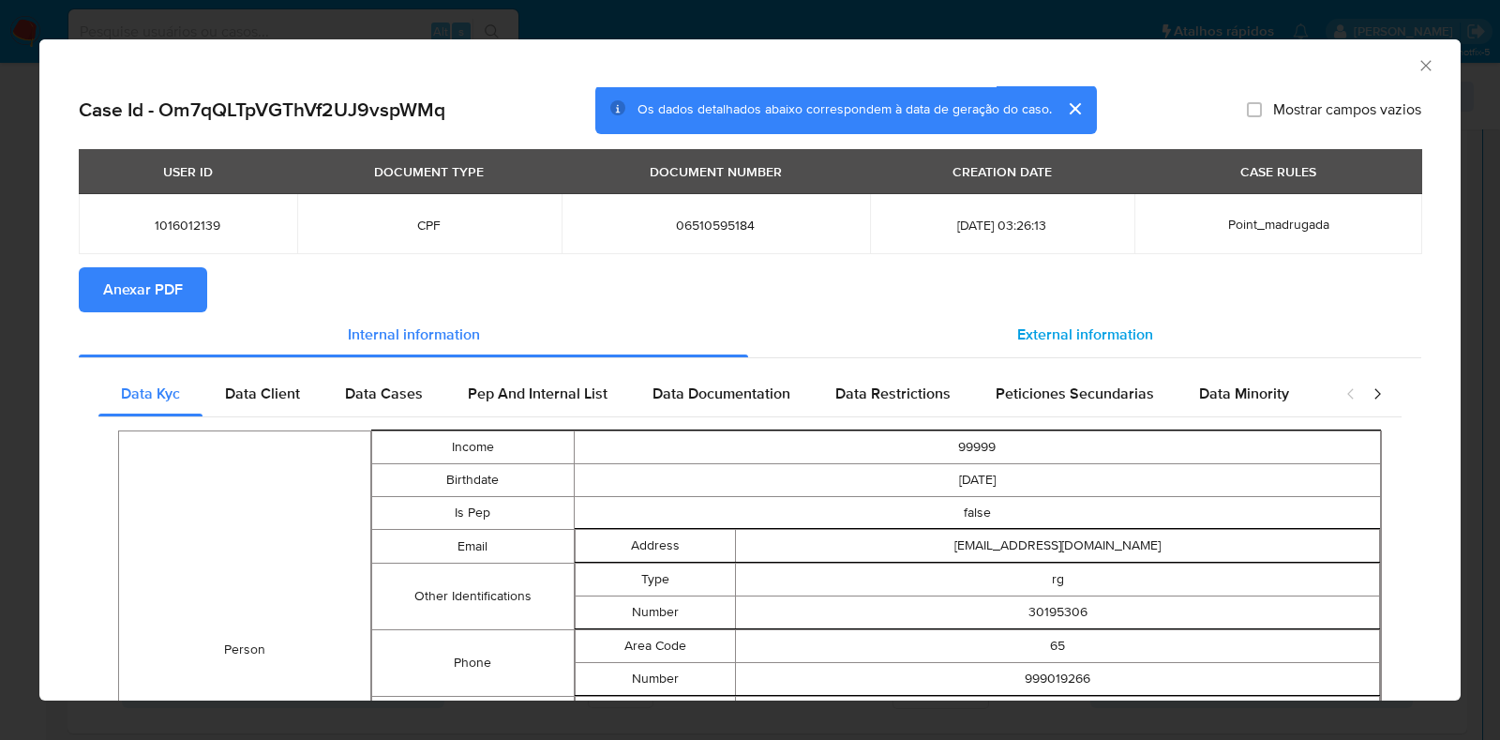
click at [1126, 317] on div "External information" at bounding box center [1084, 334] width 673 height 45
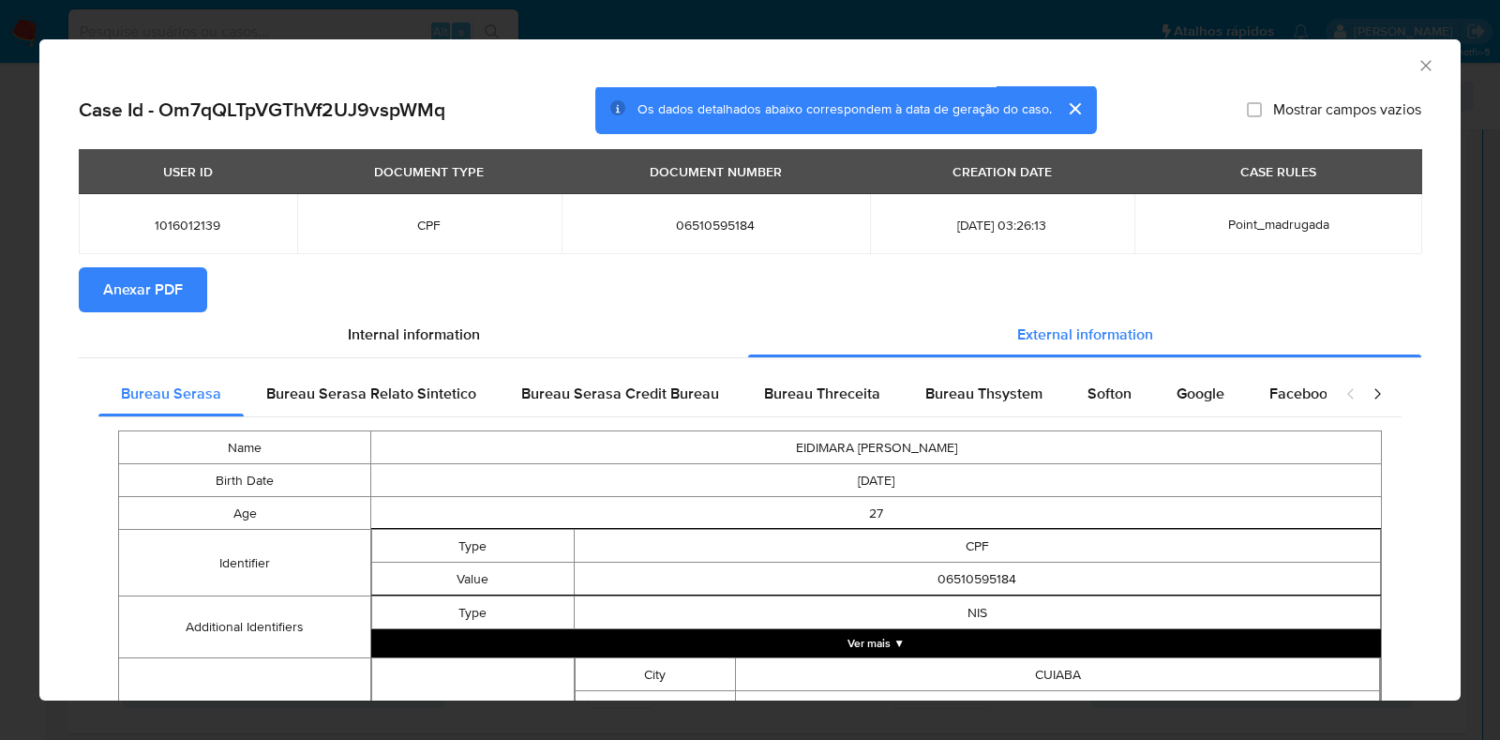
click at [181, 283] on button "Anexar PDF" at bounding box center [143, 289] width 128 height 45
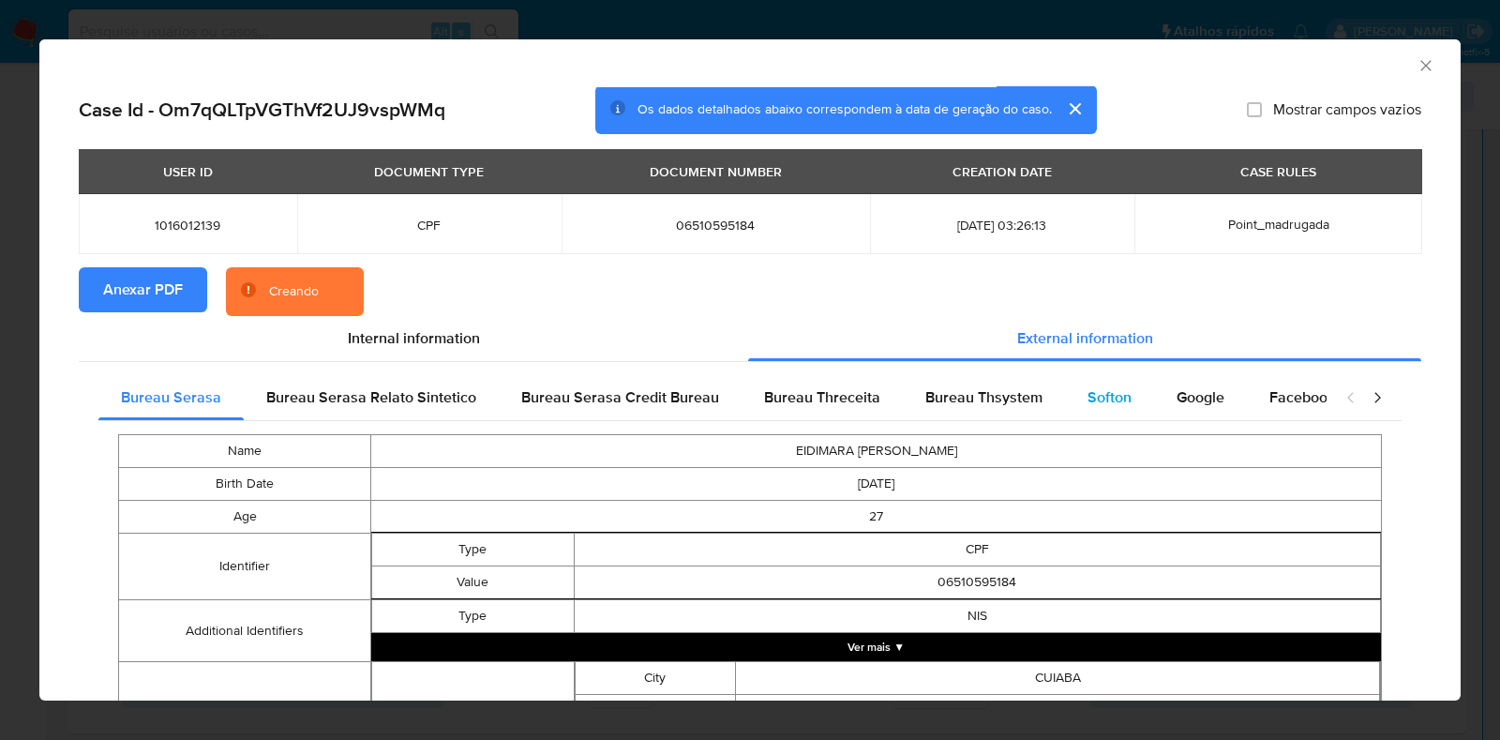
click at [1097, 396] on span "Softon" at bounding box center [1109, 397] width 44 height 22
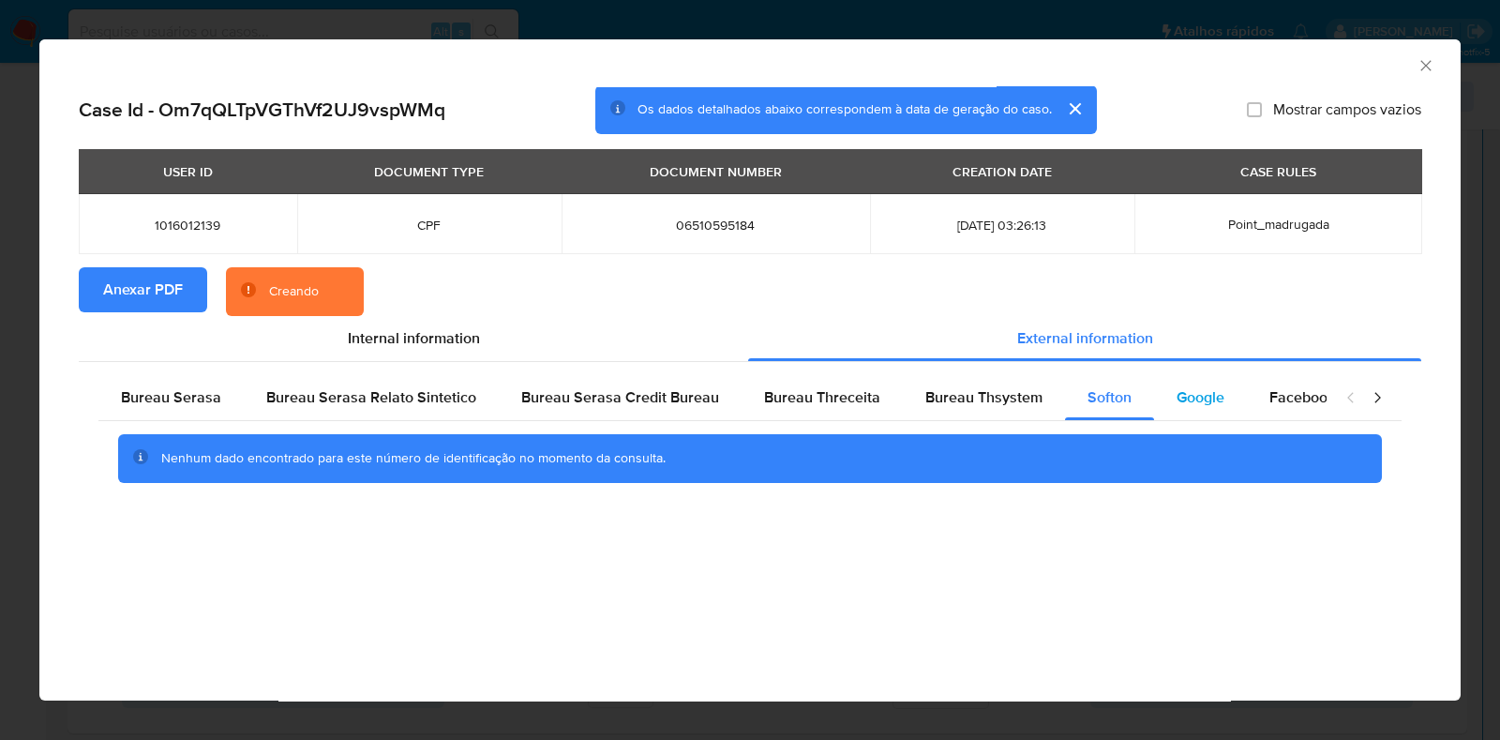
click at [1176, 398] on span "Google" at bounding box center [1200, 397] width 48 height 22
click at [1002, 404] on span "Bureau Thsystem" at bounding box center [983, 397] width 117 height 22
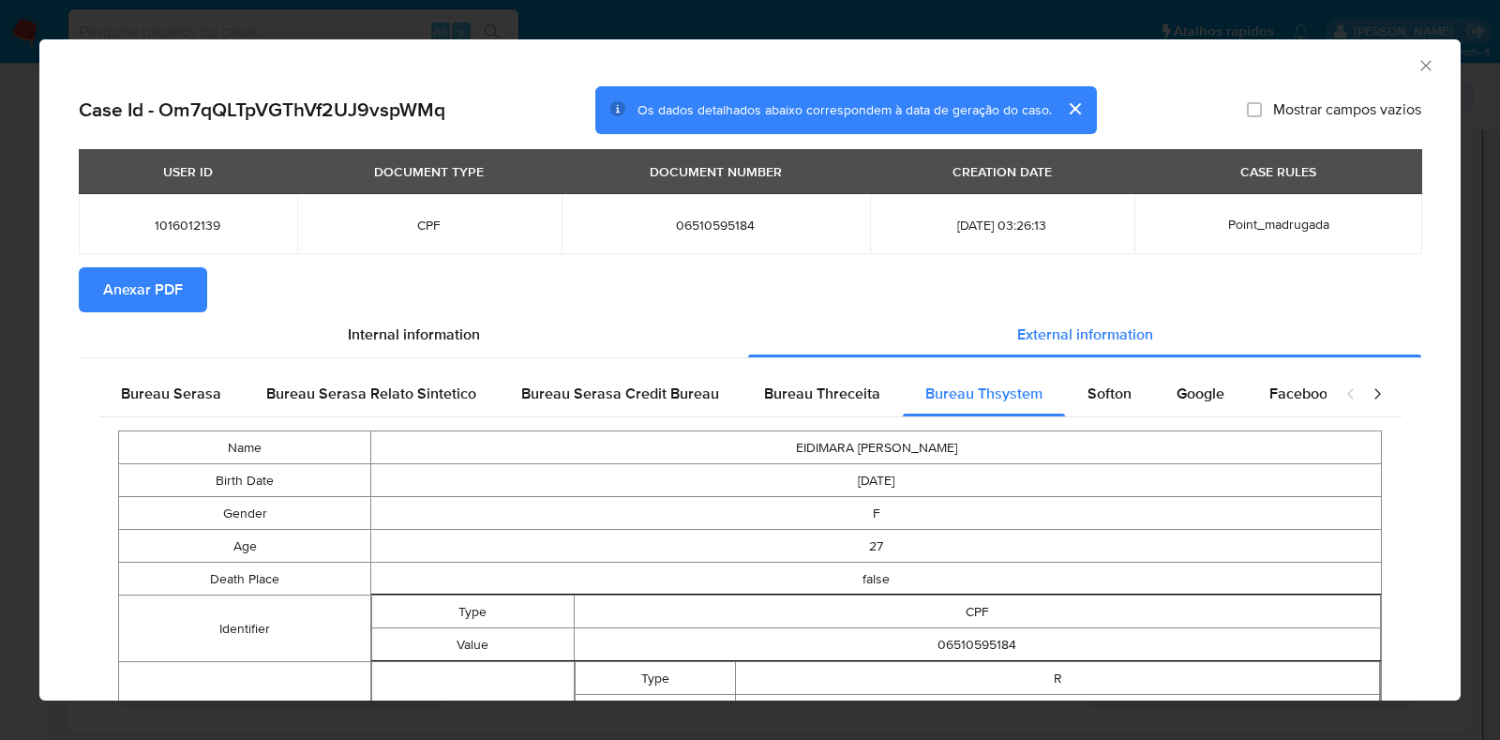
click at [1416, 63] on icon "Fechar a janela" at bounding box center [1425, 65] width 19 height 19
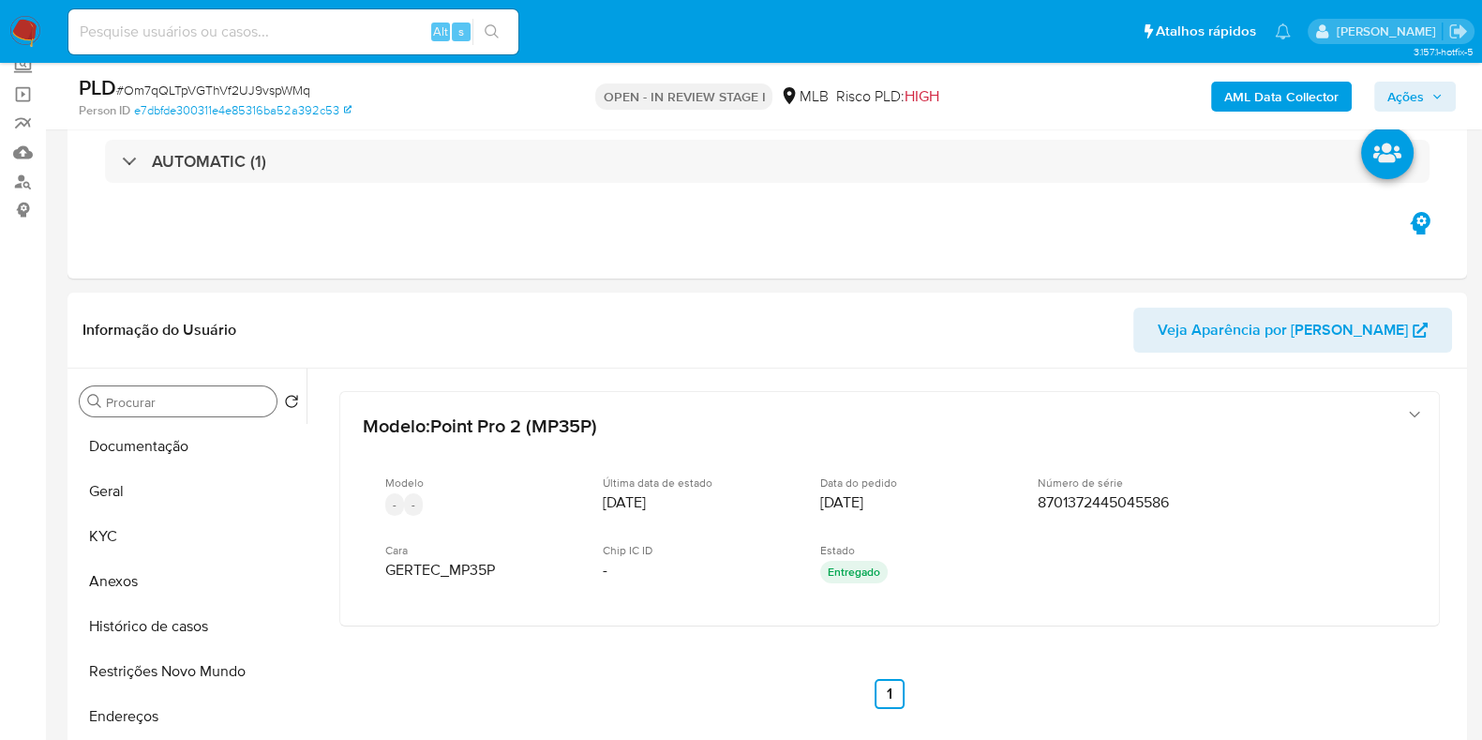
scroll to position [116, 0]
drag, startPoint x: 150, startPoint y: 587, endPoint x: 184, endPoint y: 534, distance: 62.4
click at [156, 585] on button "Anexos" at bounding box center [189, 582] width 234 height 45
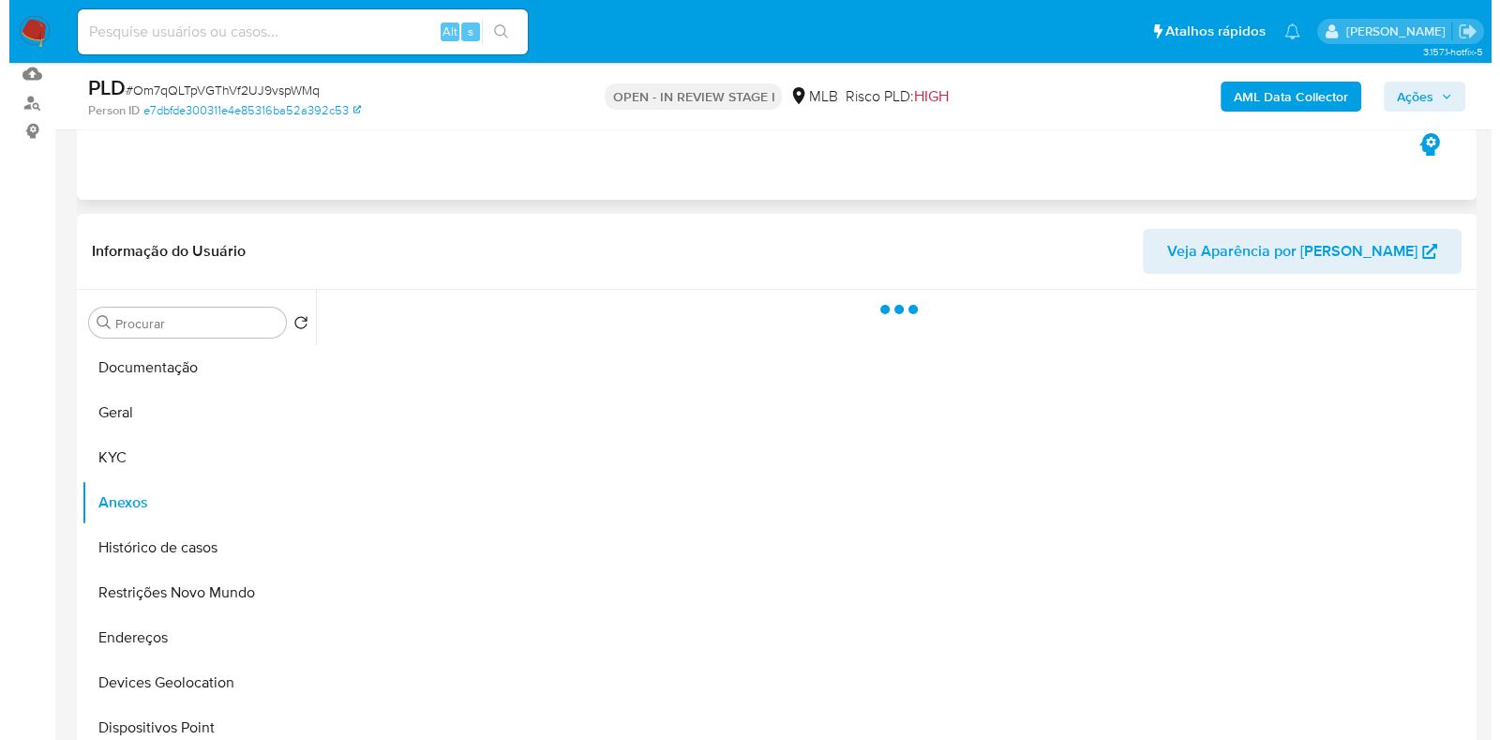
scroll to position [233, 0]
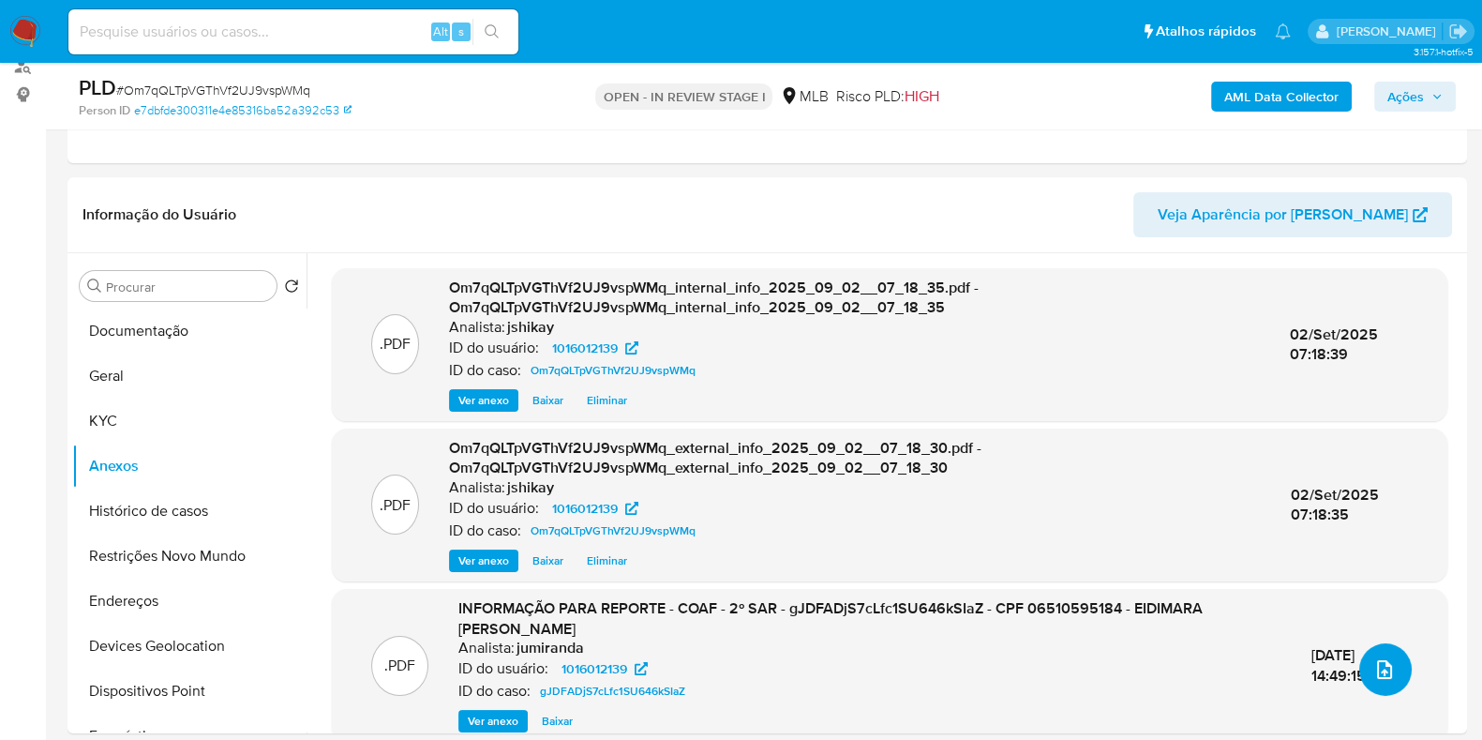
click at [1373, 672] on icon "upload-file" at bounding box center [1384, 669] width 22 height 22
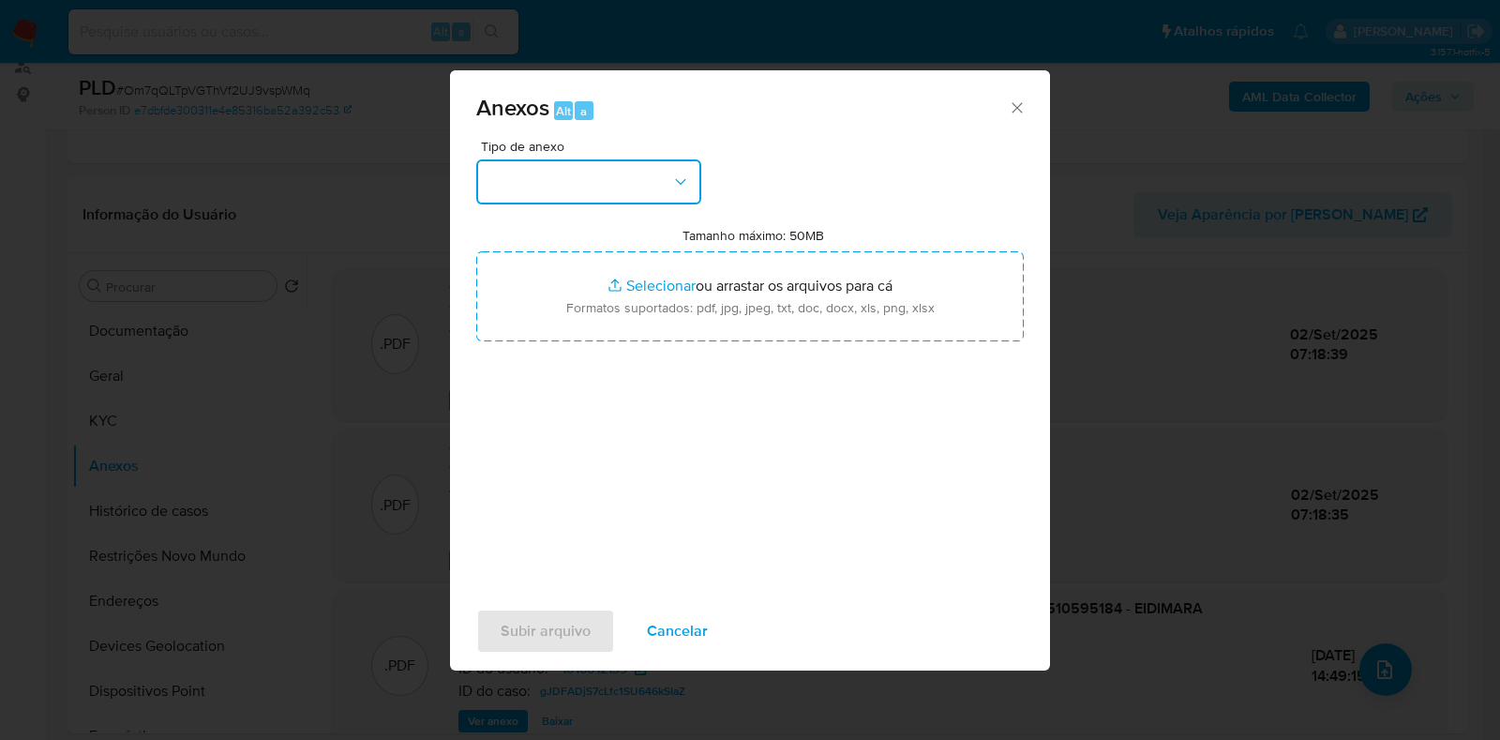
click at [613, 180] on button "button" at bounding box center [588, 181] width 225 height 45
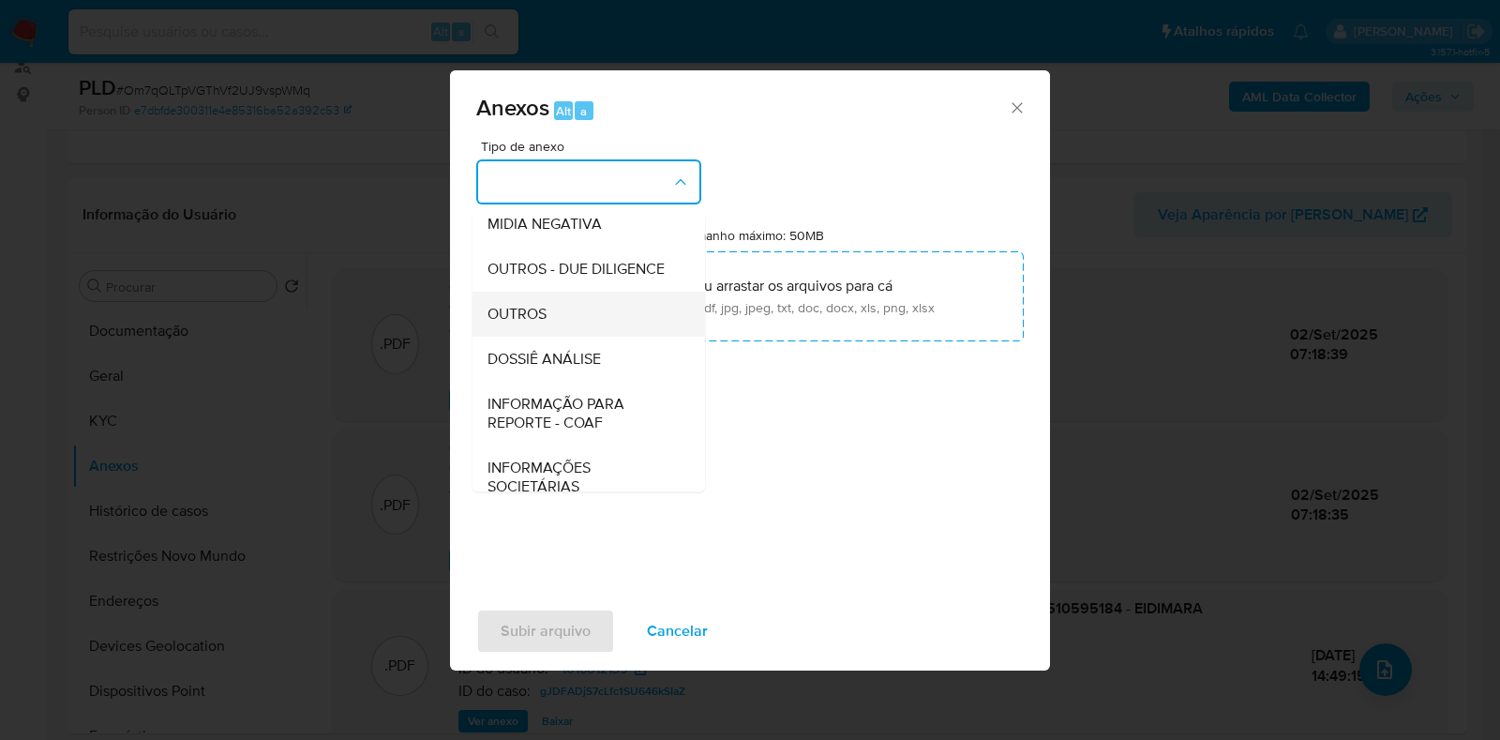
drag, startPoint x: 547, startPoint y: 351, endPoint x: 576, endPoint y: 331, distance: 35.1
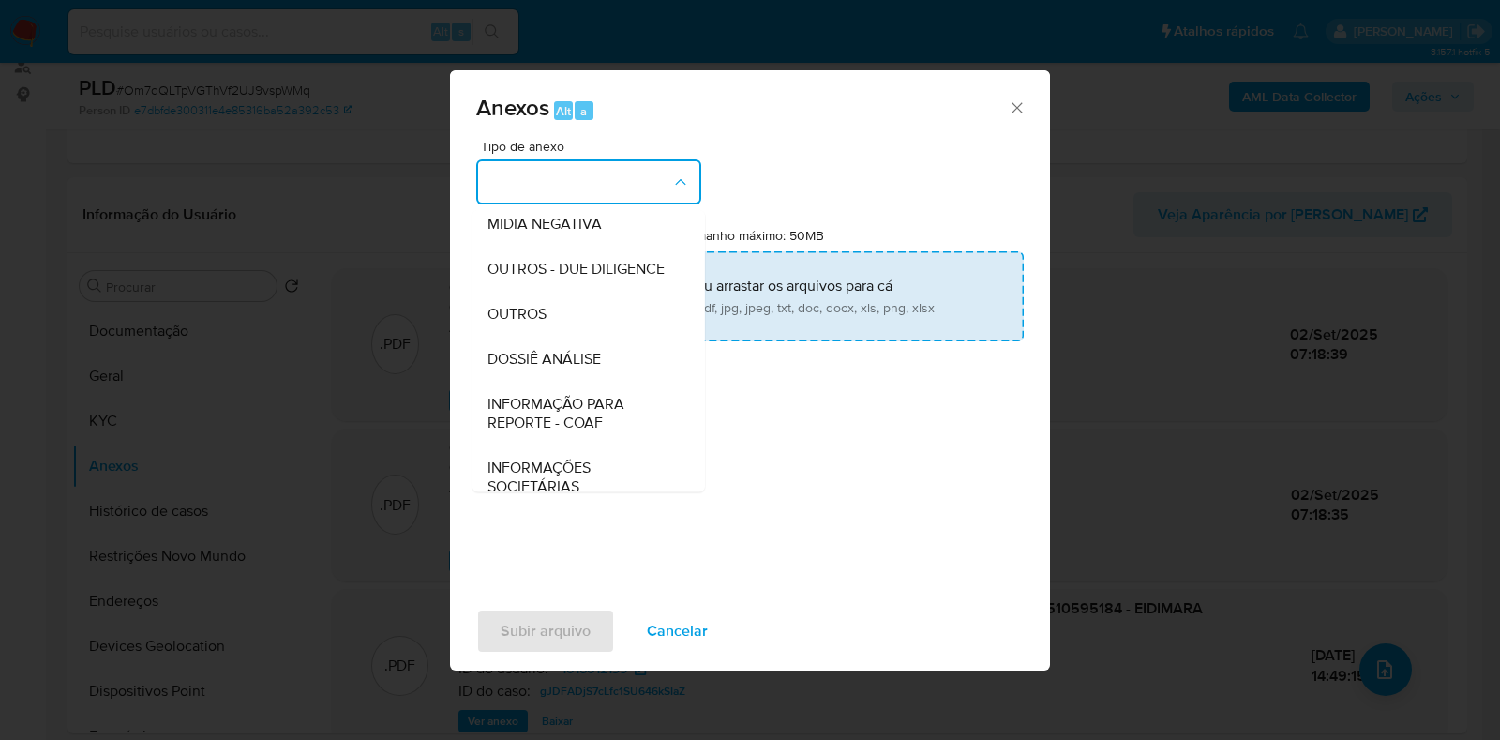
click at [547, 336] on div "OUTROS" at bounding box center [582, 313] width 191 height 45
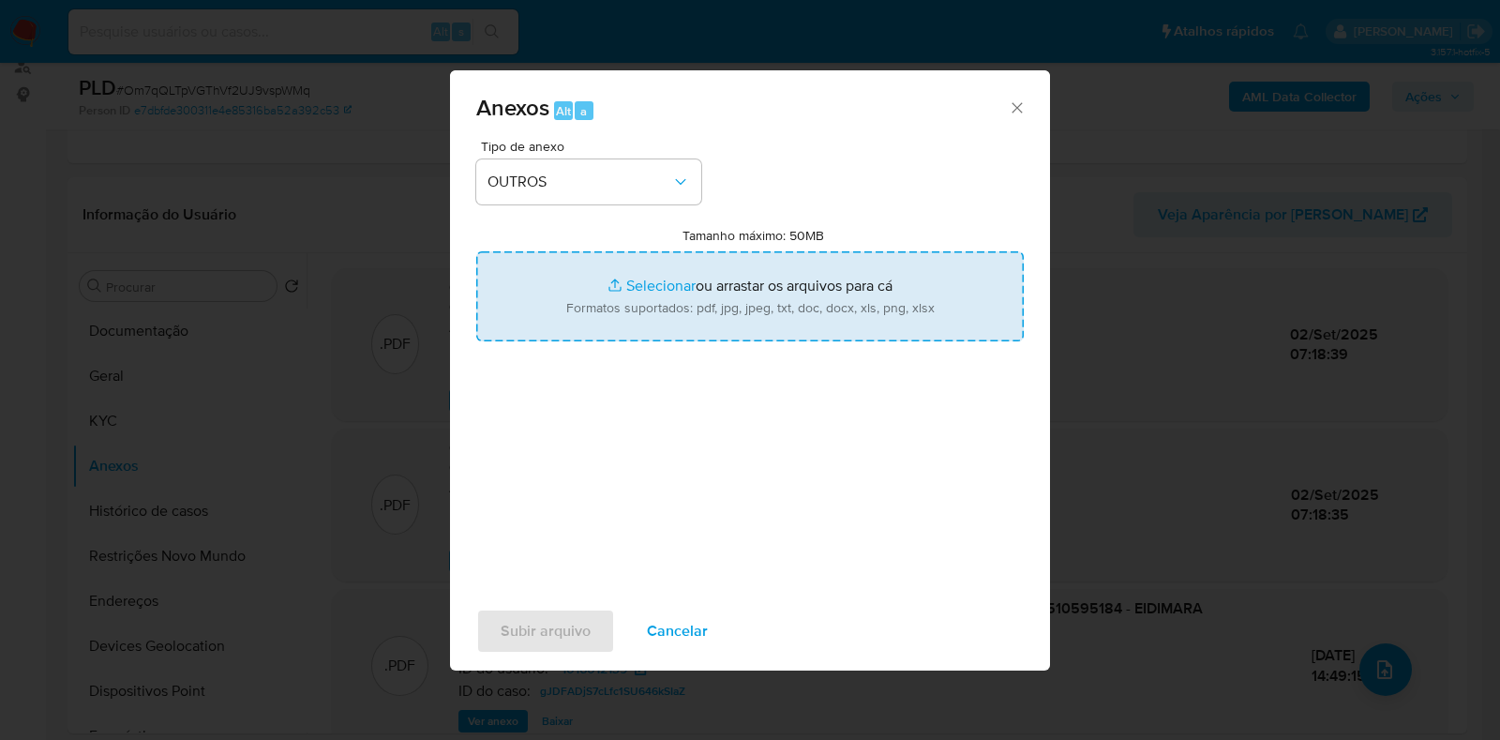
click at [608, 293] on input "Tamanho máximo: 50MB Selecionar arquivos" at bounding box center [749, 296] width 547 height 90
type input "C:\fakepath\Mulan 1016012139_2025_09_01_15_14_05 - Resumen TX.pdf"
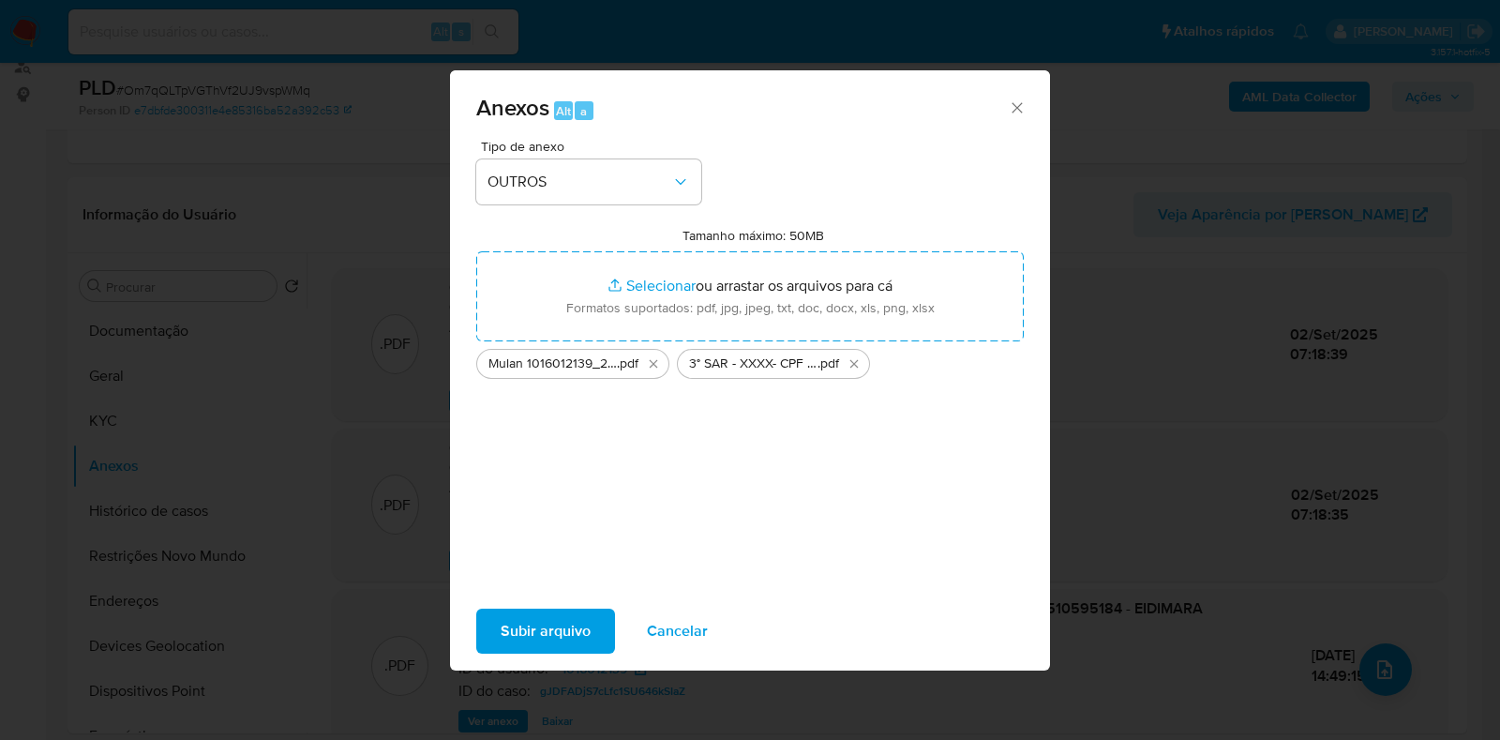
drag, startPoint x: 608, startPoint y: 294, endPoint x: 567, endPoint y: 621, distance: 329.7
click at [567, 621] on span "Subir arquivo" at bounding box center [546, 630] width 90 height 41
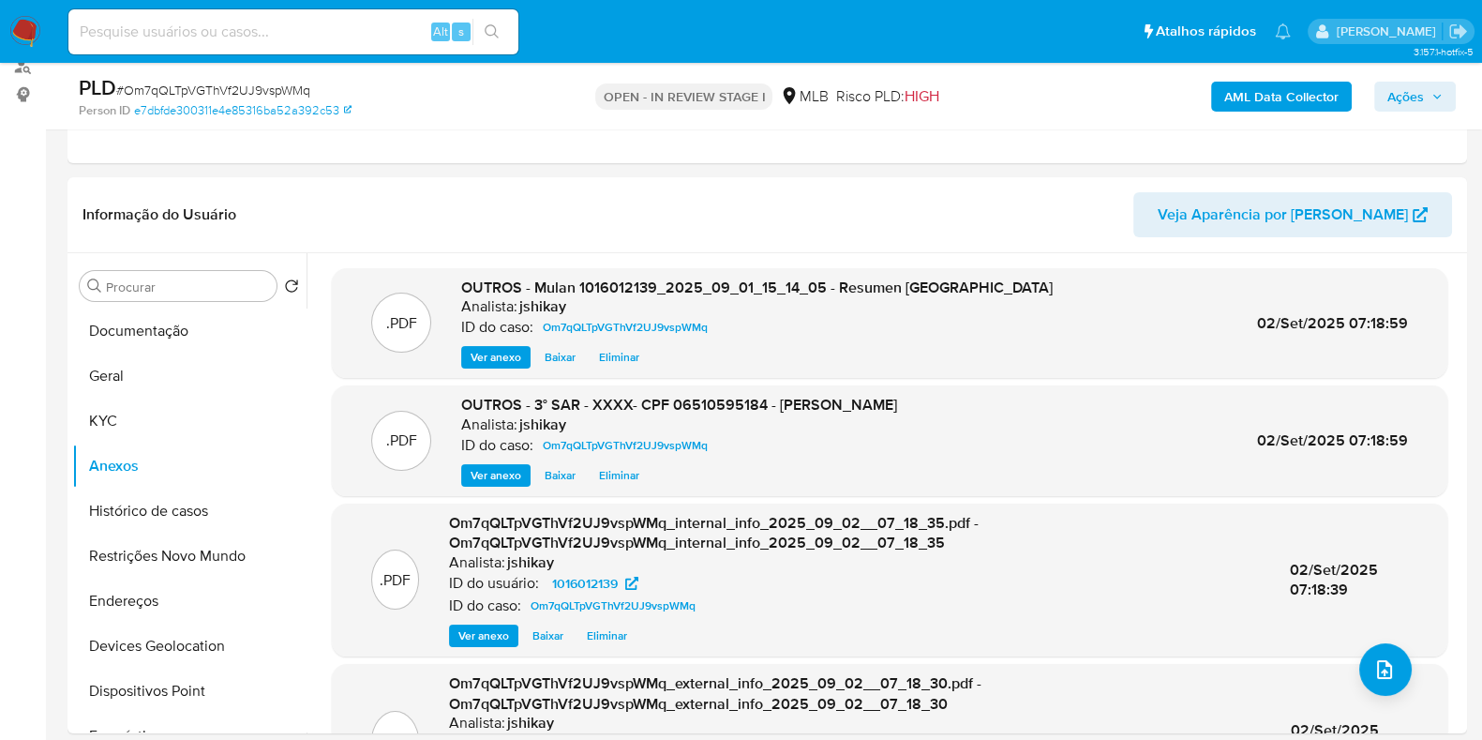
click at [1404, 105] on span "Ações" at bounding box center [1405, 97] width 37 height 30
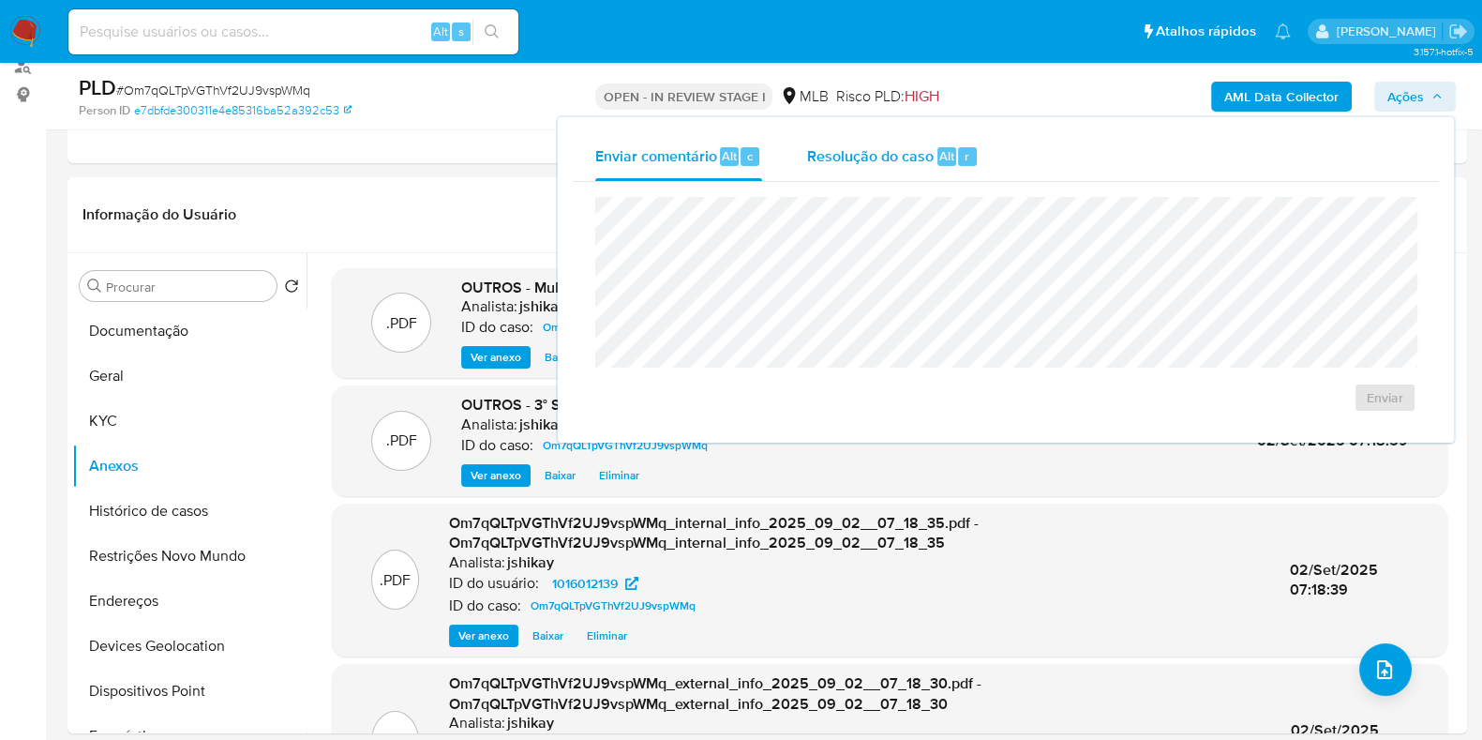
click at [904, 166] on div "Resolução do caso Alt r" at bounding box center [893, 156] width 172 height 49
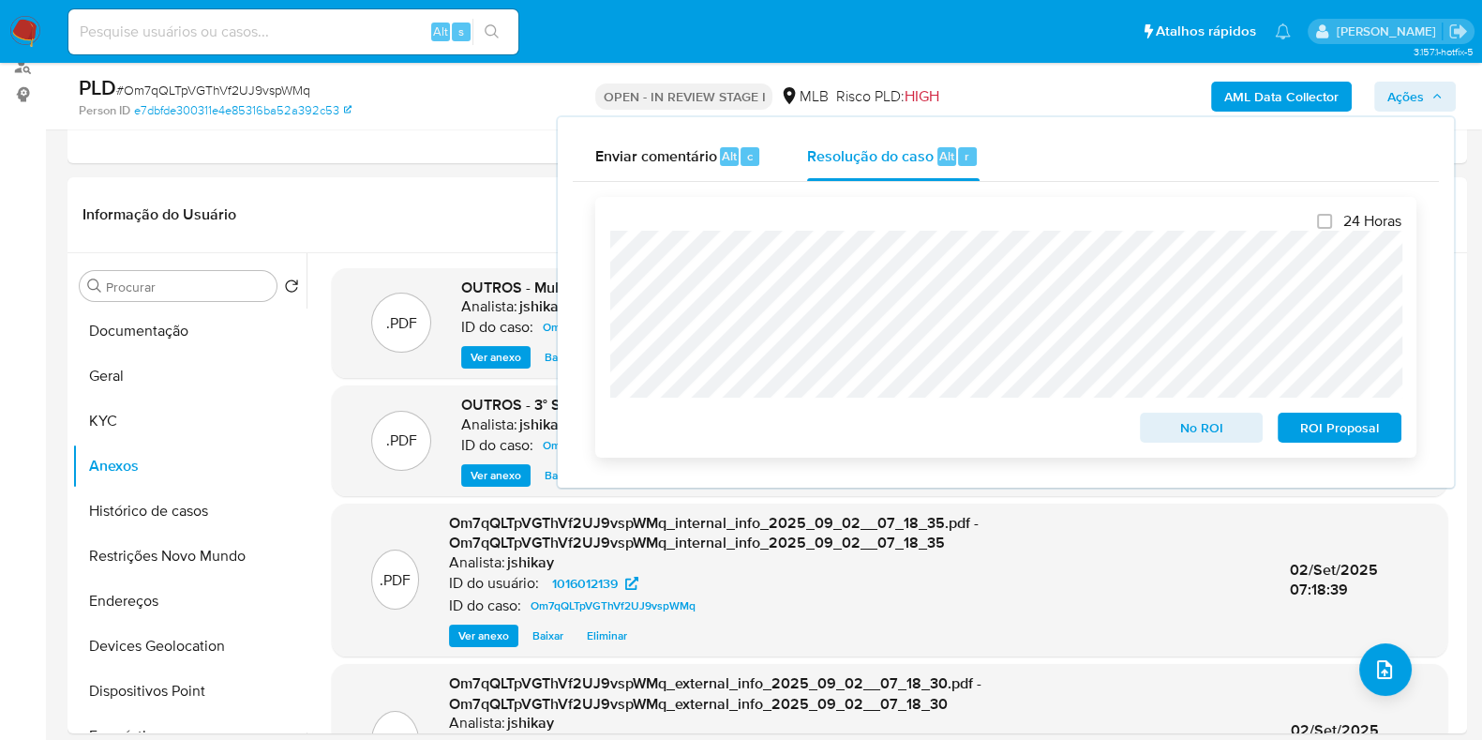
click at [1309, 433] on span "ROI Proposal" at bounding box center [1339, 427] width 97 height 26
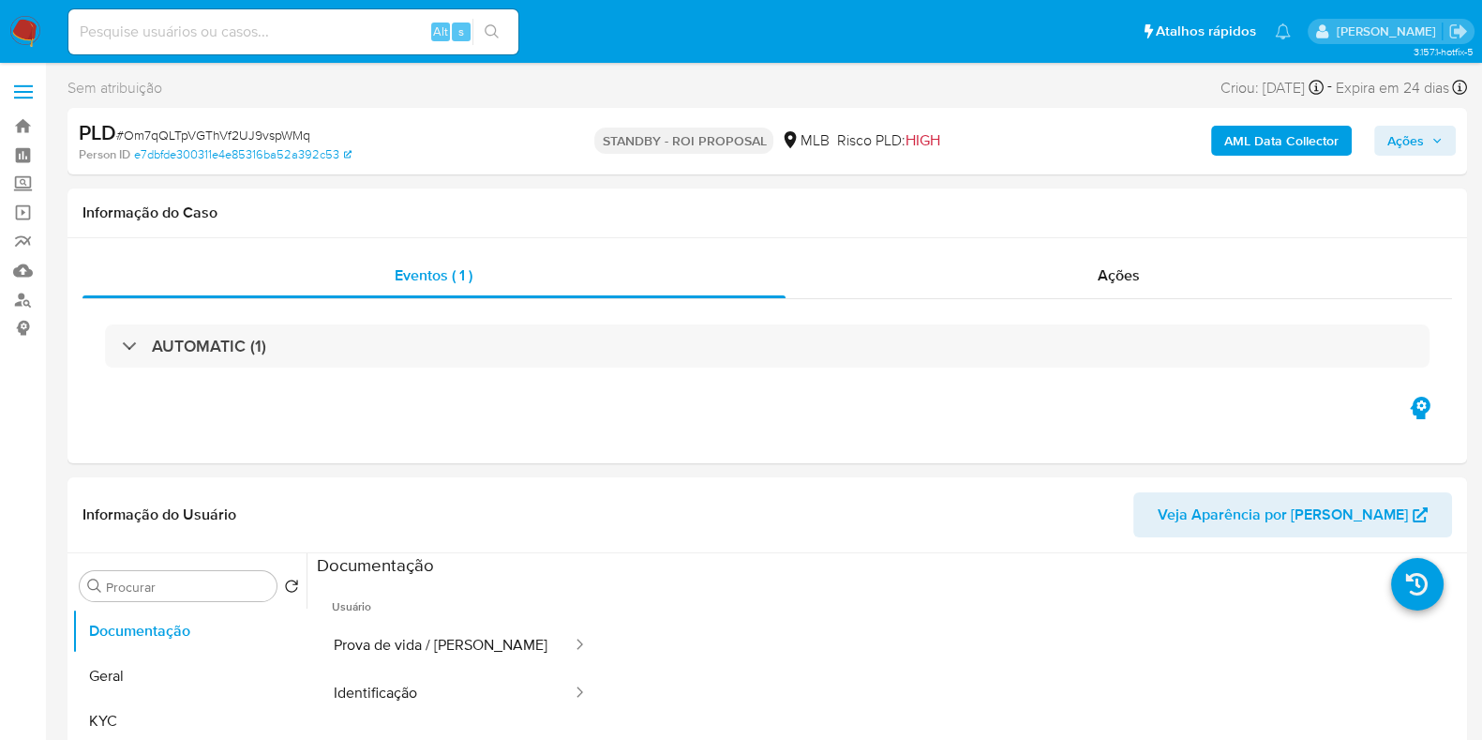
select select "10"
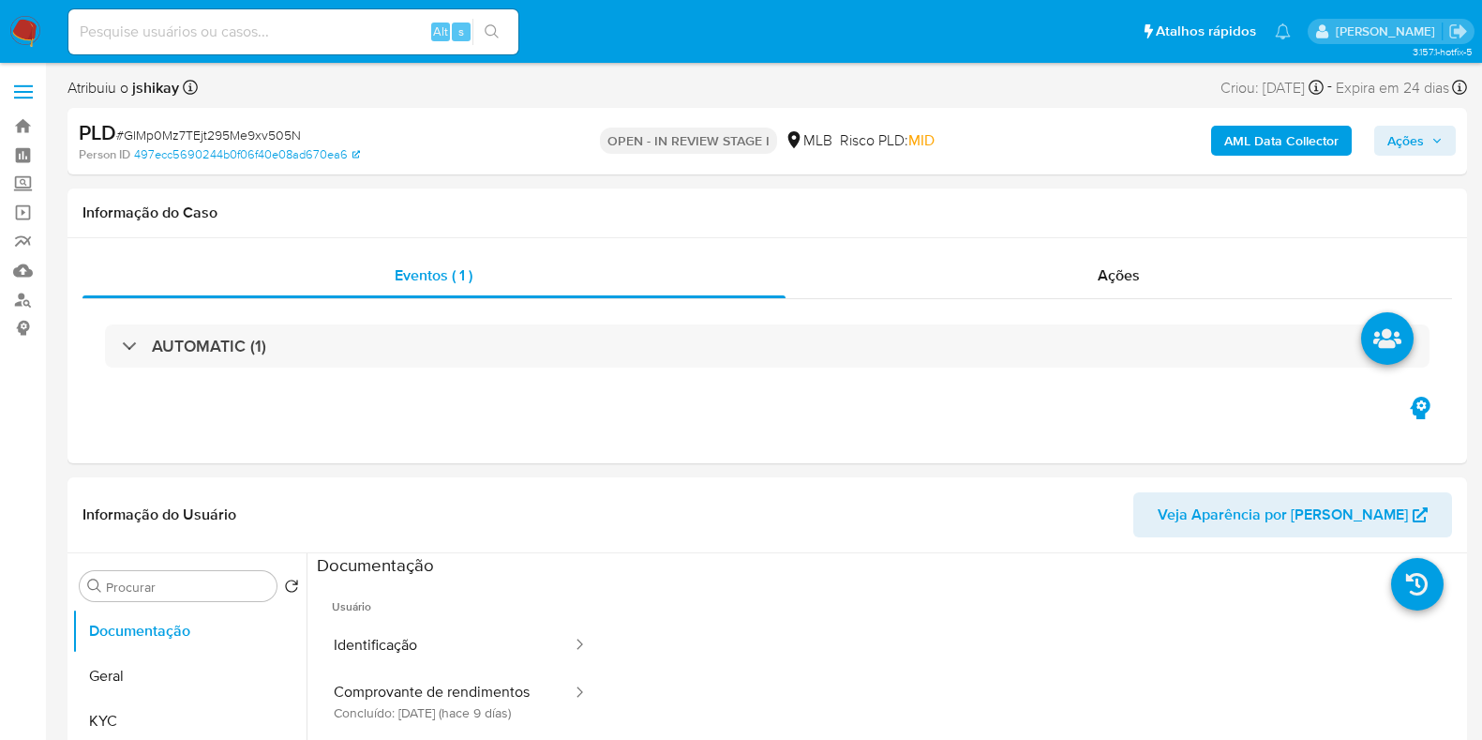
select select "10"
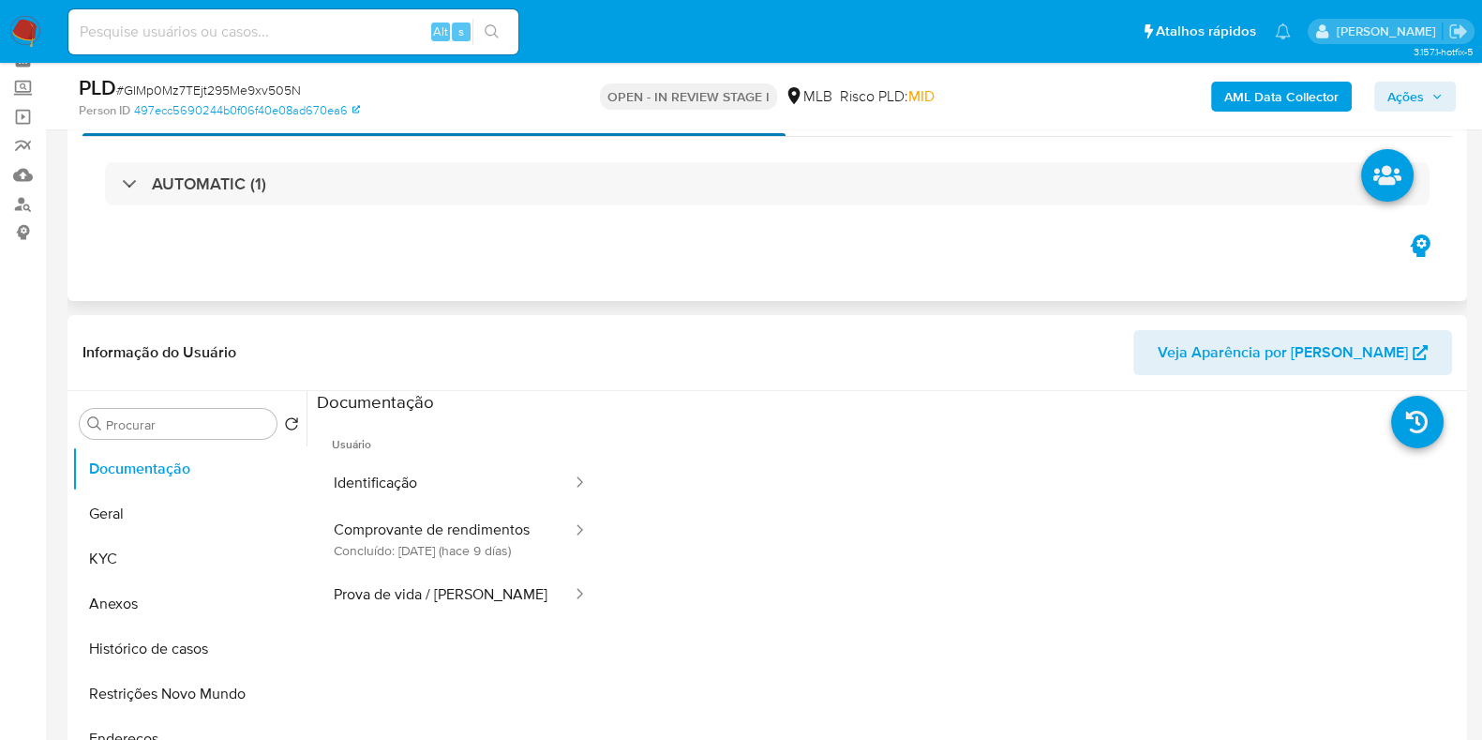
scroll to position [351, 0]
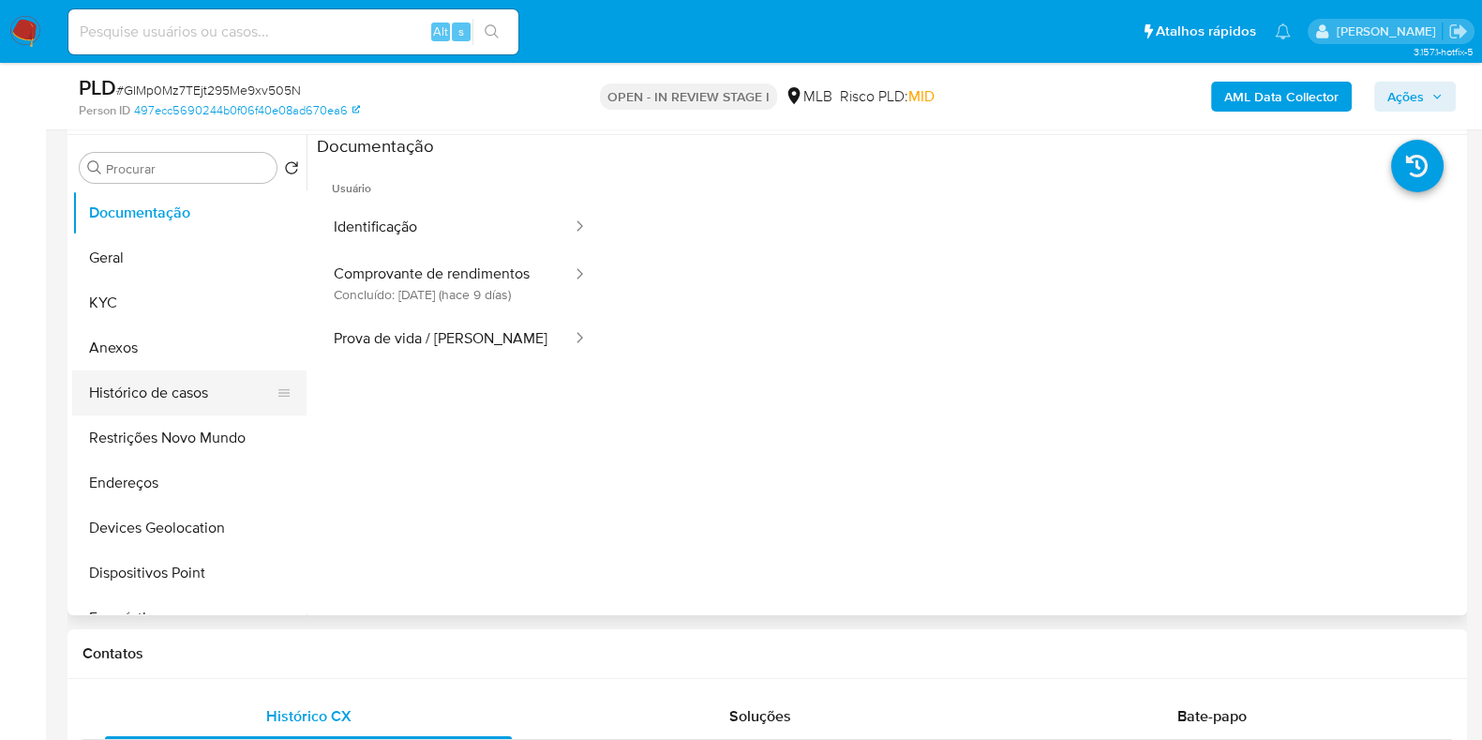
click at [173, 383] on button "Histórico de casos" at bounding box center [181, 392] width 219 height 45
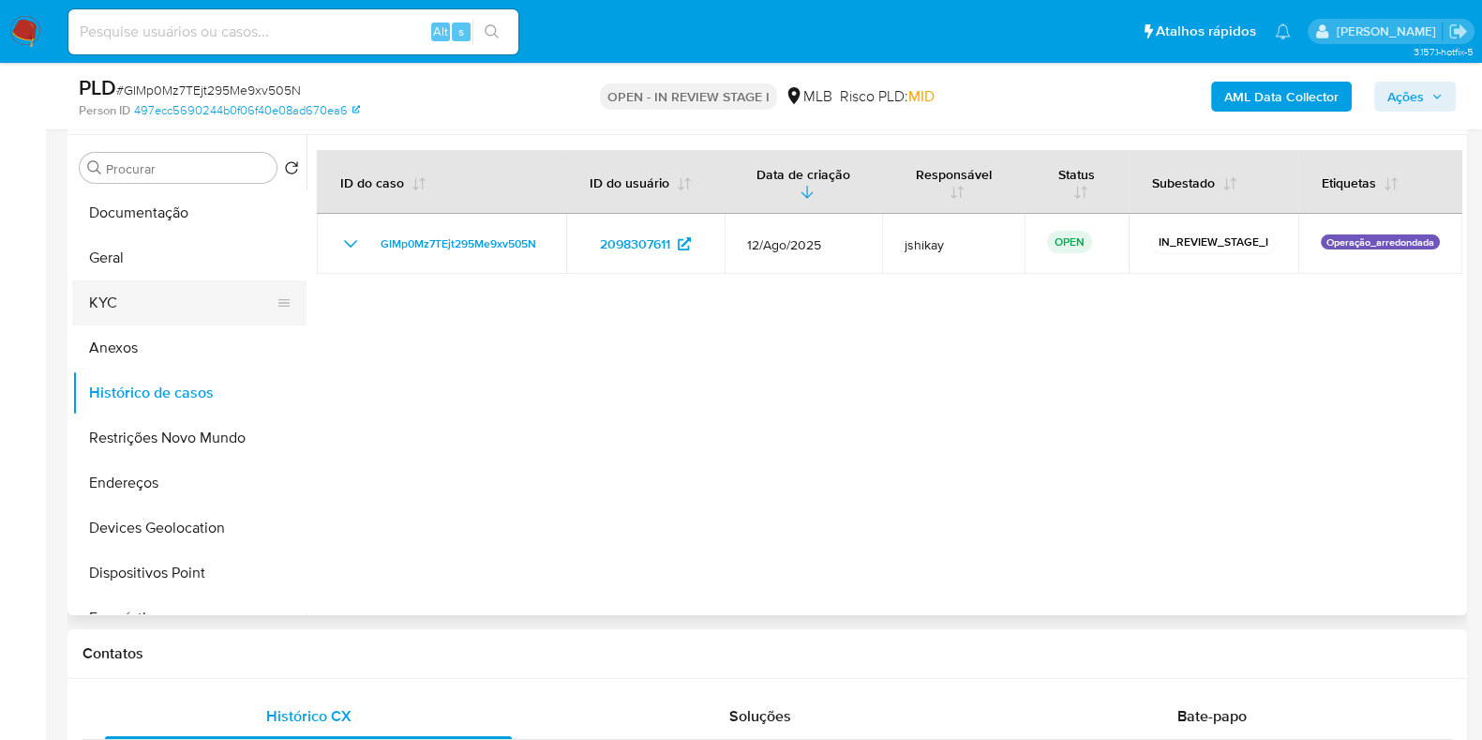
click at [137, 321] on button "KYC" at bounding box center [181, 302] width 219 height 45
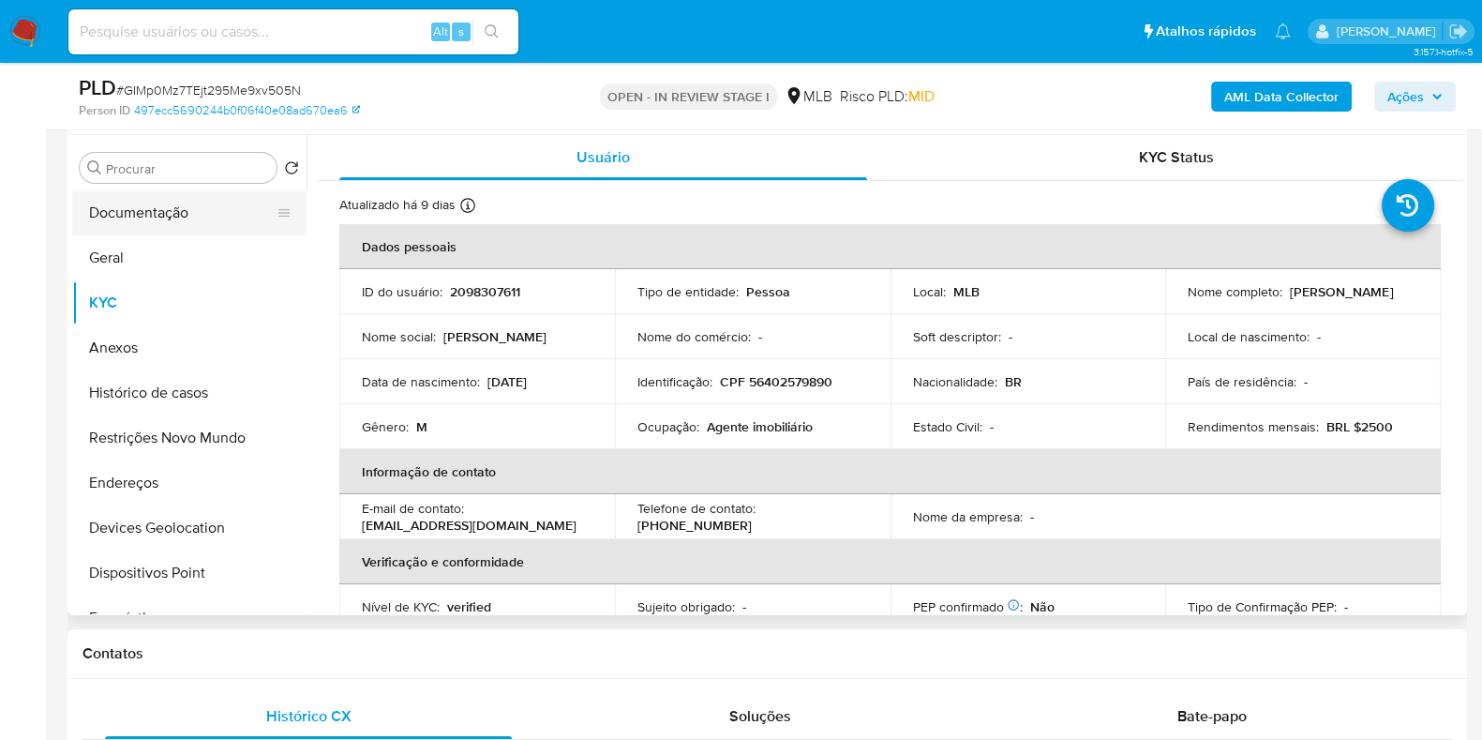
click at [192, 227] on button "Documentação" at bounding box center [181, 212] width 219 height 45
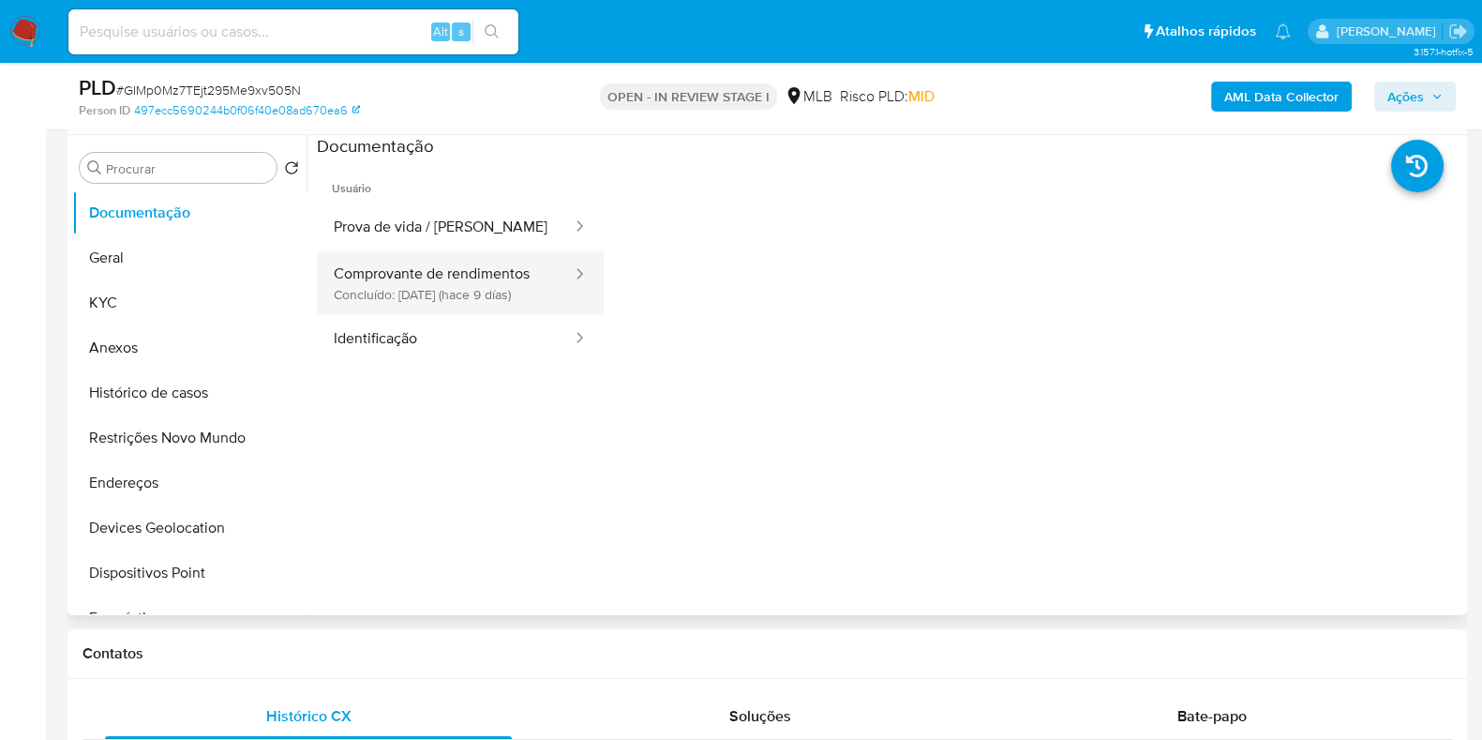
click at [366, 267] on button "Comprovante de rendimentos Concluído: [DATE] (hace 9 días)" at bounding box center [445, 283] width 257 height 64
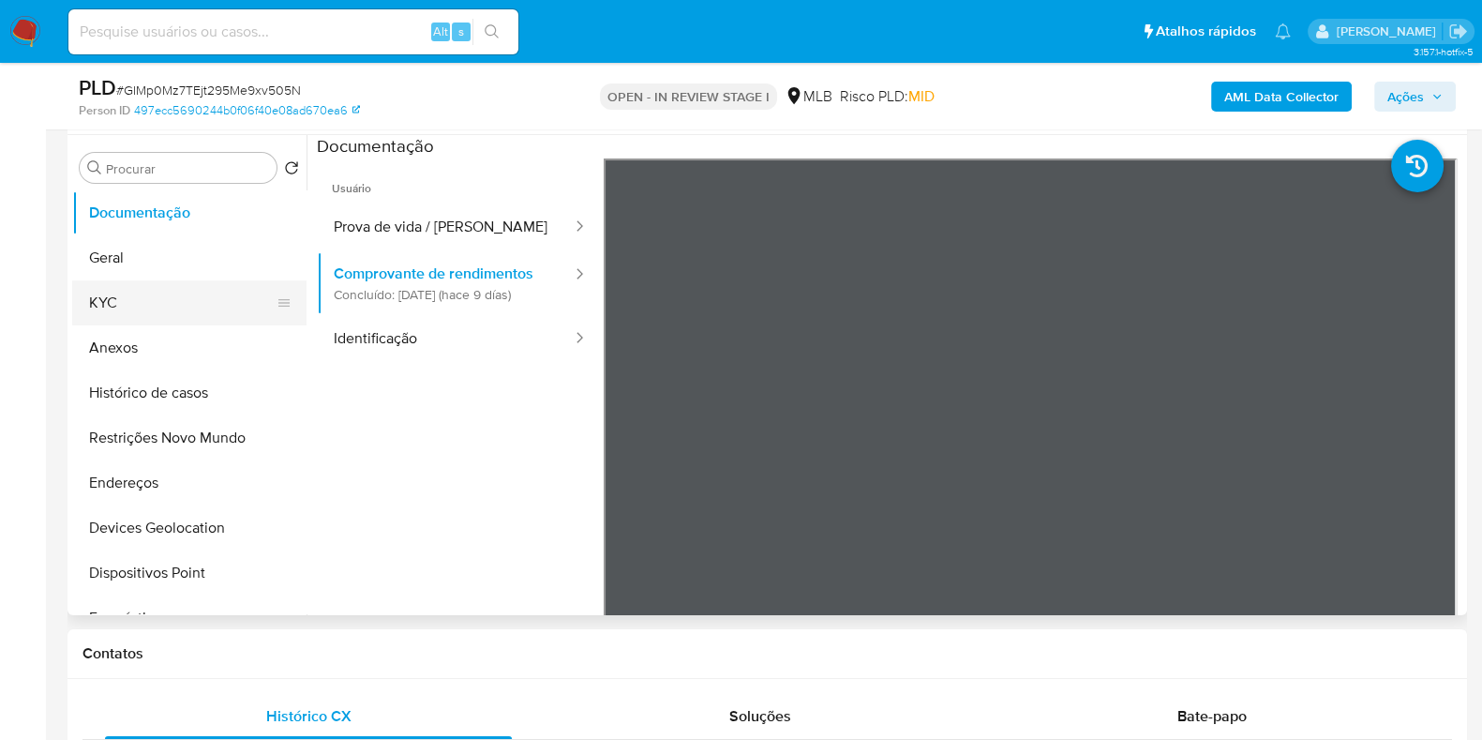
click at [157, 317] on button "KYC" at bounding box center [181, 302] width 219 height 45
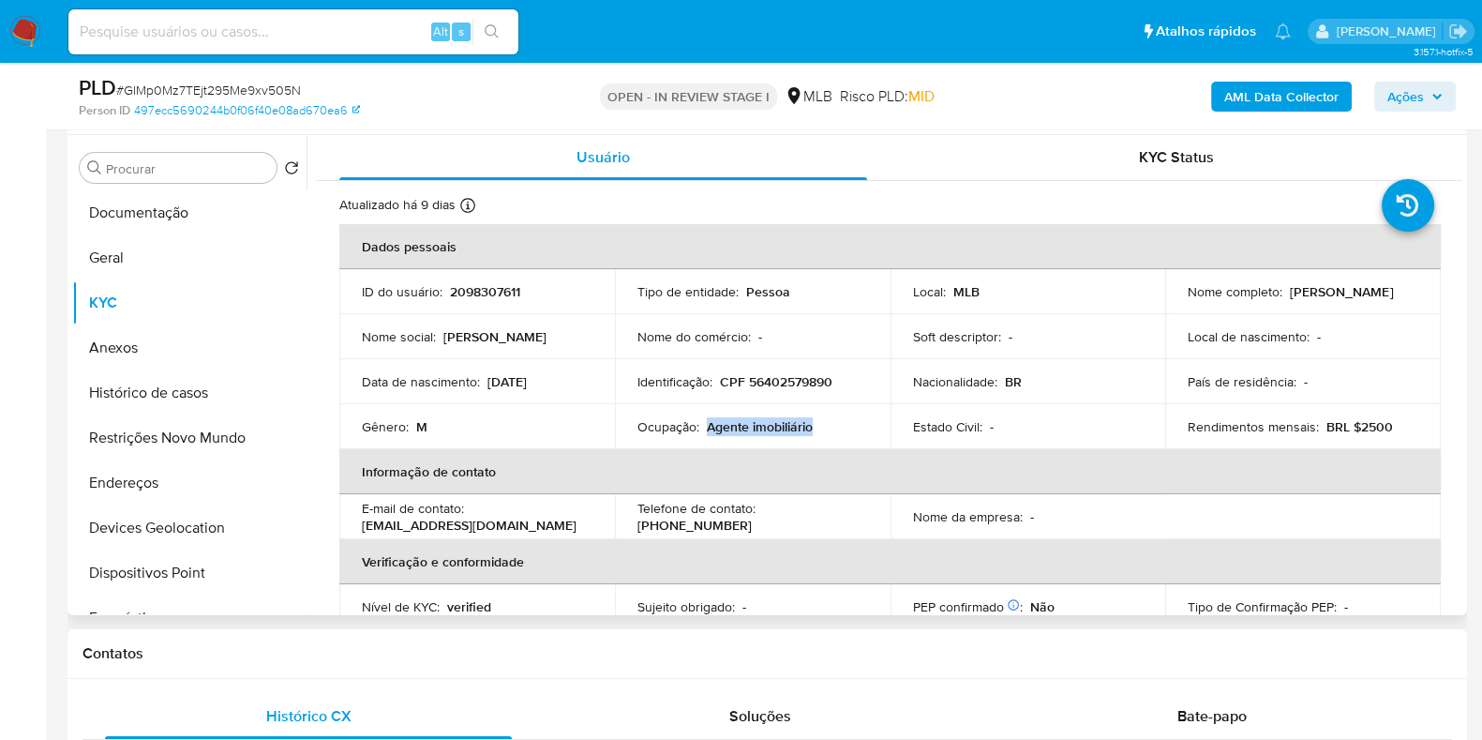
drag, startPoint x: 707, startPoint y: 420, endPoint x: 813, endPoint y: 429, distance: 106.3
click at [813, 429] on div "Ocupação : Agente imobiliário" at bounding box center [752, 426] width 231 height 17
copy p "Agente imobiliário"
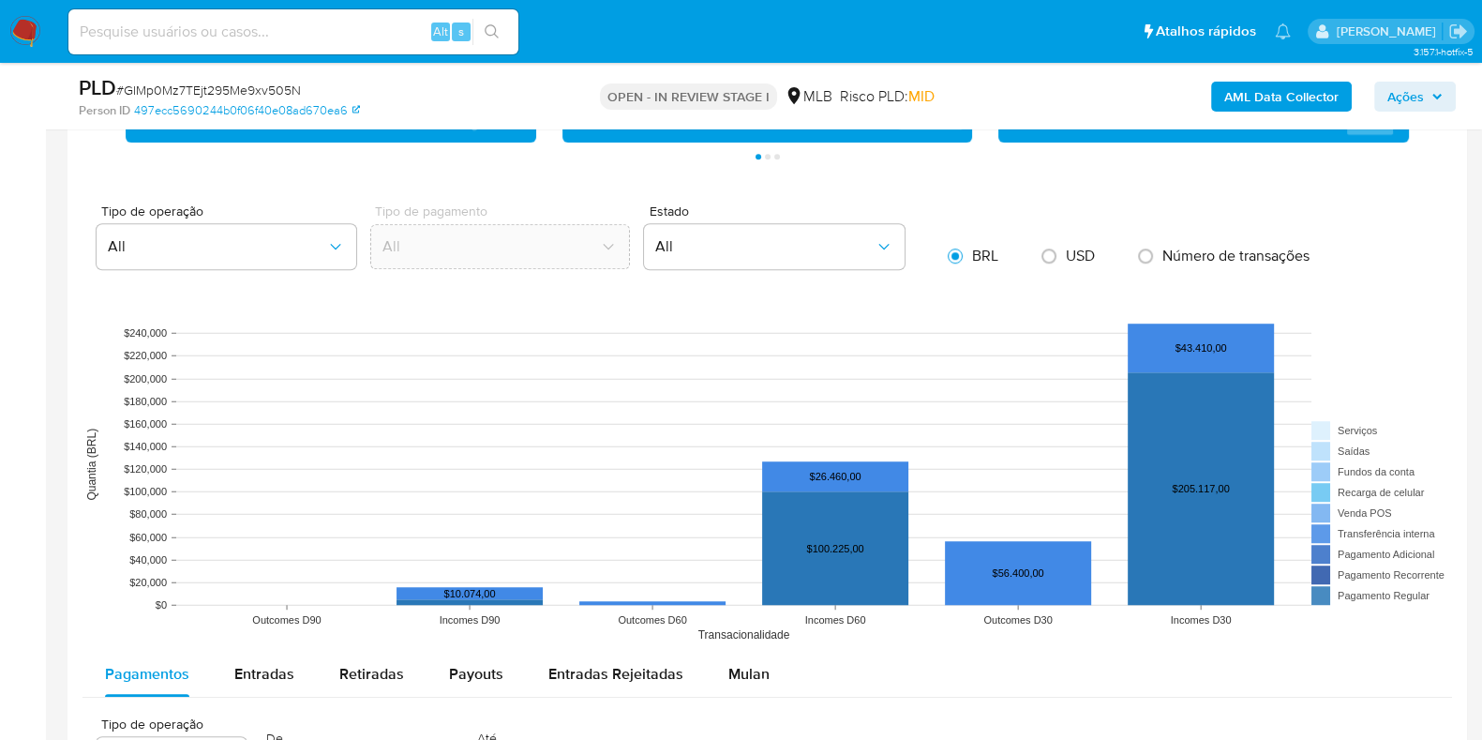
scroll to position [1172, 0]
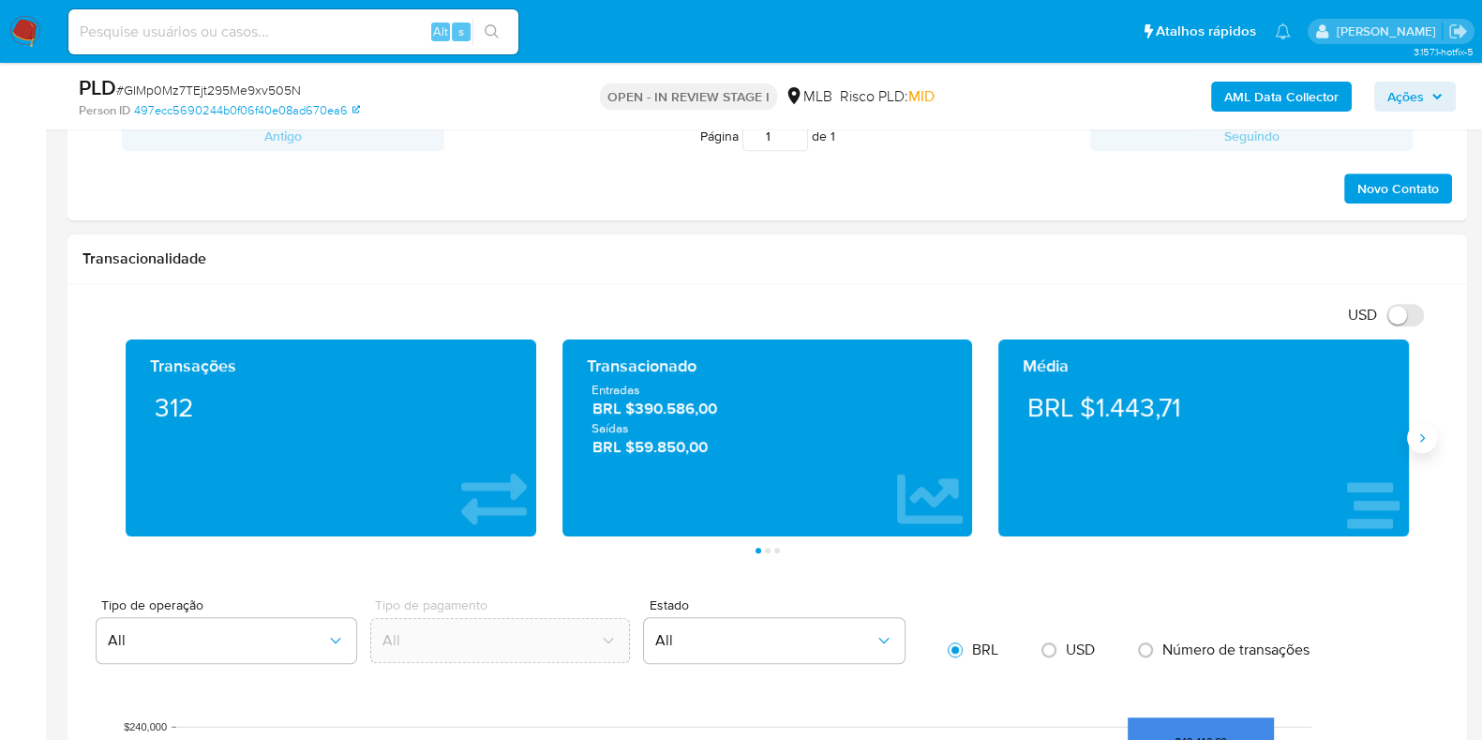
click at [1427, 447] on button "Siguiente" at bounding box center [1422, 438] width 30 height 30
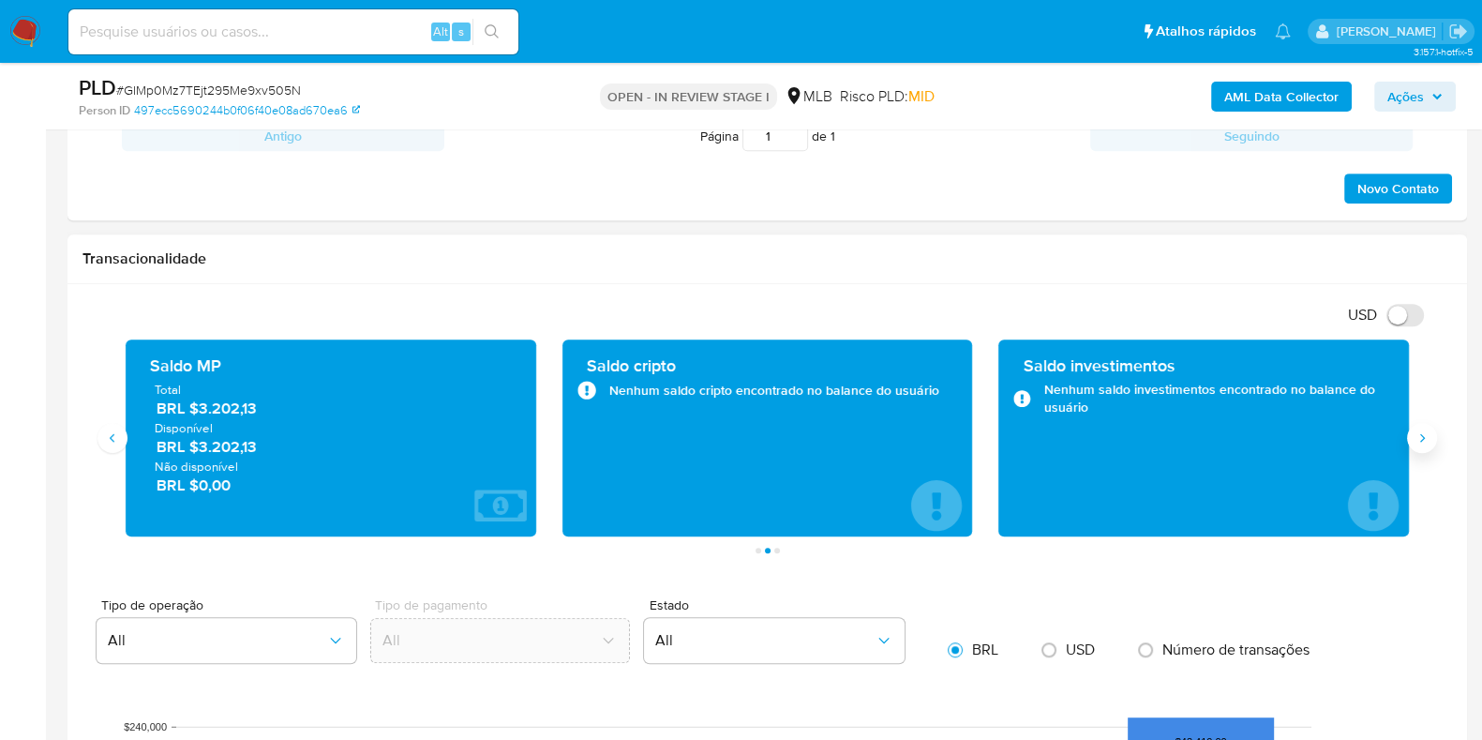
click at [1427, 447] on button "Siguiente" at bounding box center [1422, 438] width 30 height 30
